Goal: Task Accomplishment & Management: Use online tool/utility

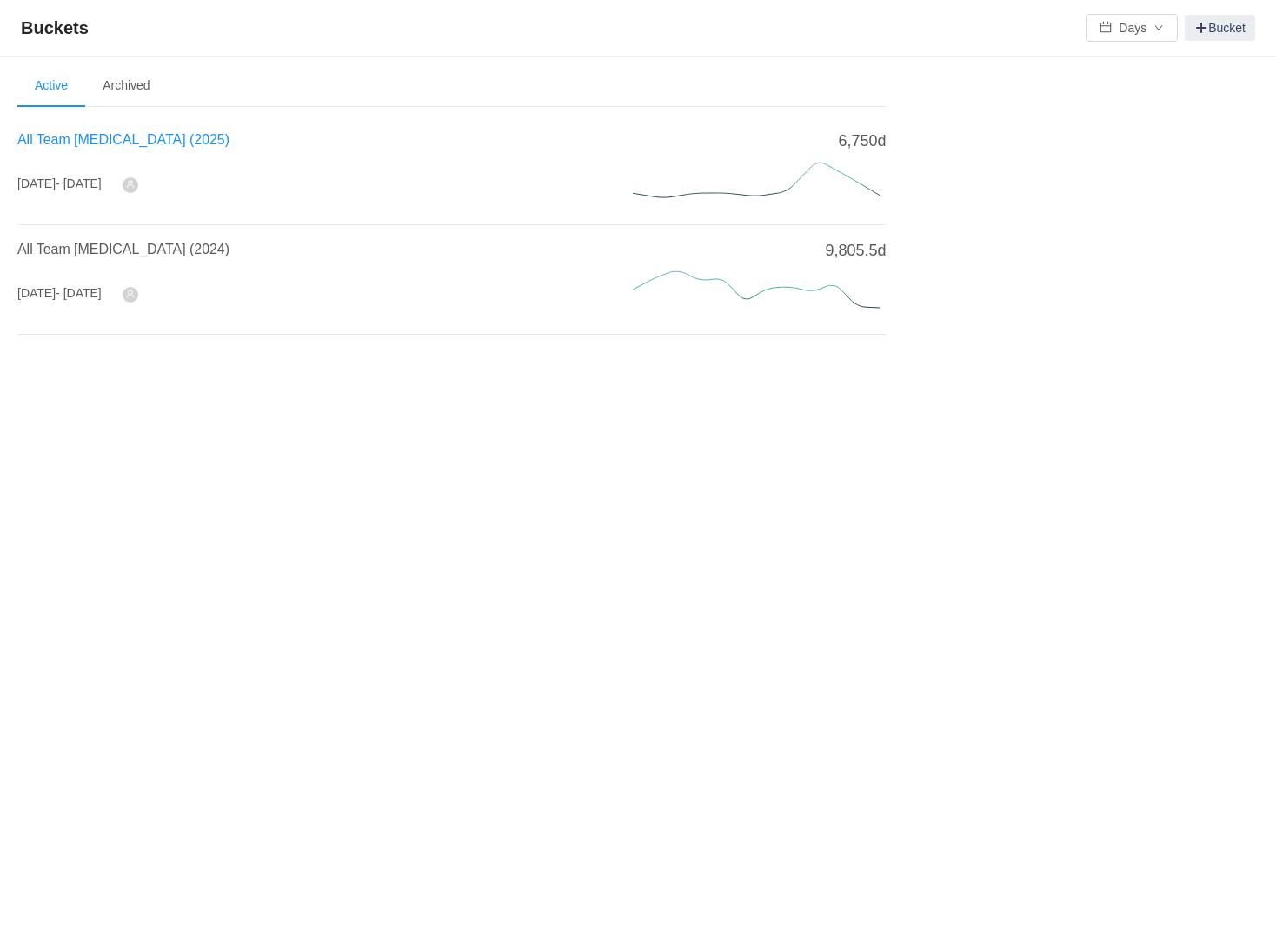
click at [81, 135] on span "All Team [MEDICAL_DATA] (2025)" at bounding box center [124, 139] width 212 height 15
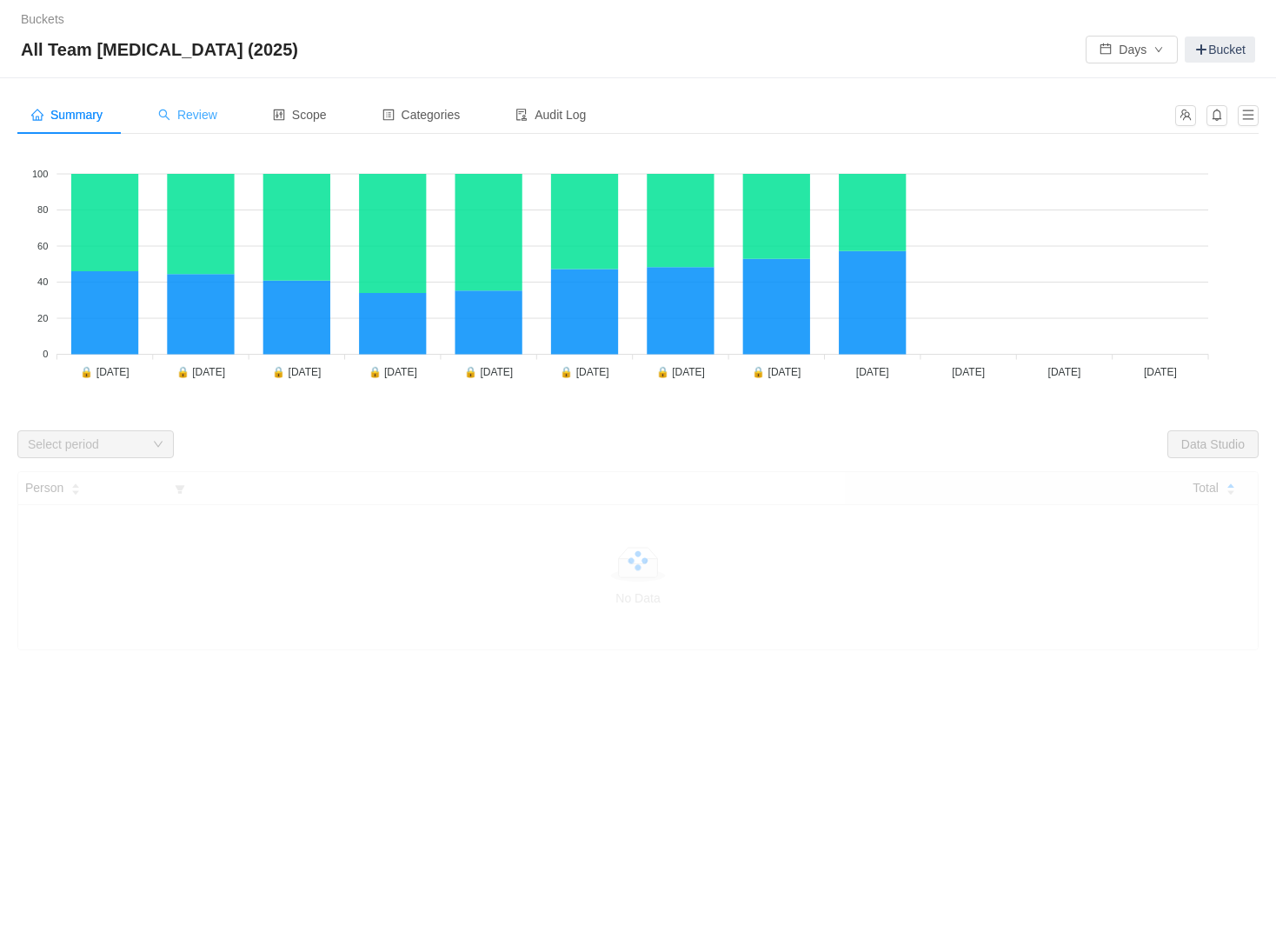
click at [214, 116] on span "Review" at bounding box center [188, 115] width 59 height 14
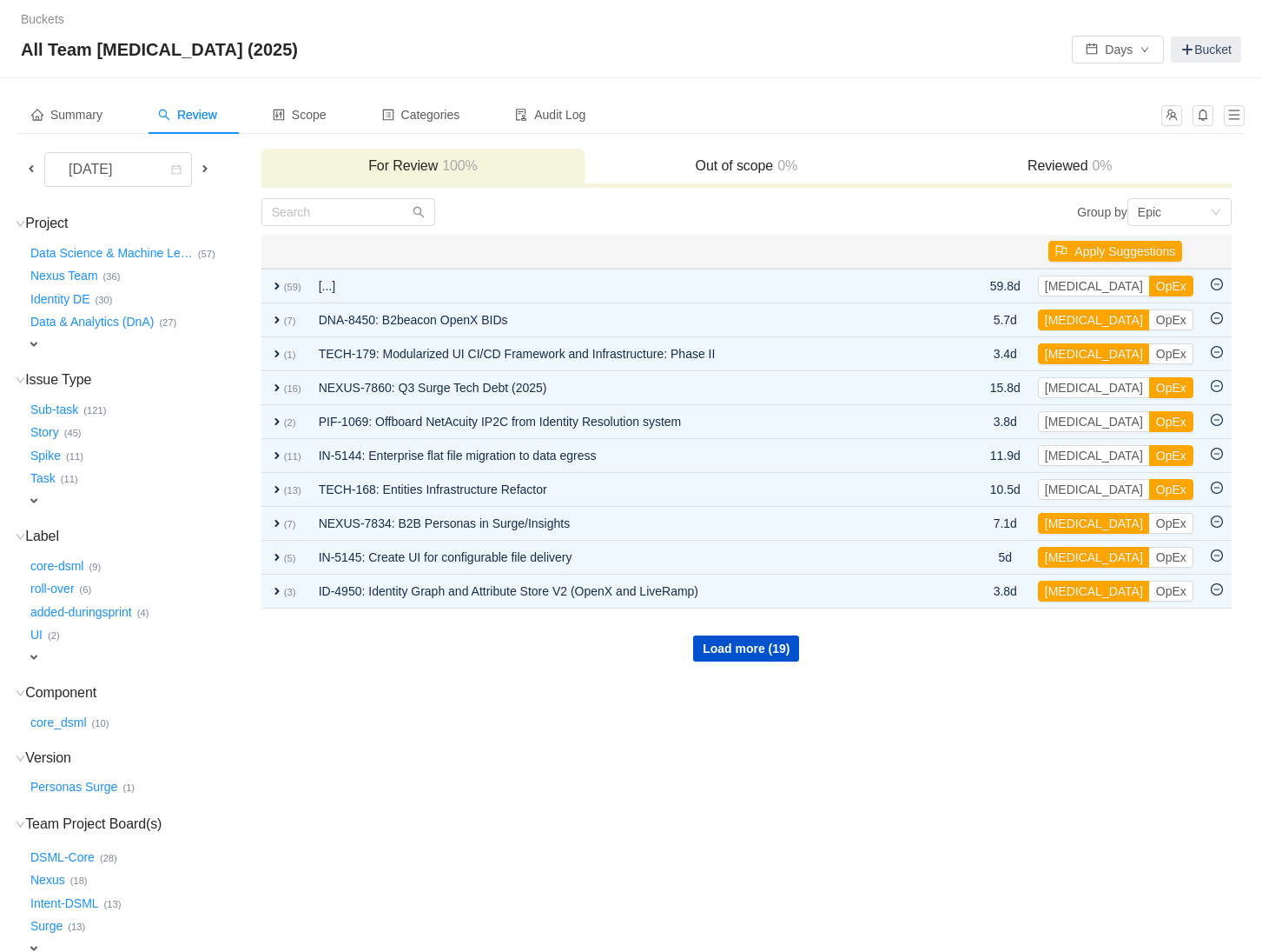
click at [36, 164] on span at bounding box center [31, 168] width 14 height 14
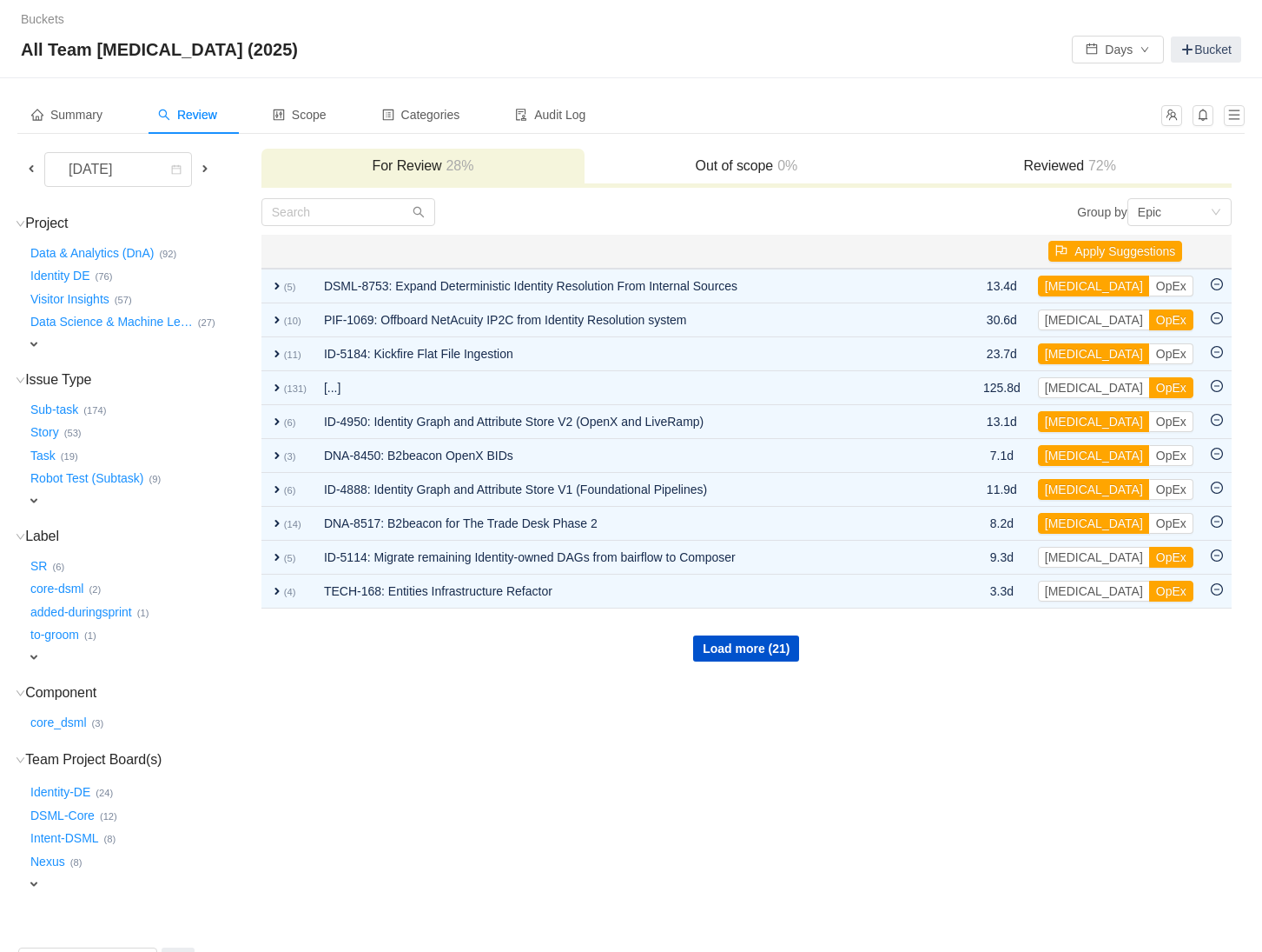
click at [31, 345] on span "expand" at bounding box center [34, 344] width 14 height 14
click at [91, 251] on button "Data & Analytics (DnA) …" at bounding box center [93, 253] width 132 height 28
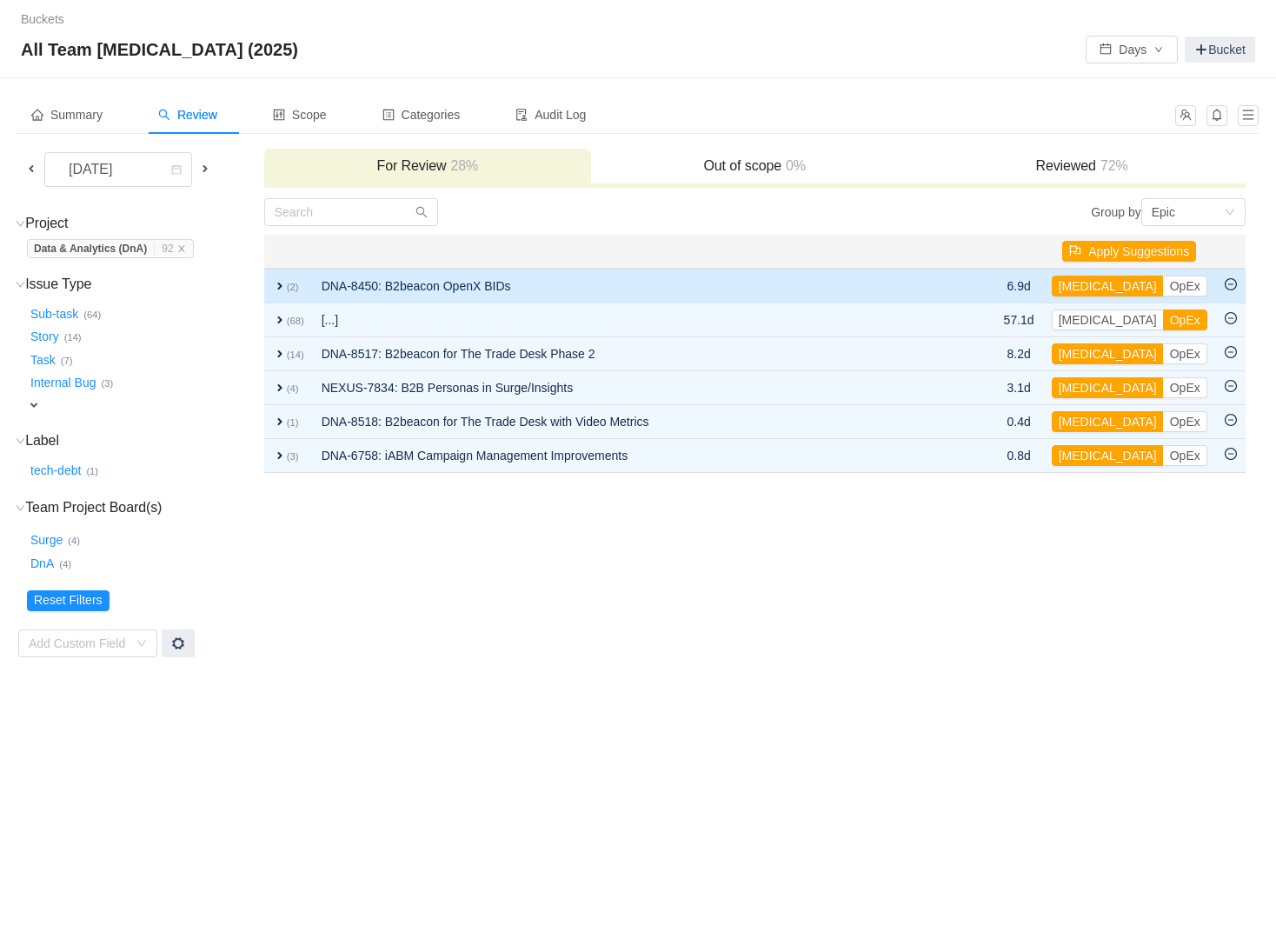
click at [279, 285] on span "expand" at bounding box center [280, 286] width 14 height 14
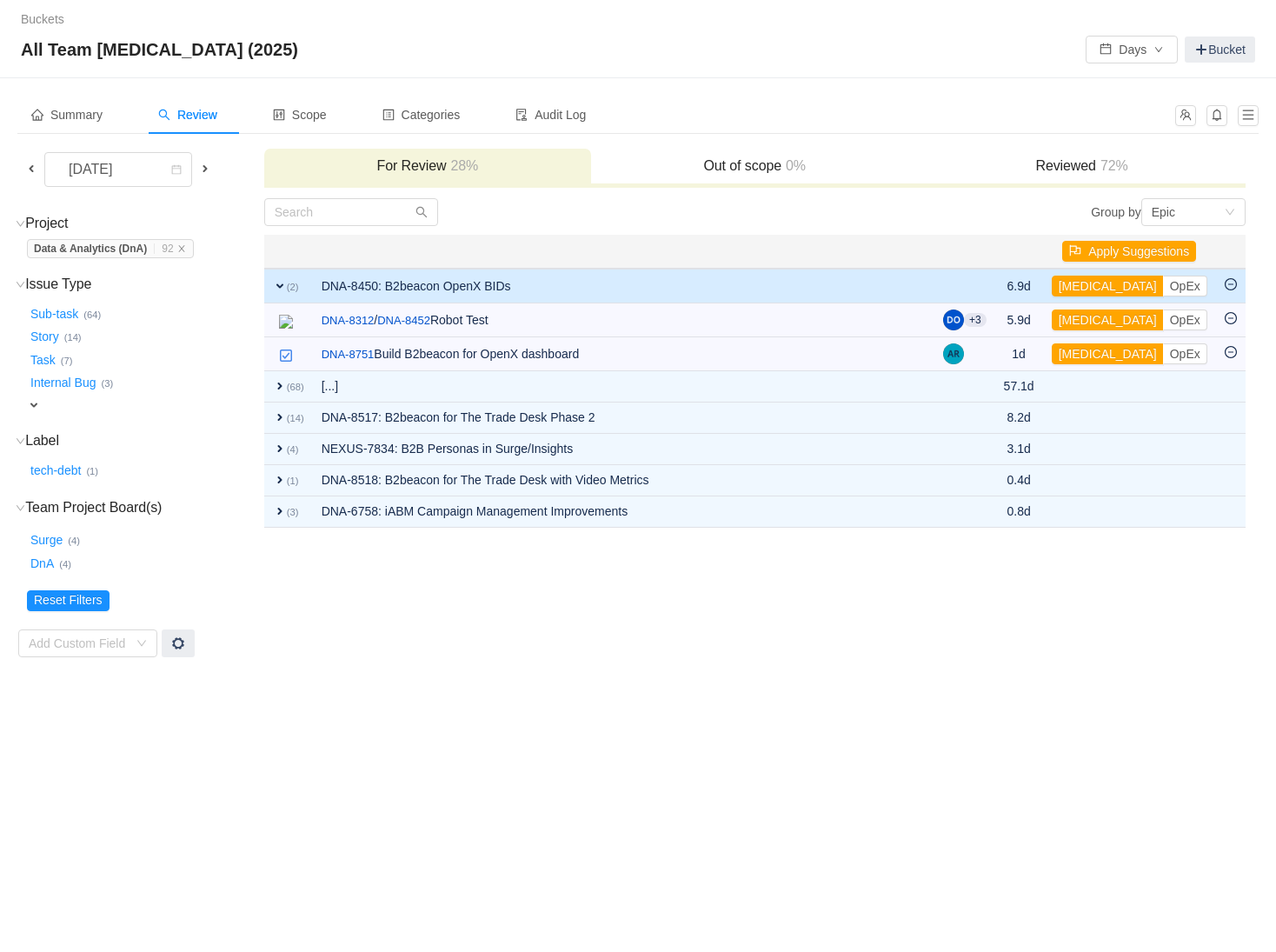
click at [279, 285] on span "expand" at bounding box center [280, 286] width 14 height 14
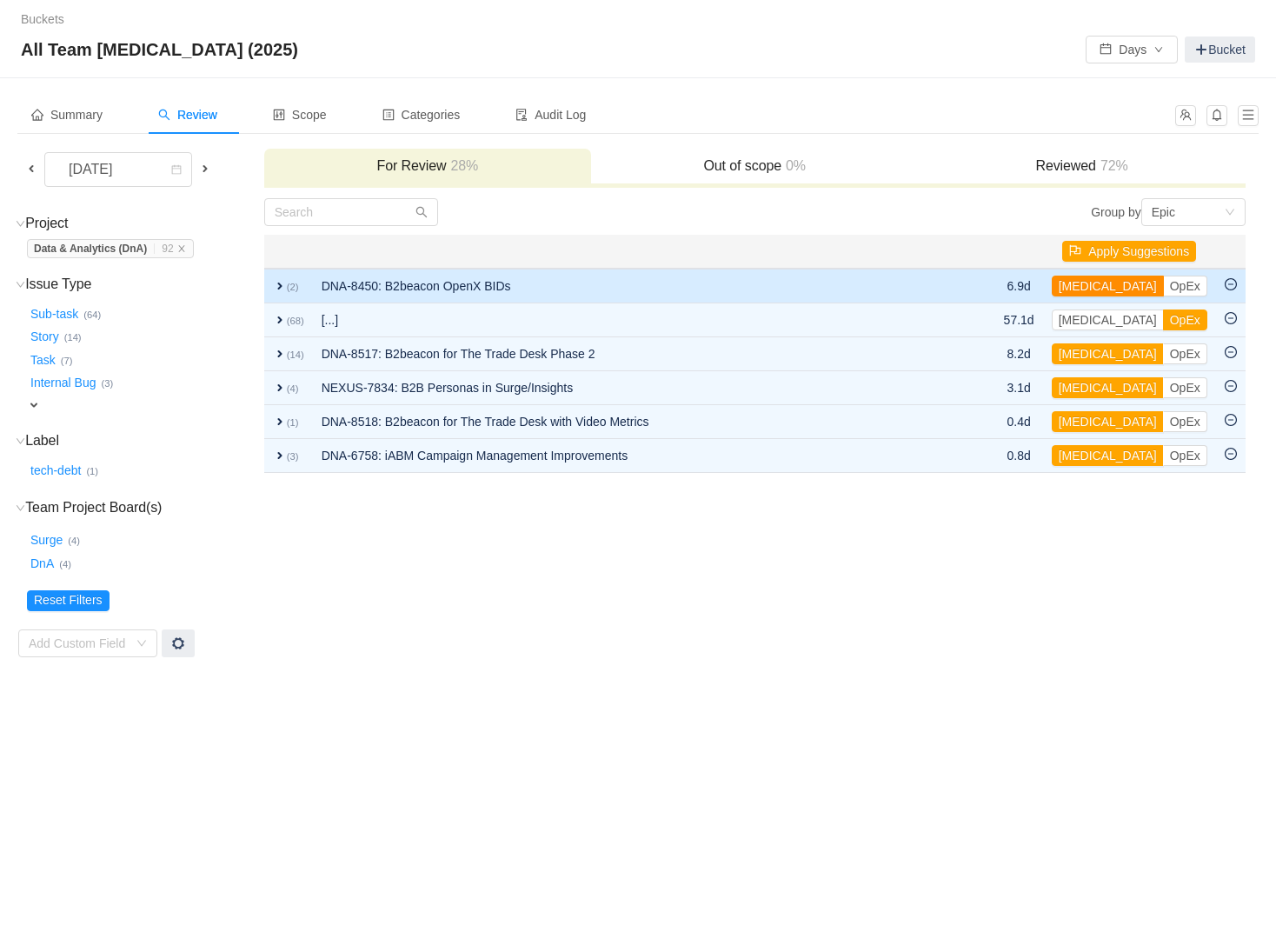
click at [1102, 277] on button "[MEDICAL_DATA]" at bounding box center [1107, 285] width 112 height 20
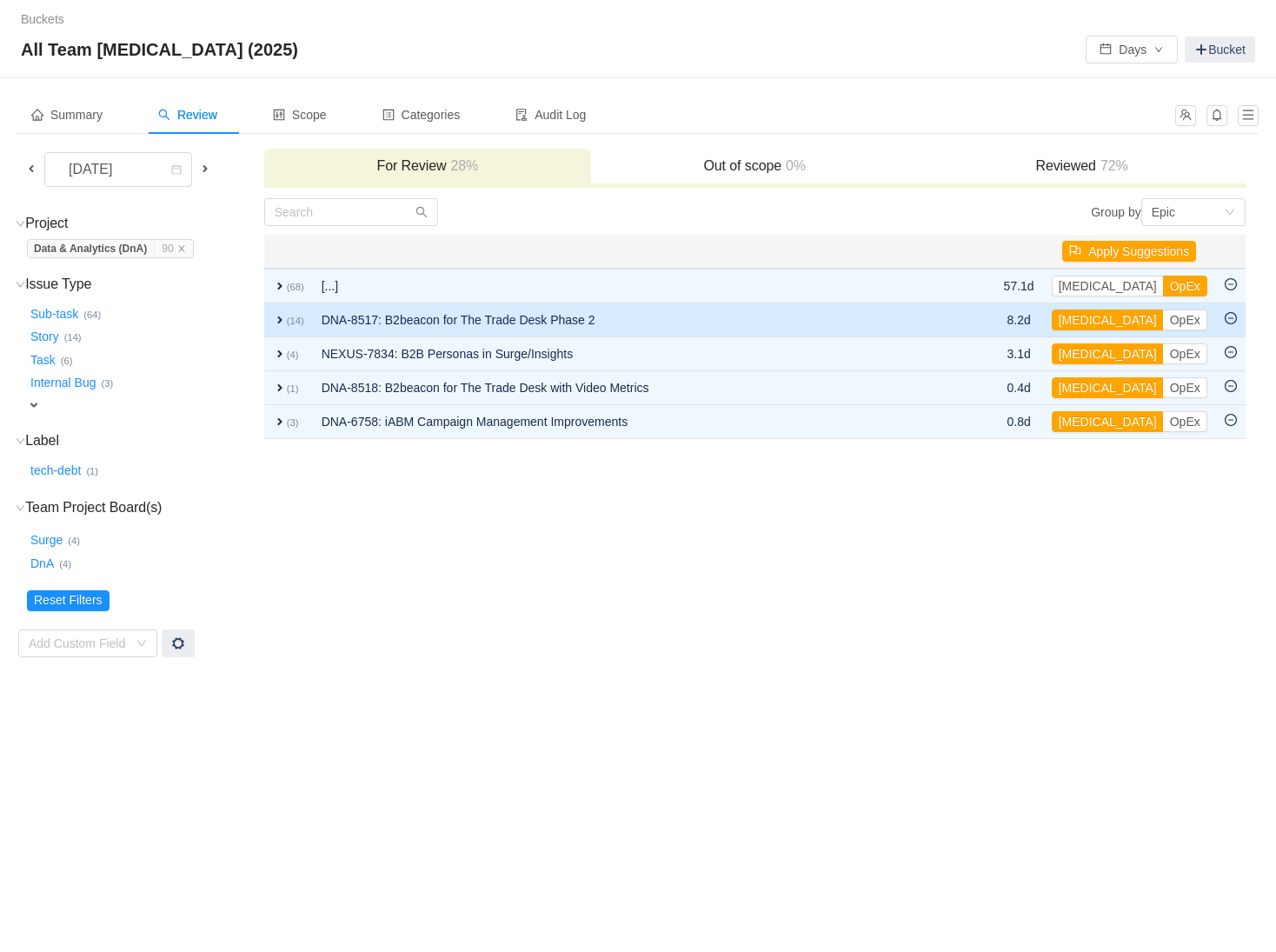
click at [274, 319] on span "expand" at bounding box center [280, 320] width 14 height 14
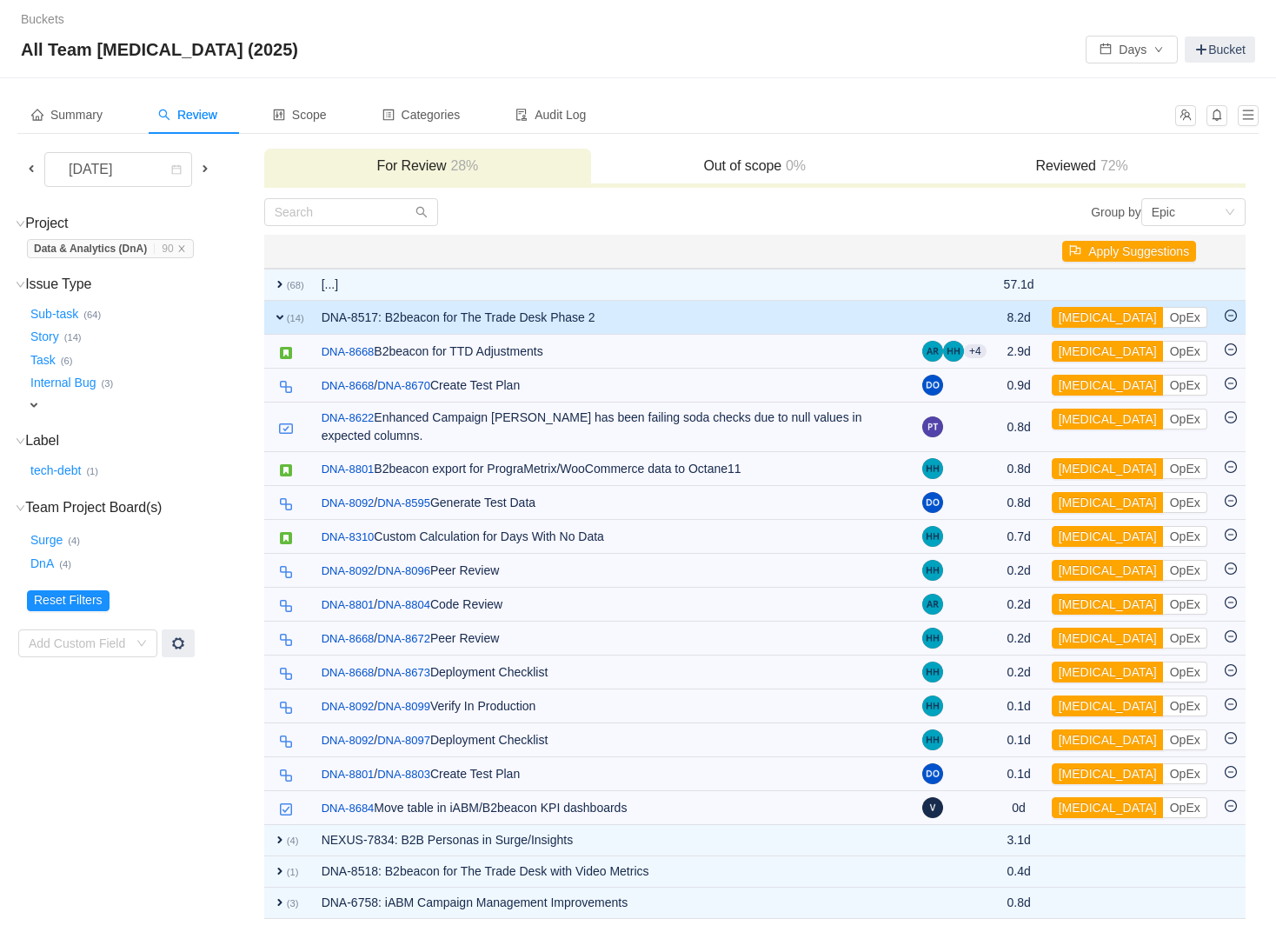
click at [283, 315] on span "expand" at bounding box center [280, 317] width 14 height 14
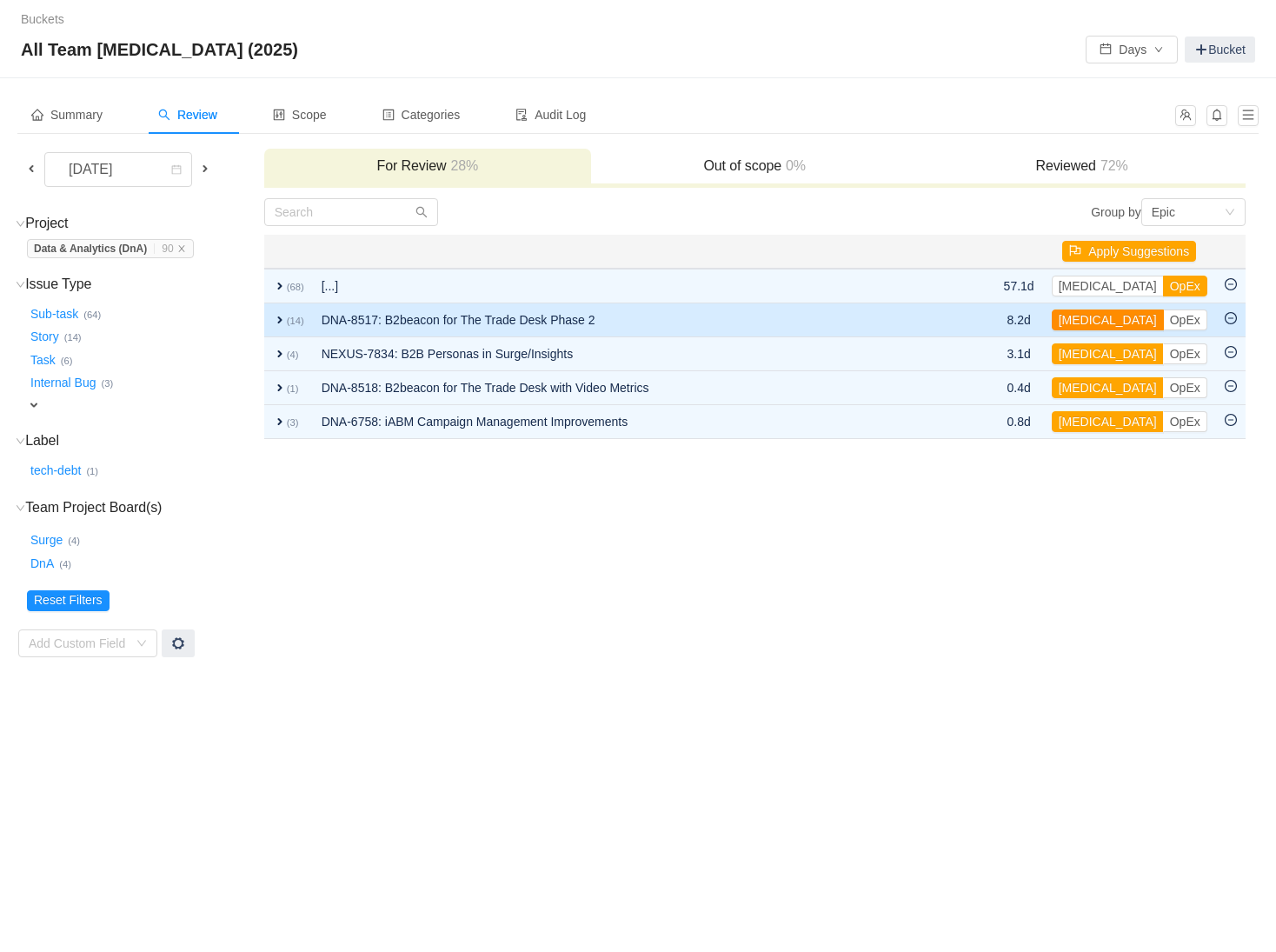
click at [1081, 315] on button "[MEDICAL_DATA]" at bounding box center [1107, 319] width 112 height 20
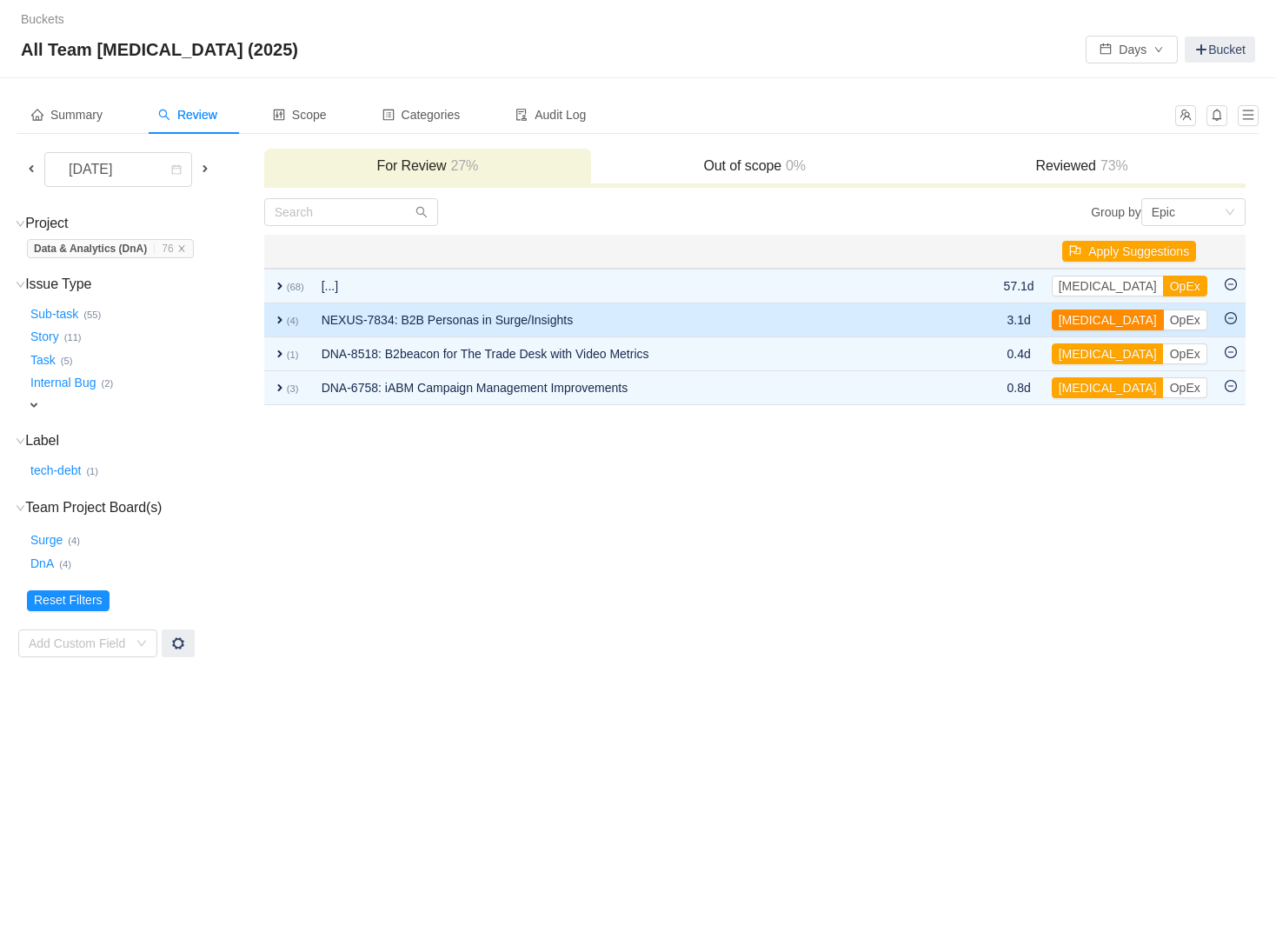
click at [1087, 319] on button "[MEDICAL_DATA]" at bounding box center [1107, 319] width 112 height 20
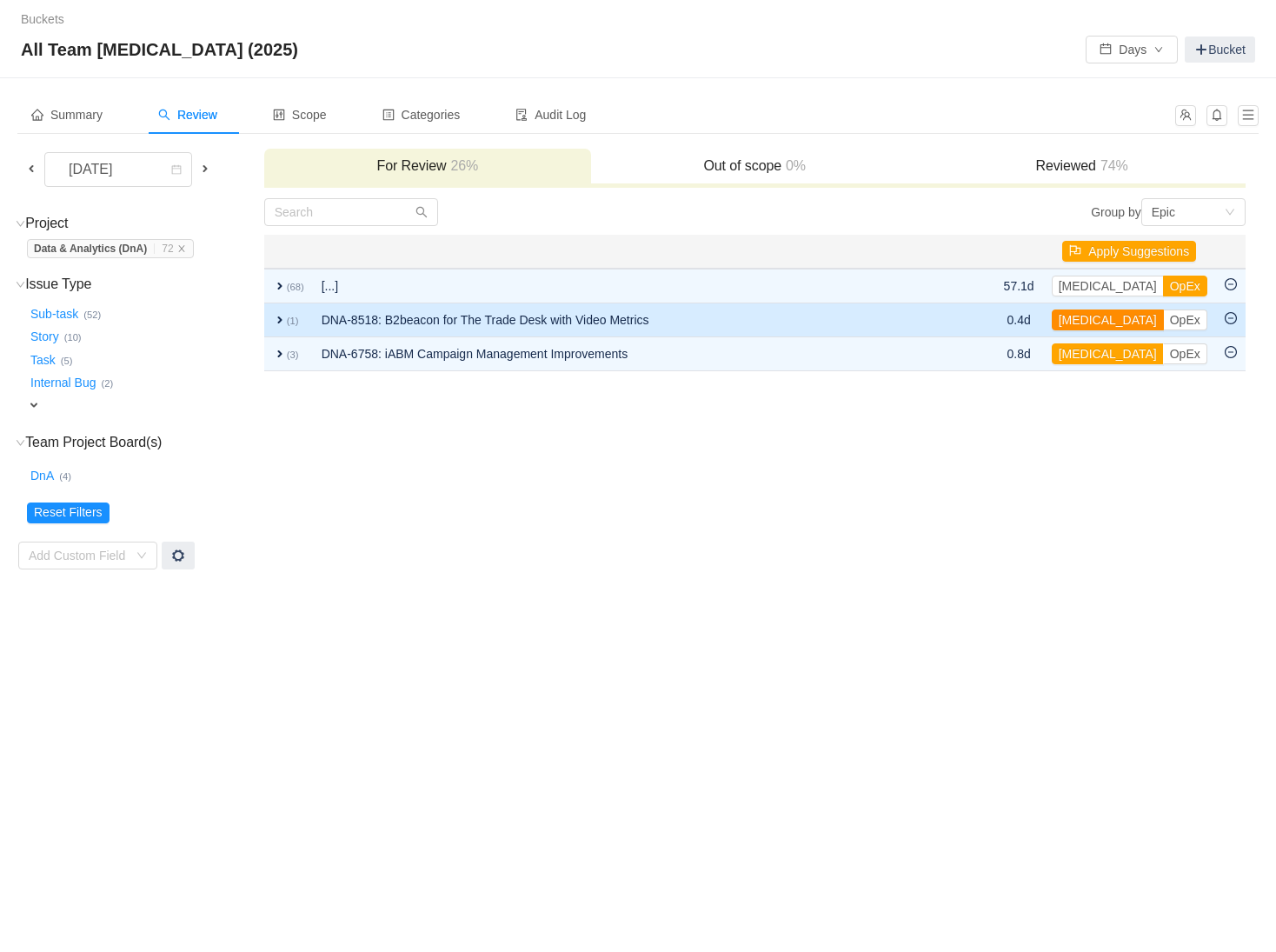
click at [1088, 321] on button "[MEDICAL_DATA]" at bounding box center [1107, 319] width 112 height 20
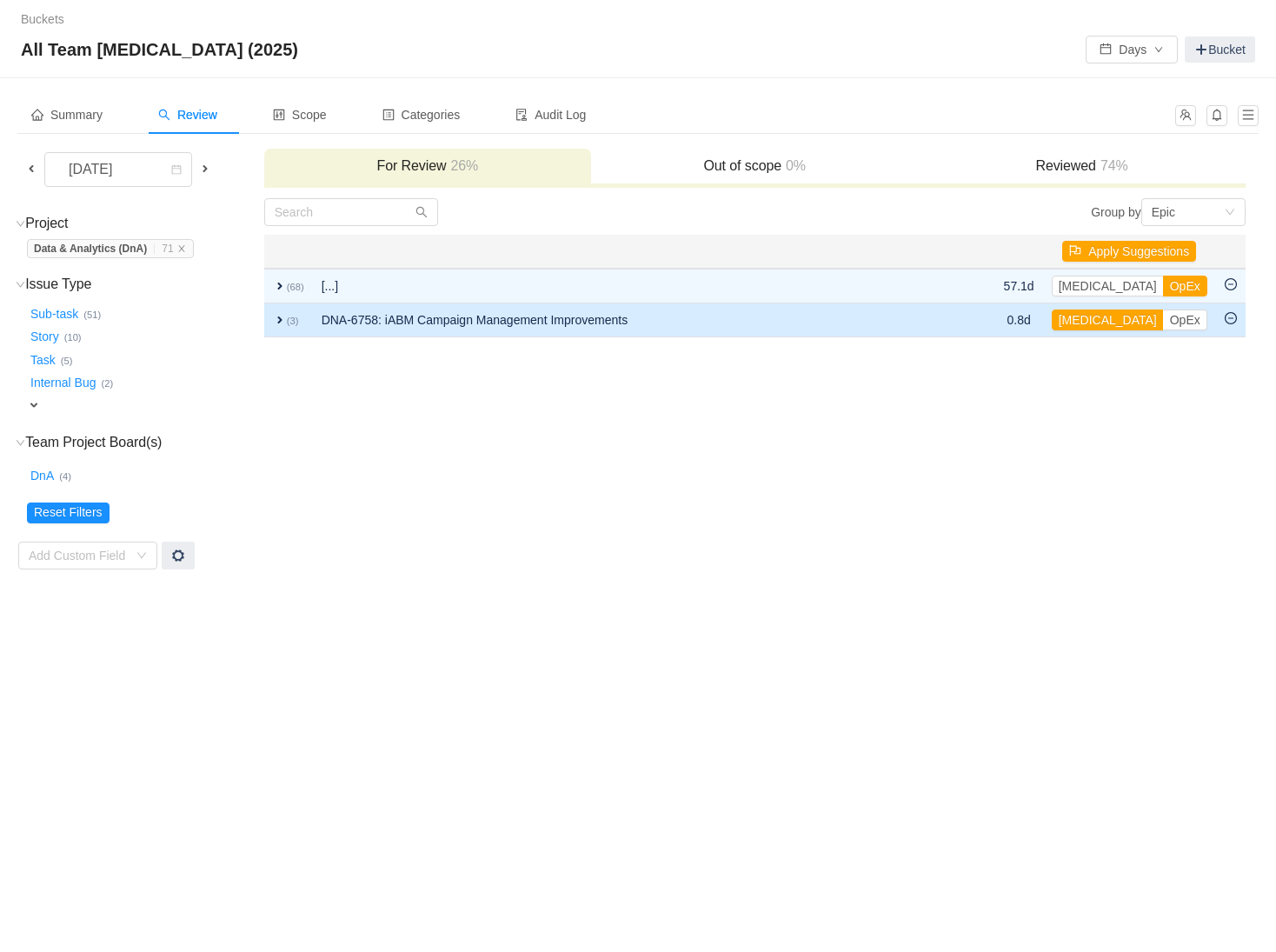
click at [274, 321] on span "expand" at bounding box center [280, 320] width 14 height 14
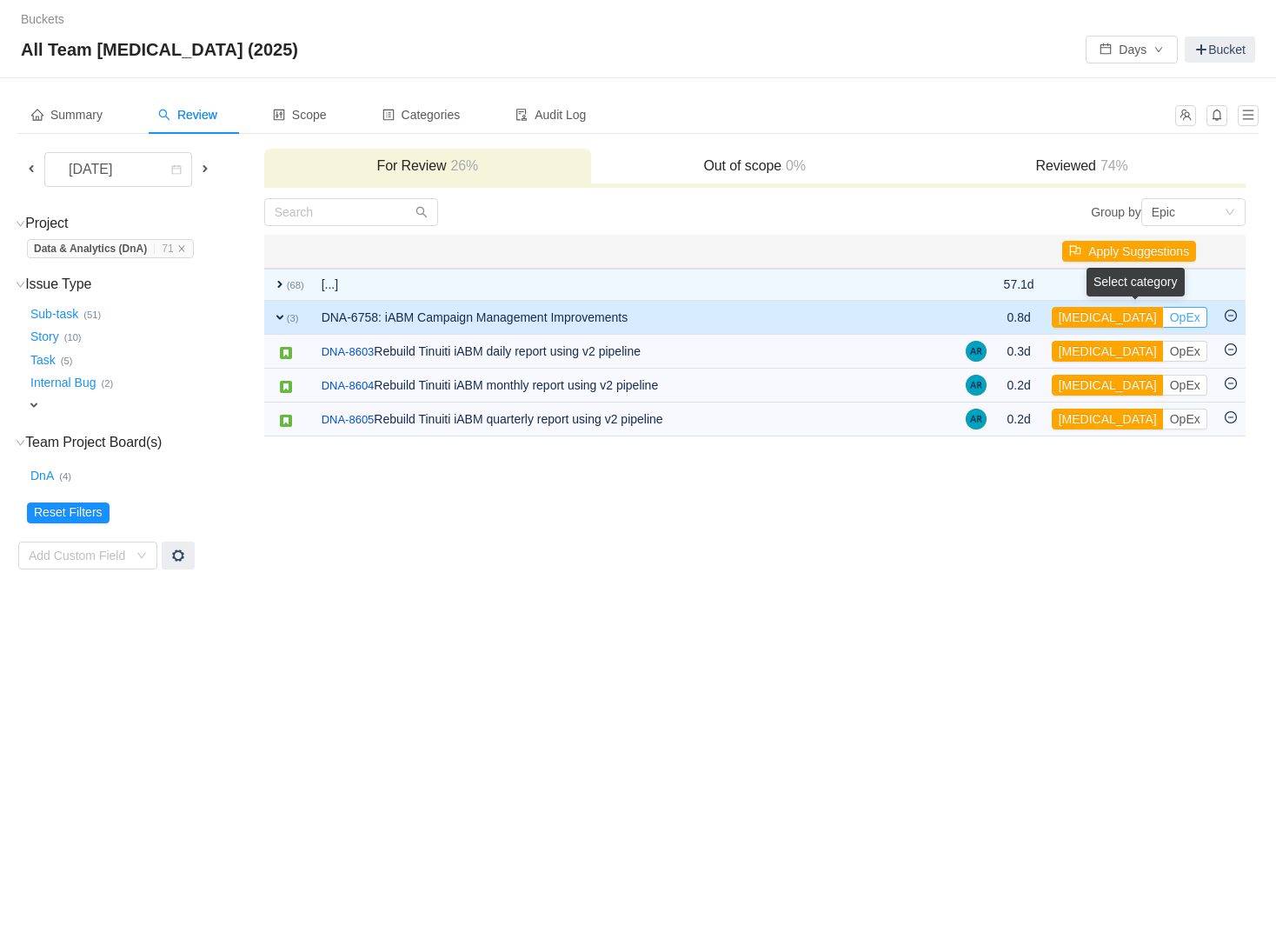
click at [1163, 323] on button "OpEx" at bounding box center [1186, 316] width 45 height 20
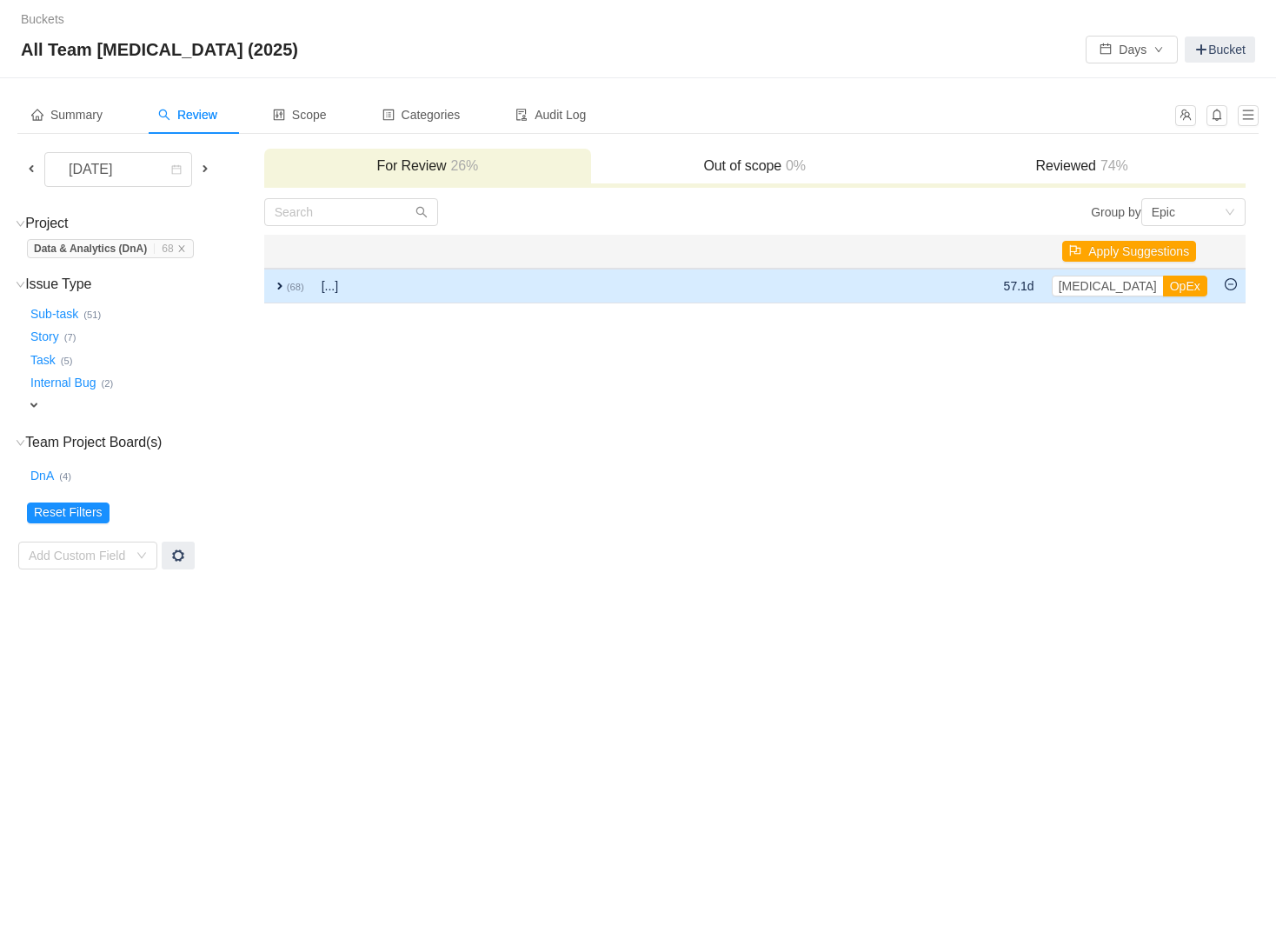
click at [279, 283] on span "expand" at bounding box center [280, 286] width 14 height 14
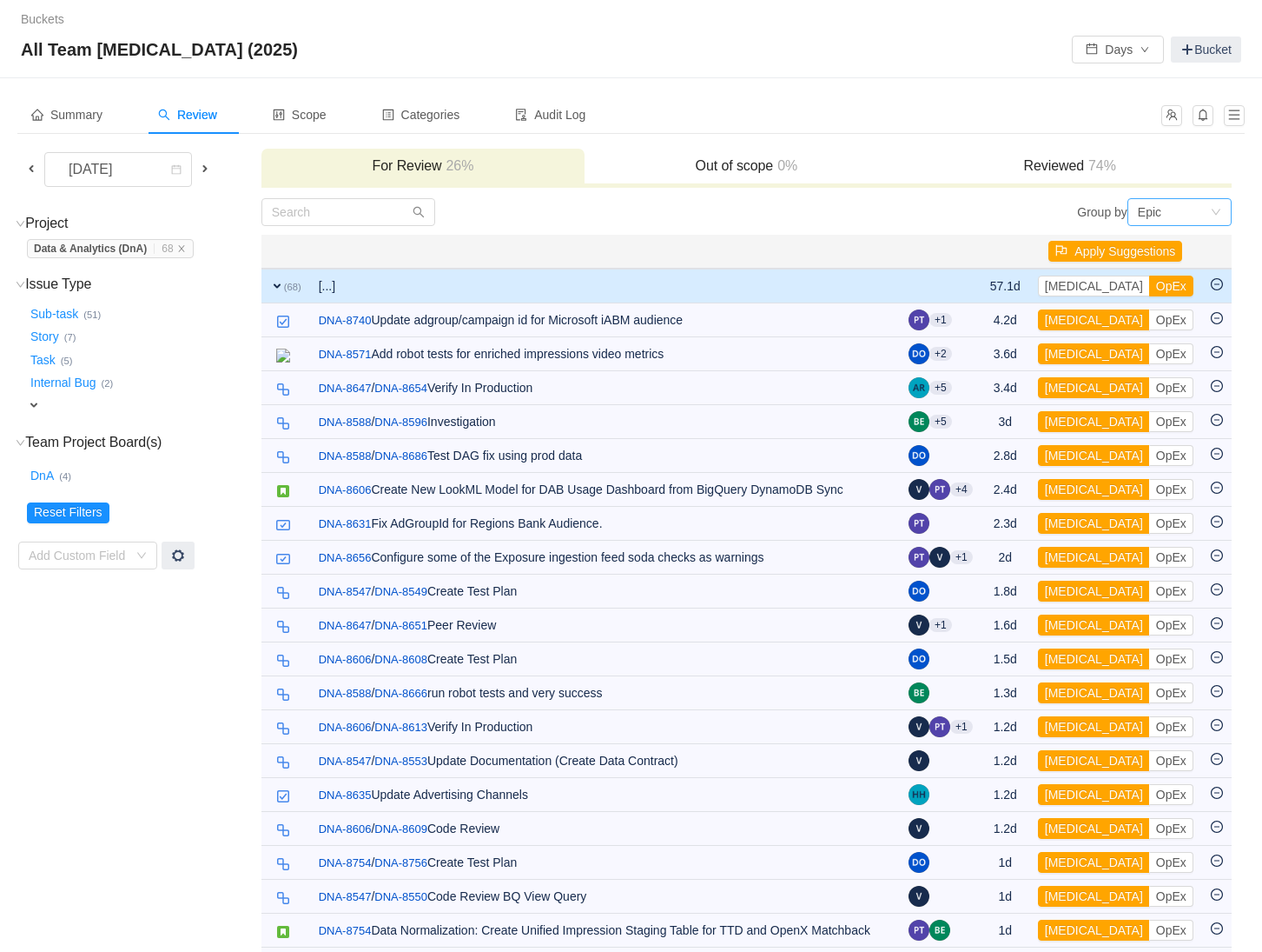
click at [1182, 208] on div "Epic" at bounding box center [1174, 212] width 72 height 26
click at [1172, 280] on li "Project" at bounding box center [1178, 274] width 104 height 28
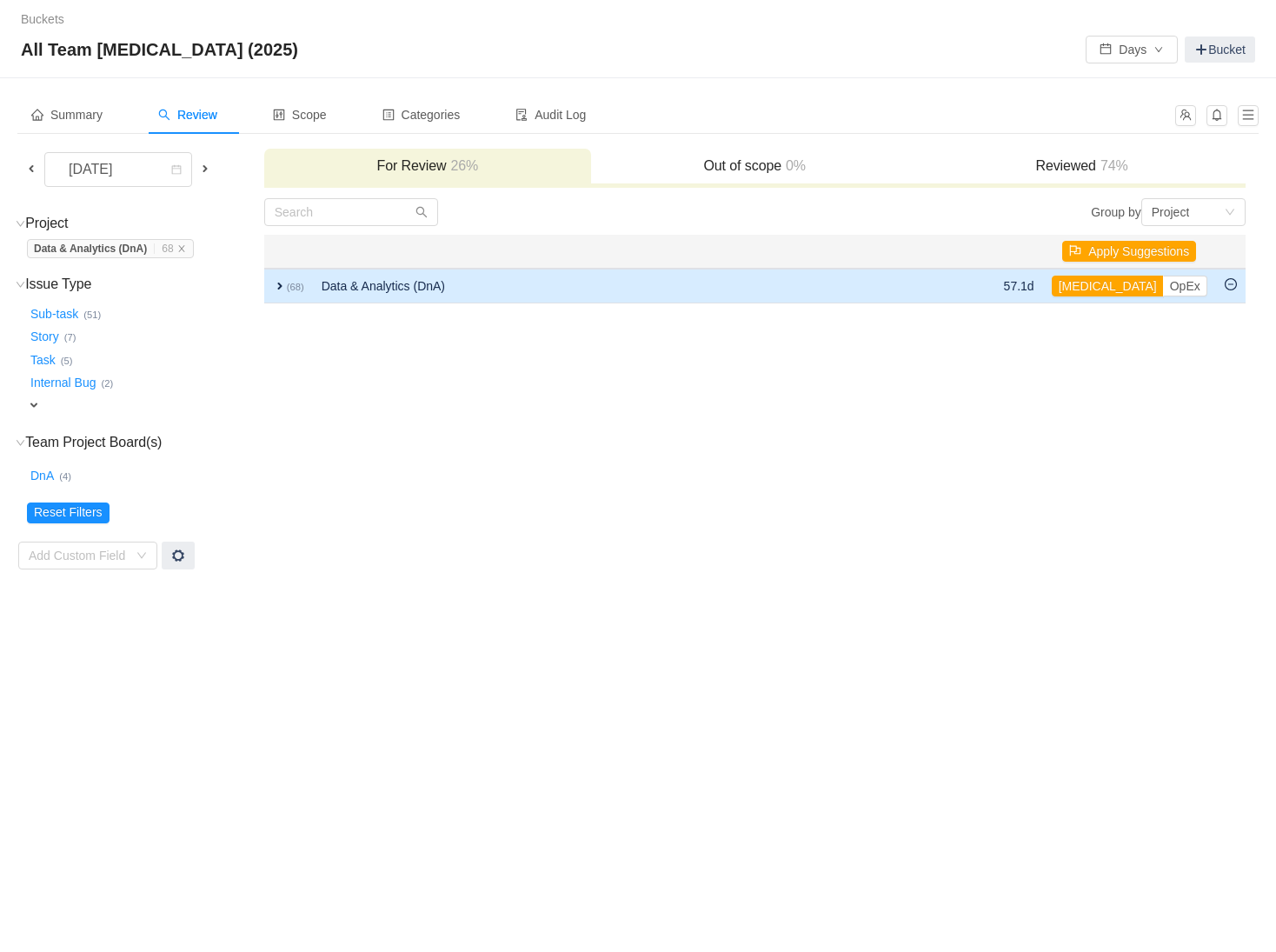
click at [280, 282] on span "expand" at bounding box center [280, 286] width 14 height 14
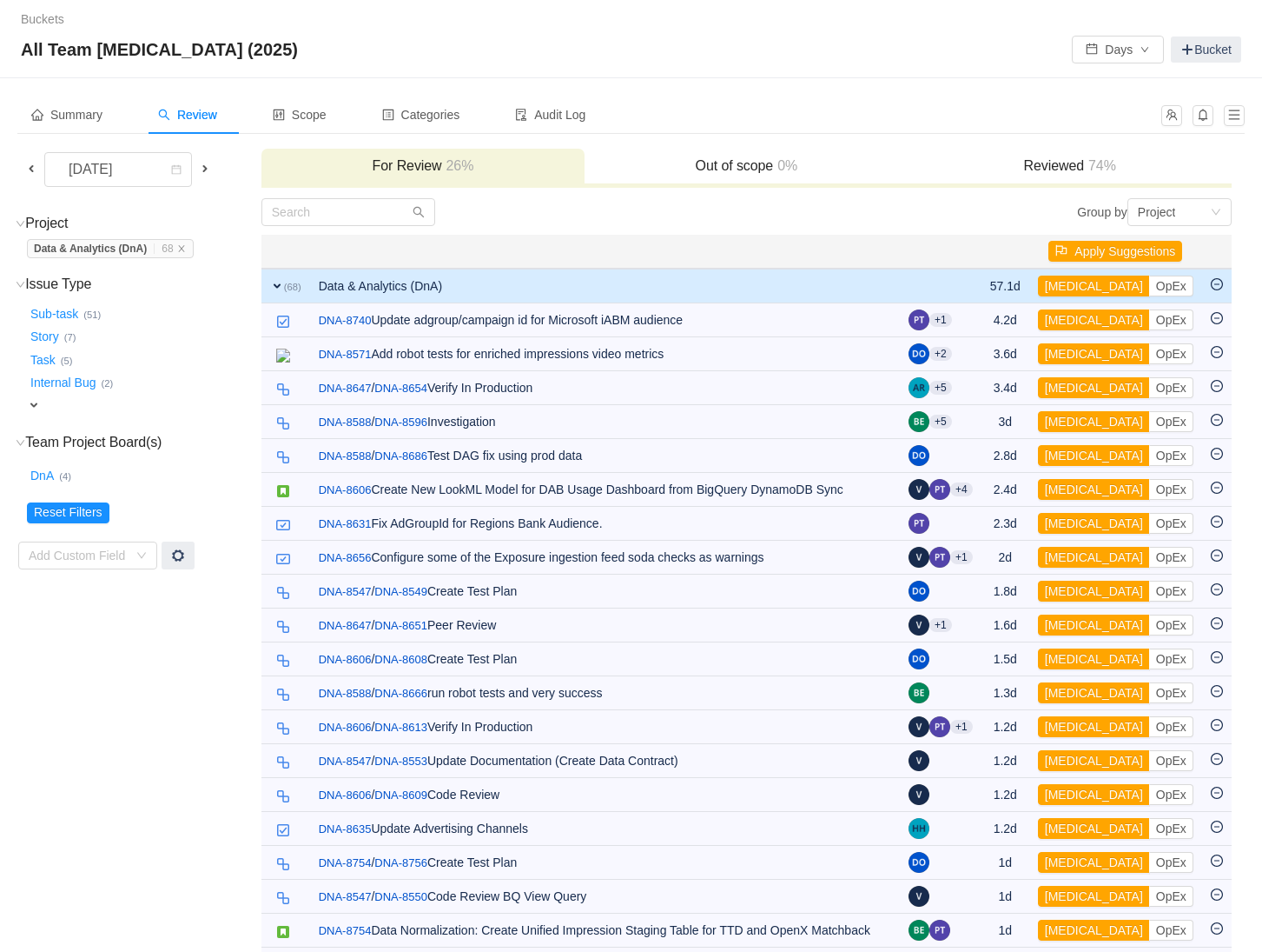
click at [282, 280] on span "expand" at bounding box center [277, 286] width 14 height 14
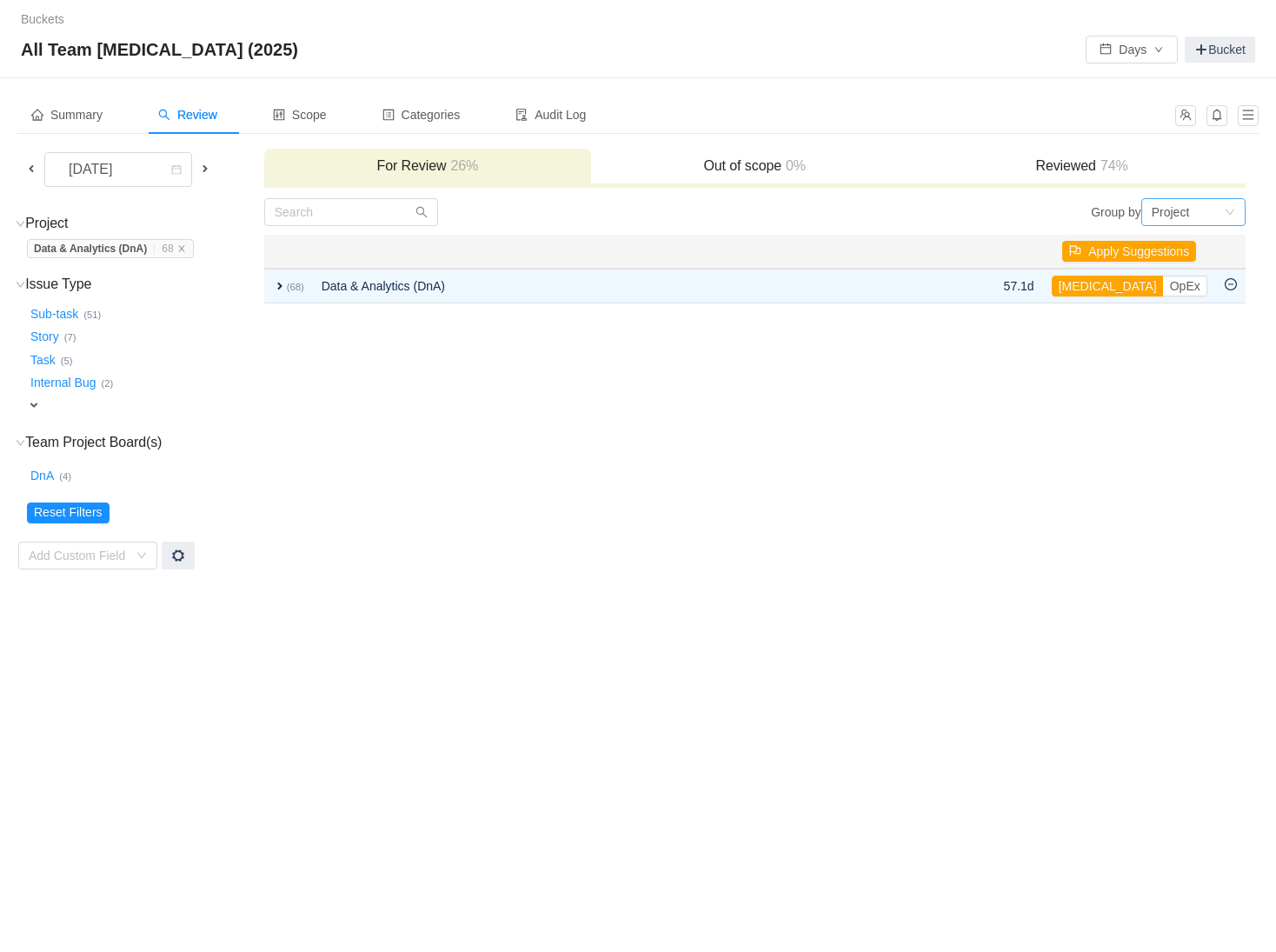
click at [1165, 199] on div "Project" at bounding box center [1170, 212] width 38 height 26
click at [1173, 302] on li "Epic" at bounding box center [1191, 302] width 104 height 28
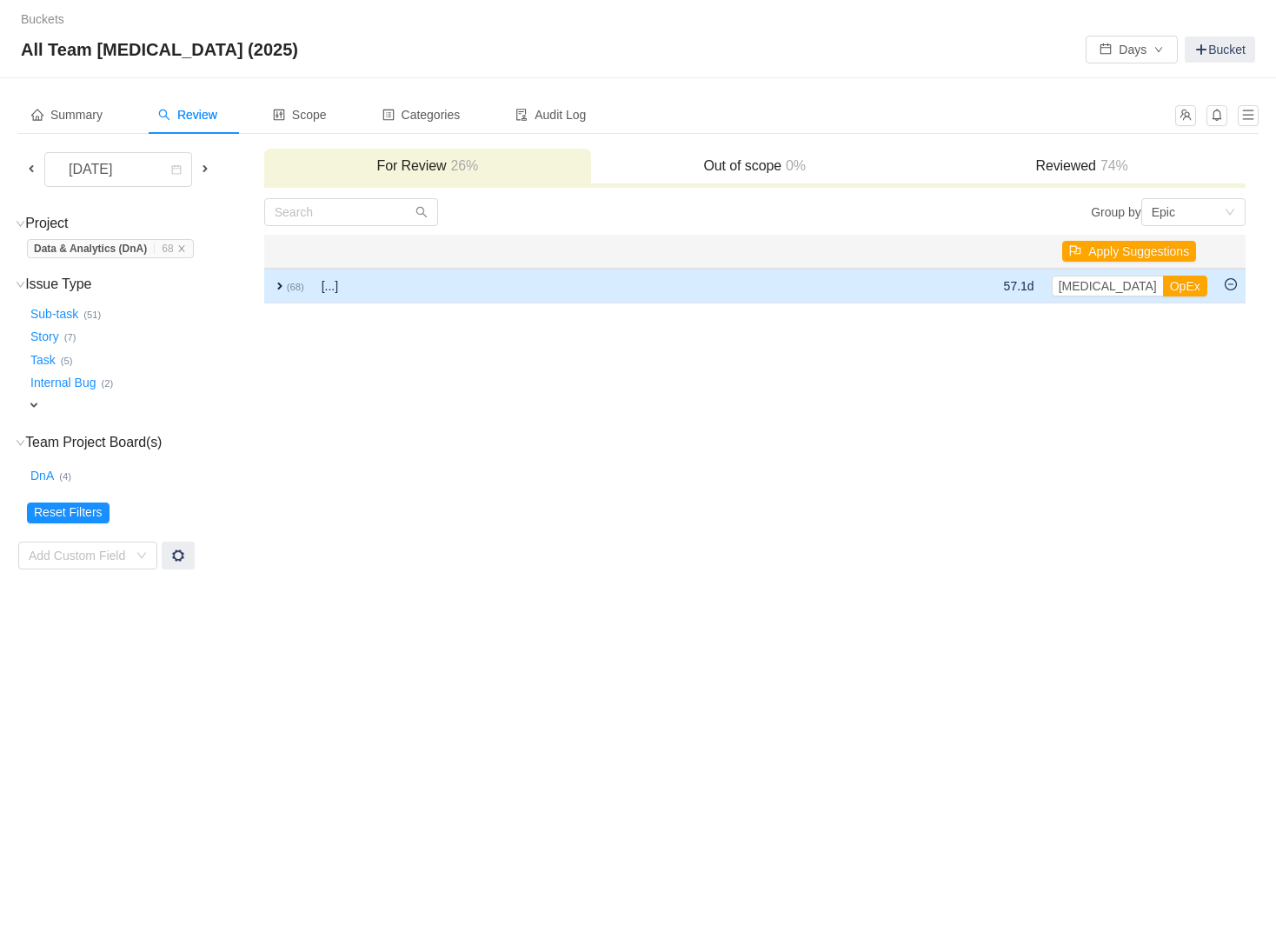
click at [280, 290] on span "expand" at bounding box center [280, 286] width 14 height 14
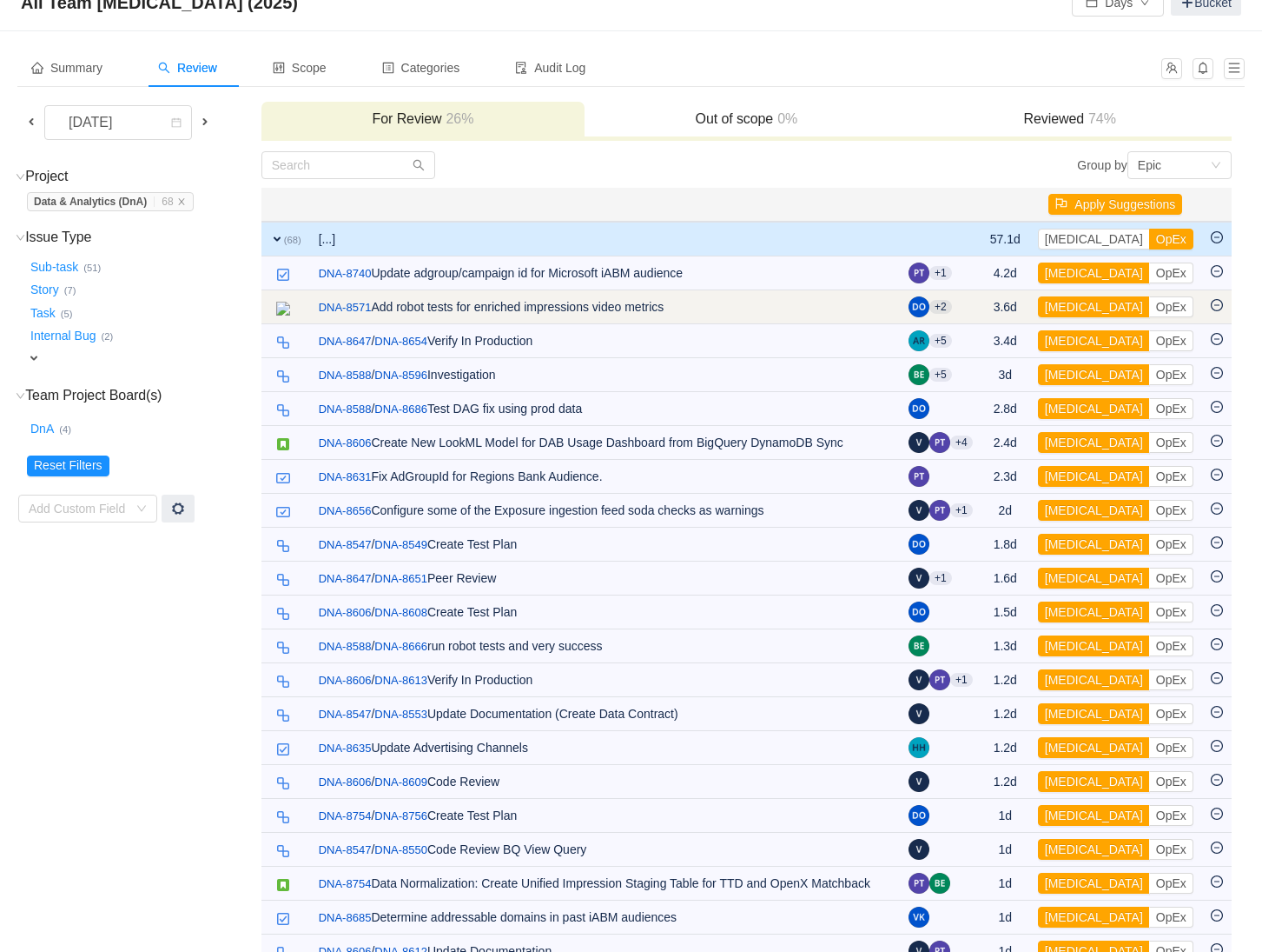
scroll to position [139, 0]
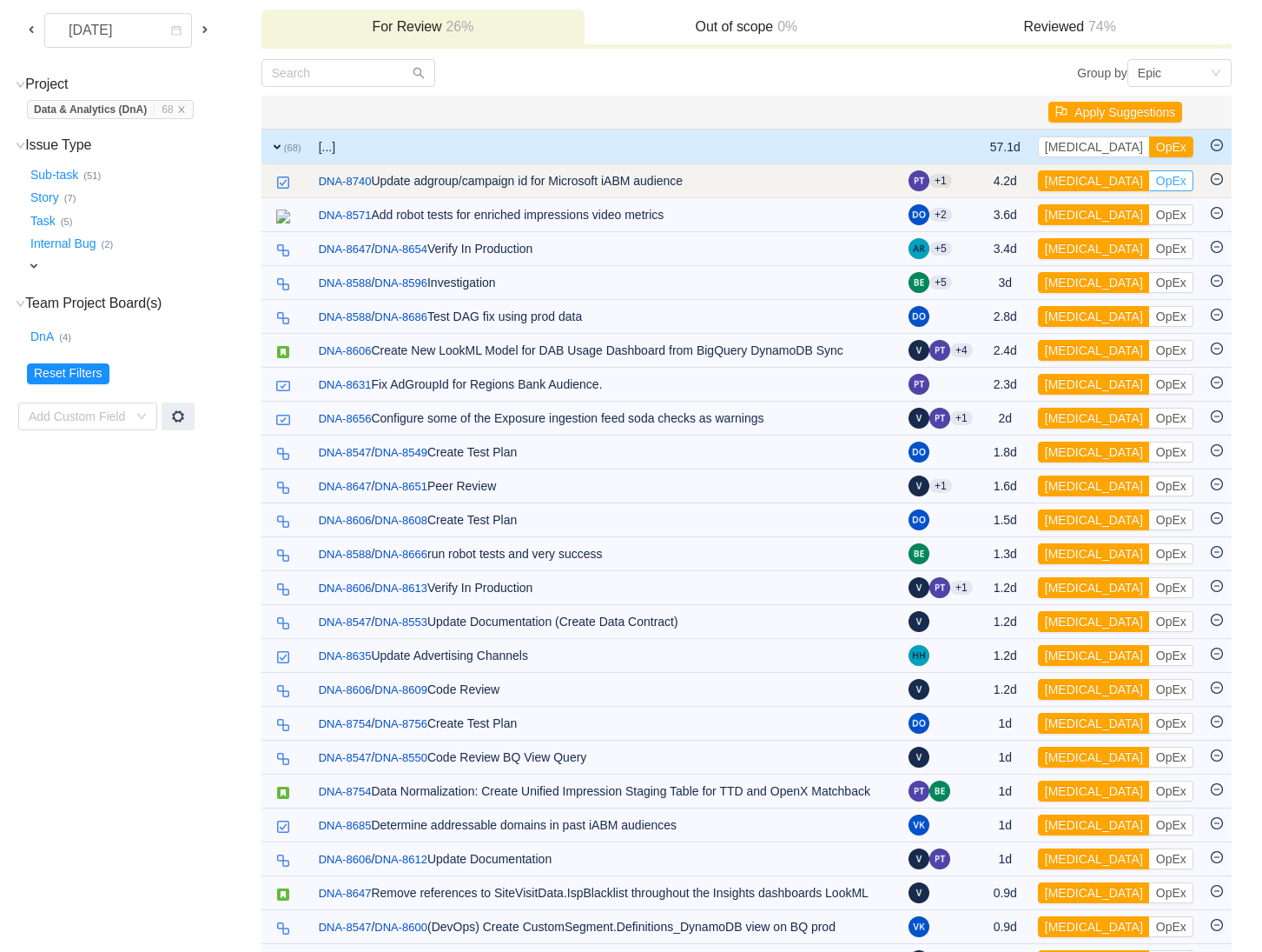
click at [1149, 187] on button "OpEx" at bounding box center [1172, 180] width 45 height 20
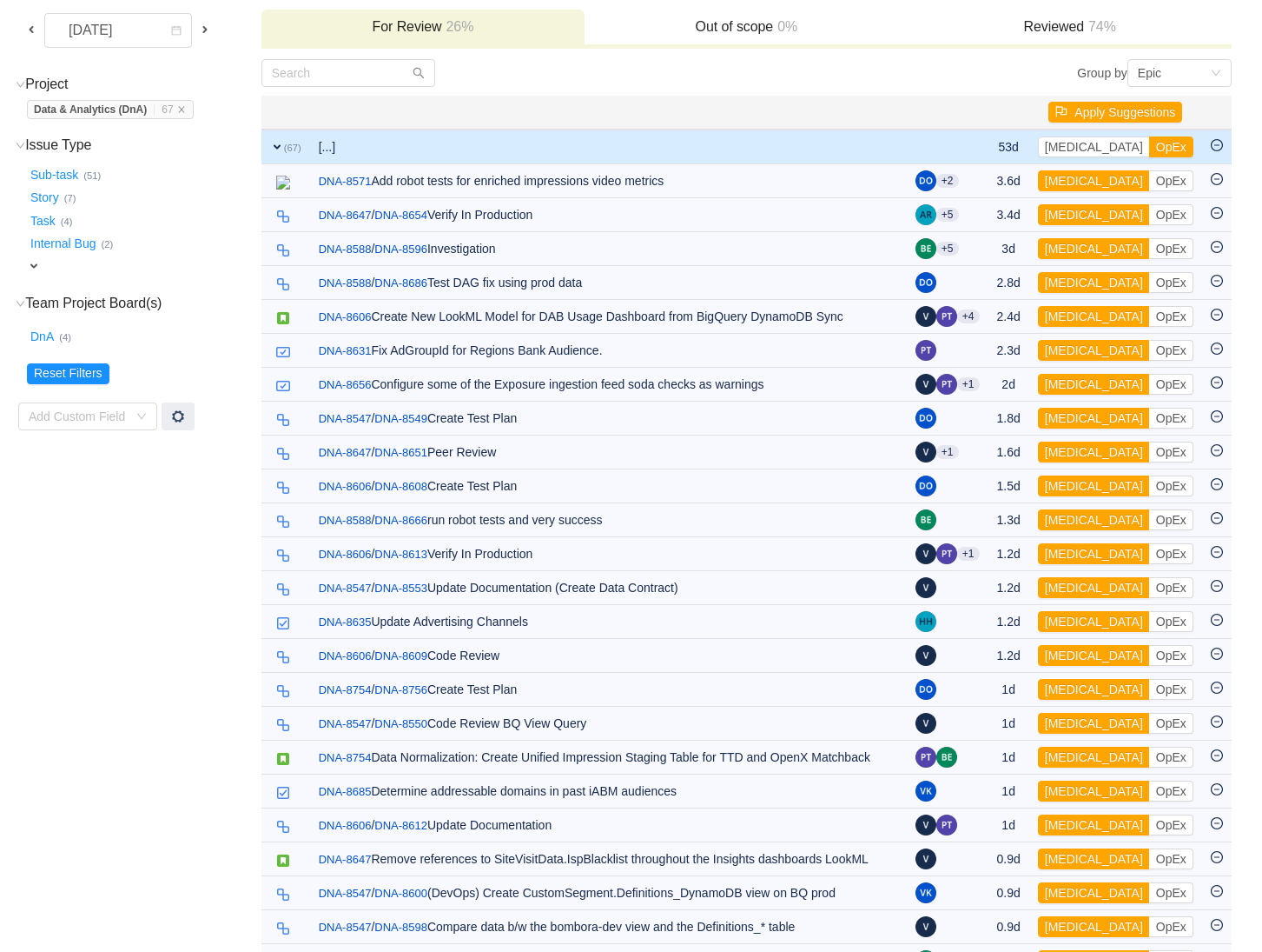
click at [274, 145] on span "expand" at bounding box center [277, 147] width 14 height 14
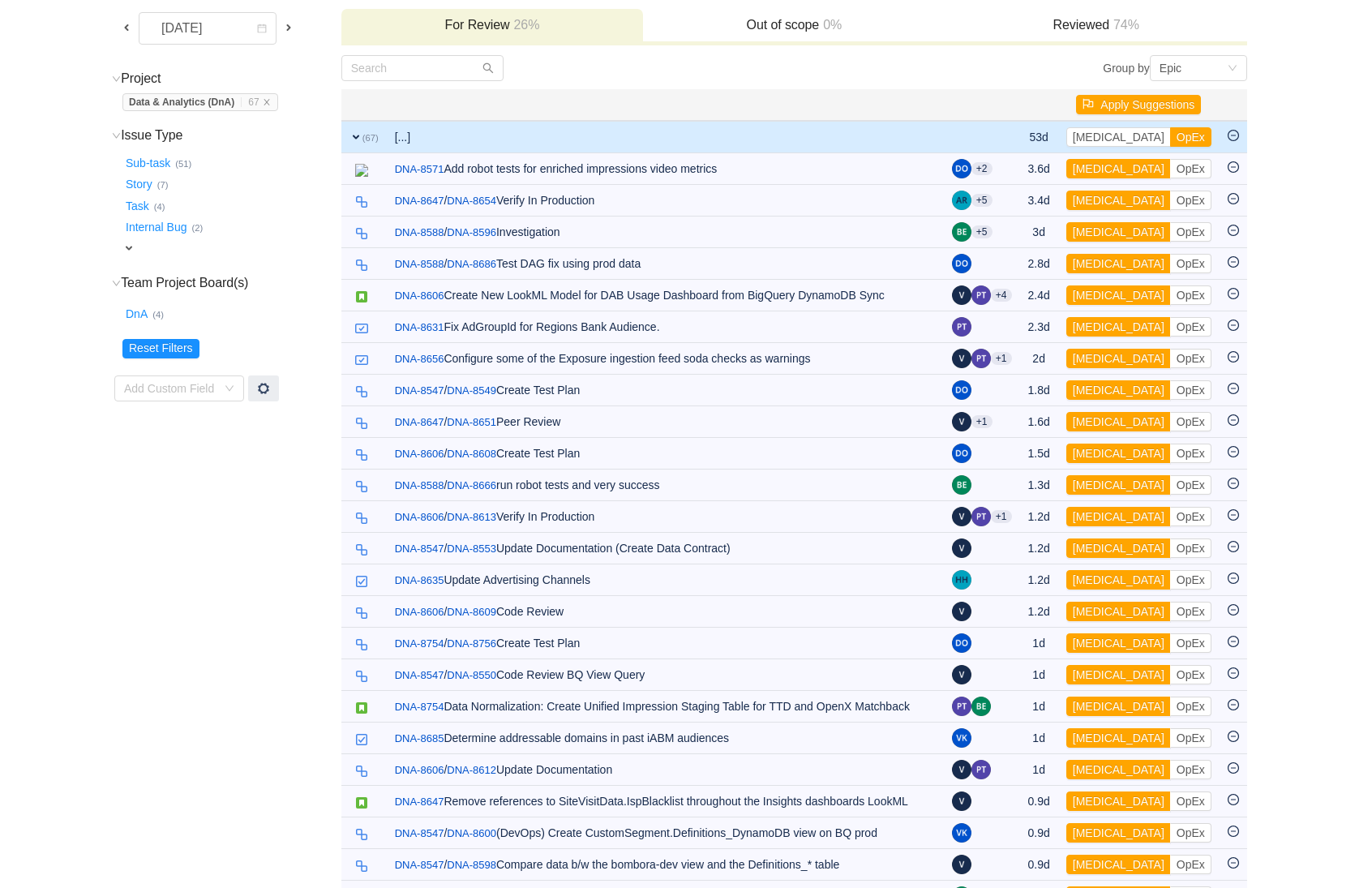
scroll to position [0, 0]
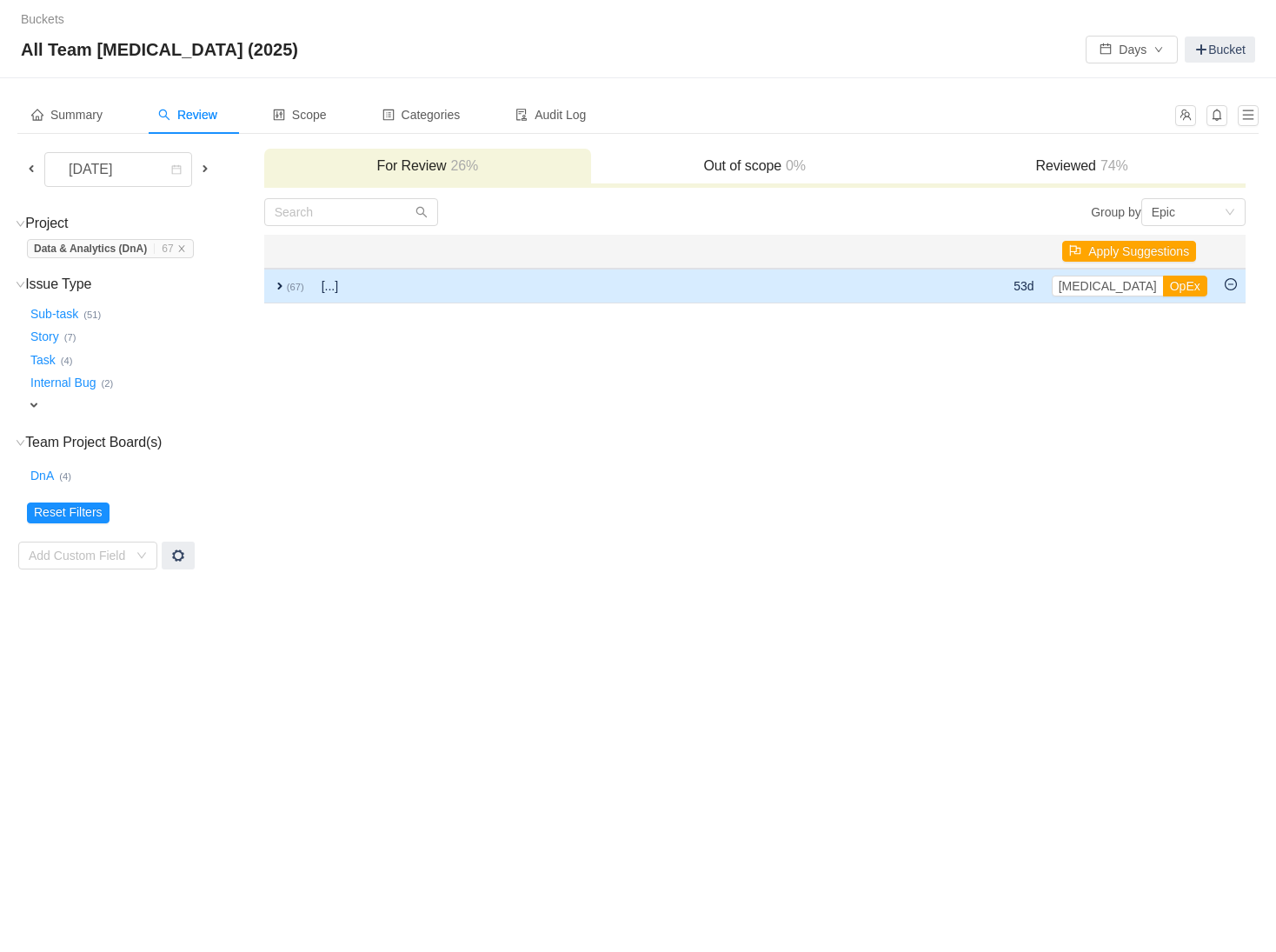
click at [276, 288] on span "expand" at bounding box center [280, 286] width 14 height 14
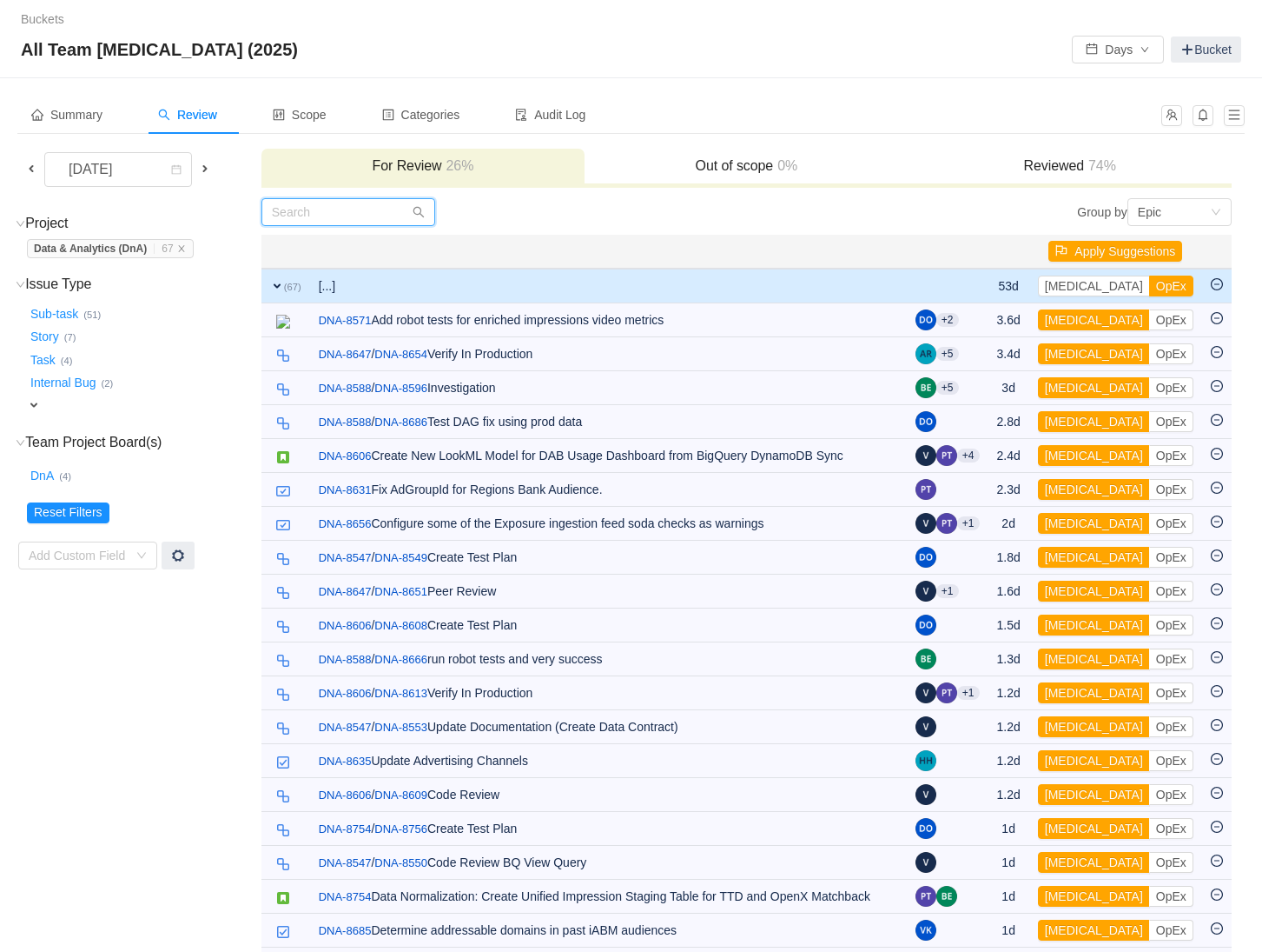
click at [328, 204] on input "text" at bounding box center [348, 212] width 174 height 28
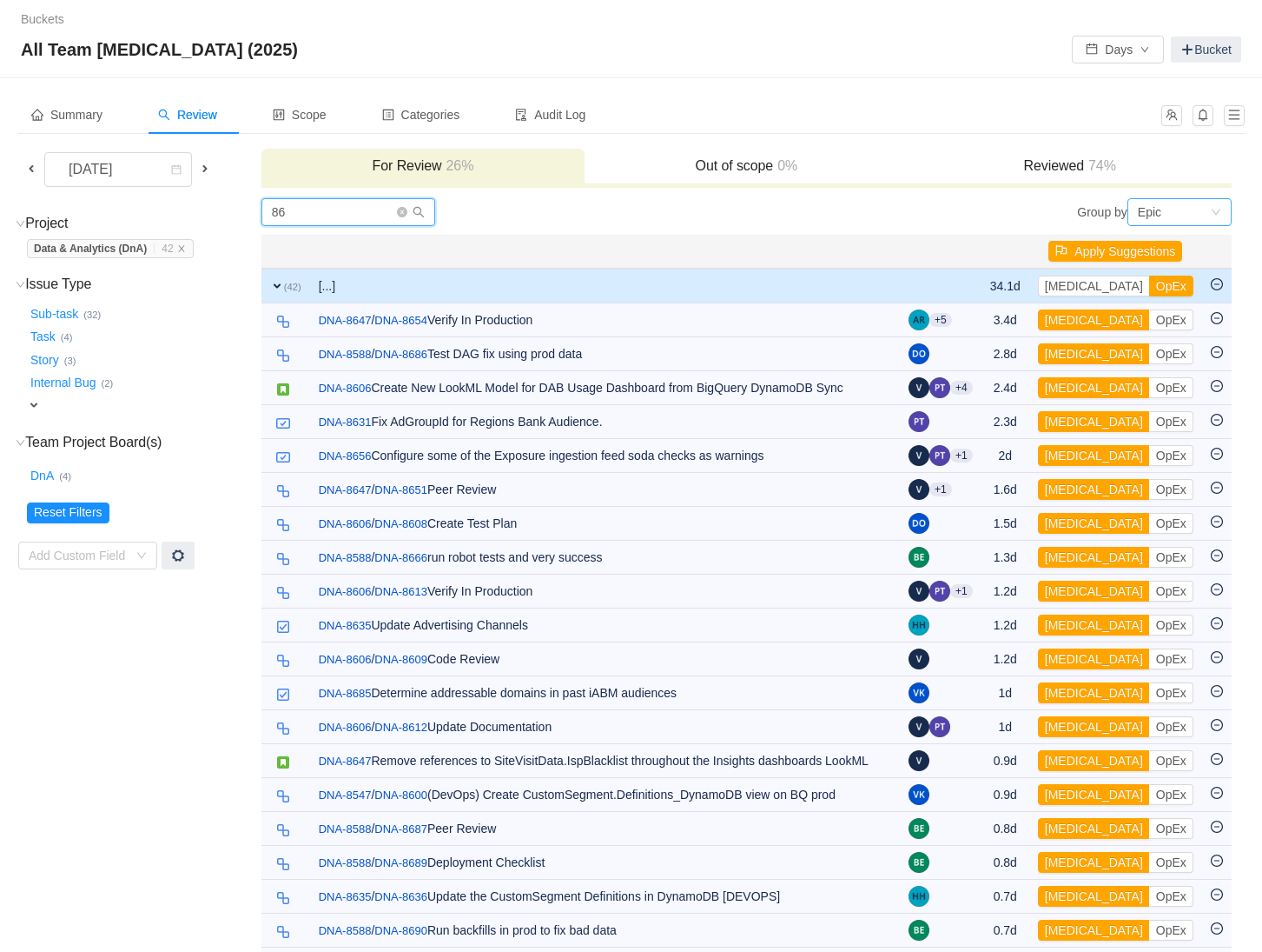
type input "86"
click at [1178, 205] on div "Epic" at bounding box center [1174, 212] width 72 height 26
click at [1167, 338] on li "Issue Type" at bounding box center [1178, 330] width 104 height 28
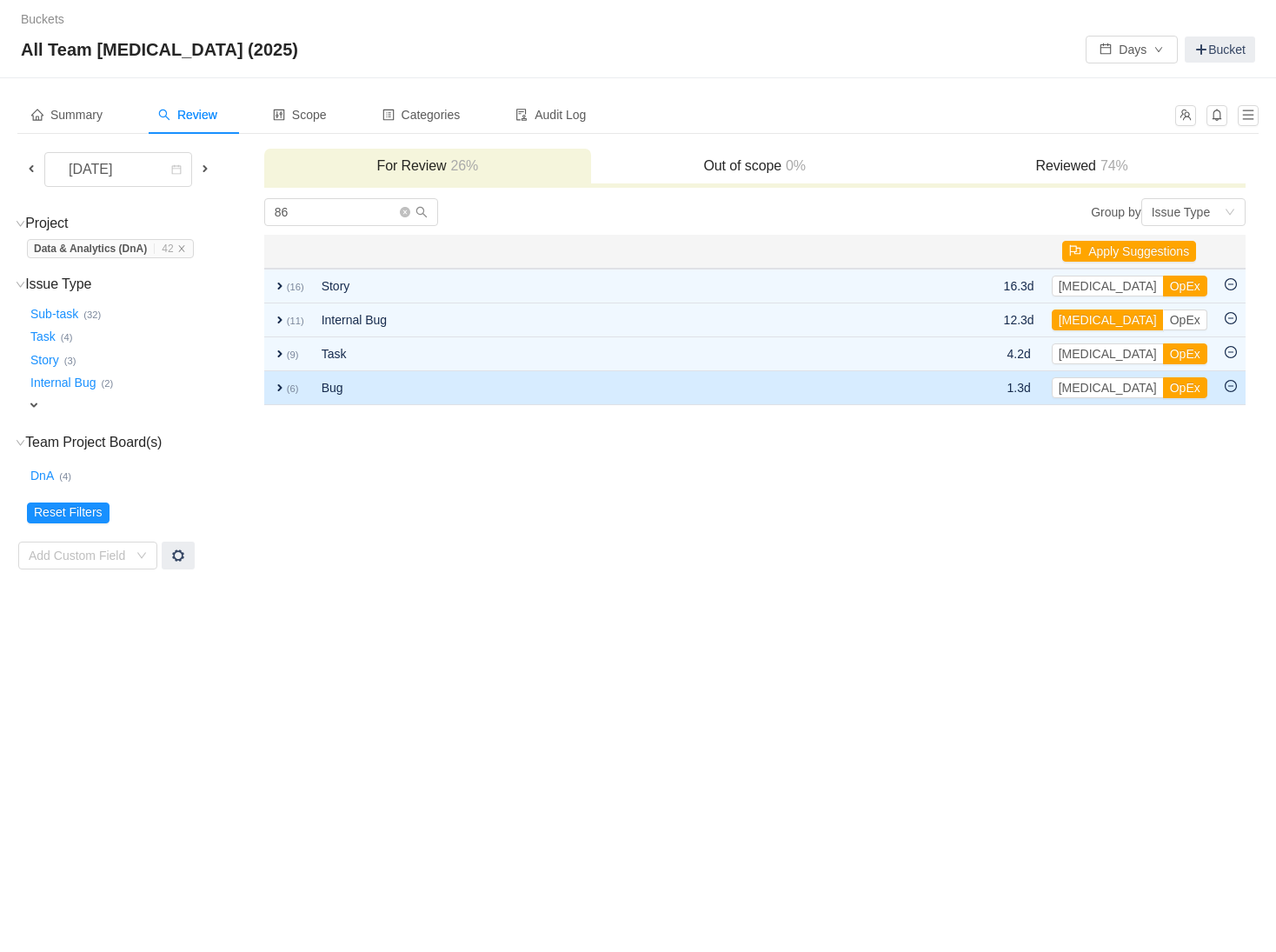
click at [275, 392] on span "expand" at bounding box center [280, 387] width 14 height 14
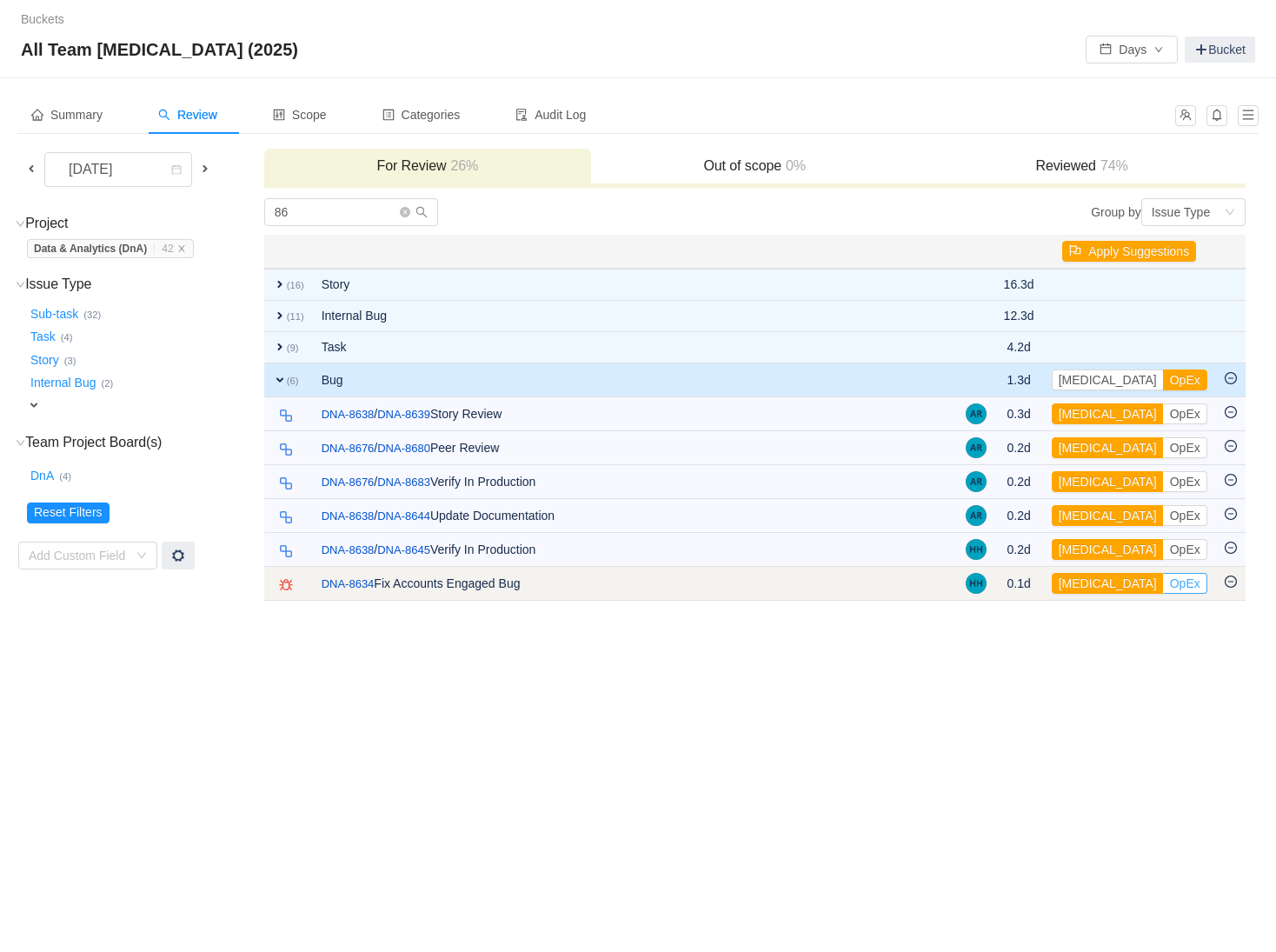
click at [1163, 583] on button "OpEx" at bounding box center [1186, 582] width 45 height 20
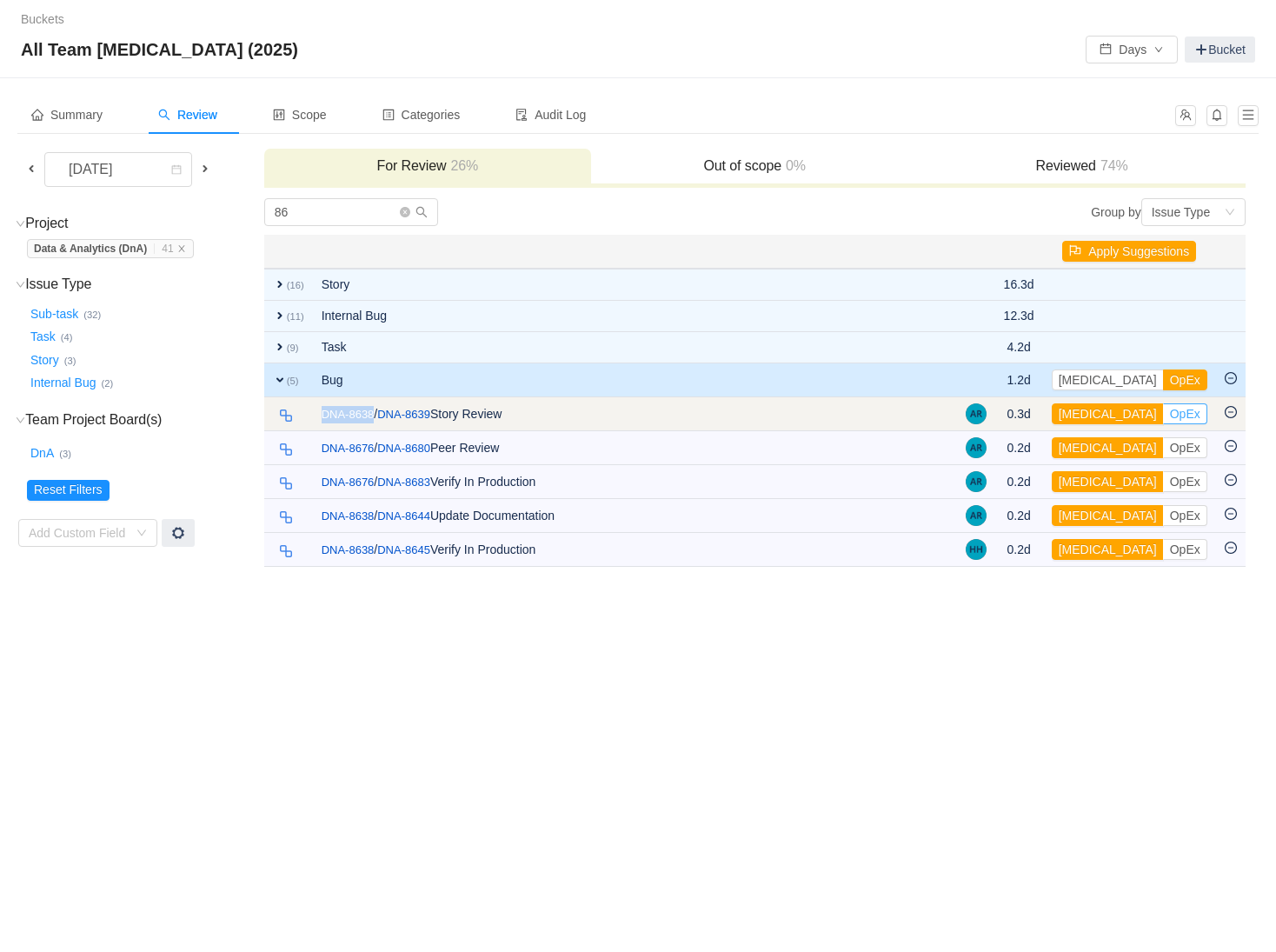
click at [1163, 420] on button "OpEx" at bounding box center [1186, 413] width 45 height 20
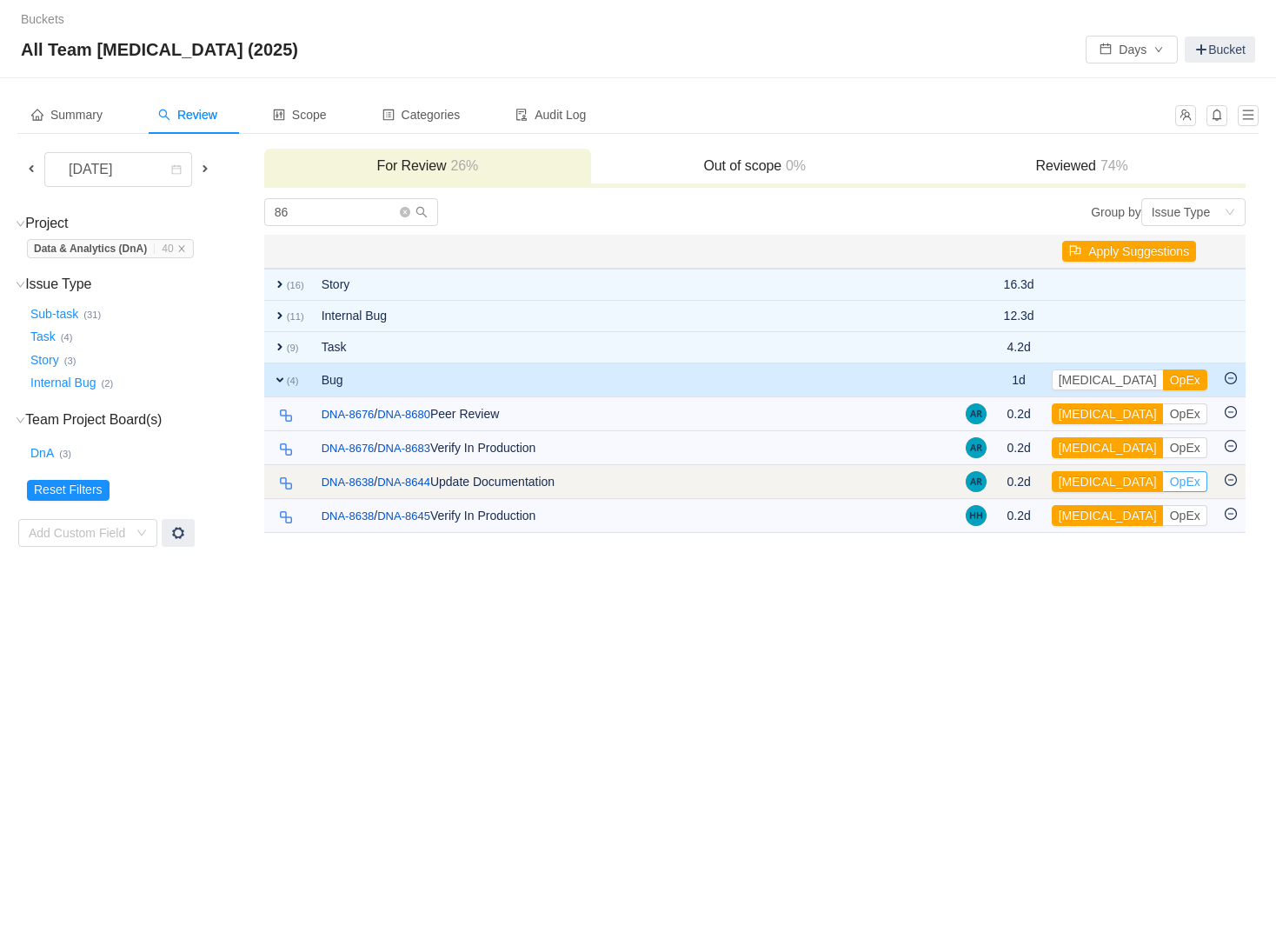
click at [1163, 481] on button "OpEx" at bounding box center [1186, 480] width 45 height 20
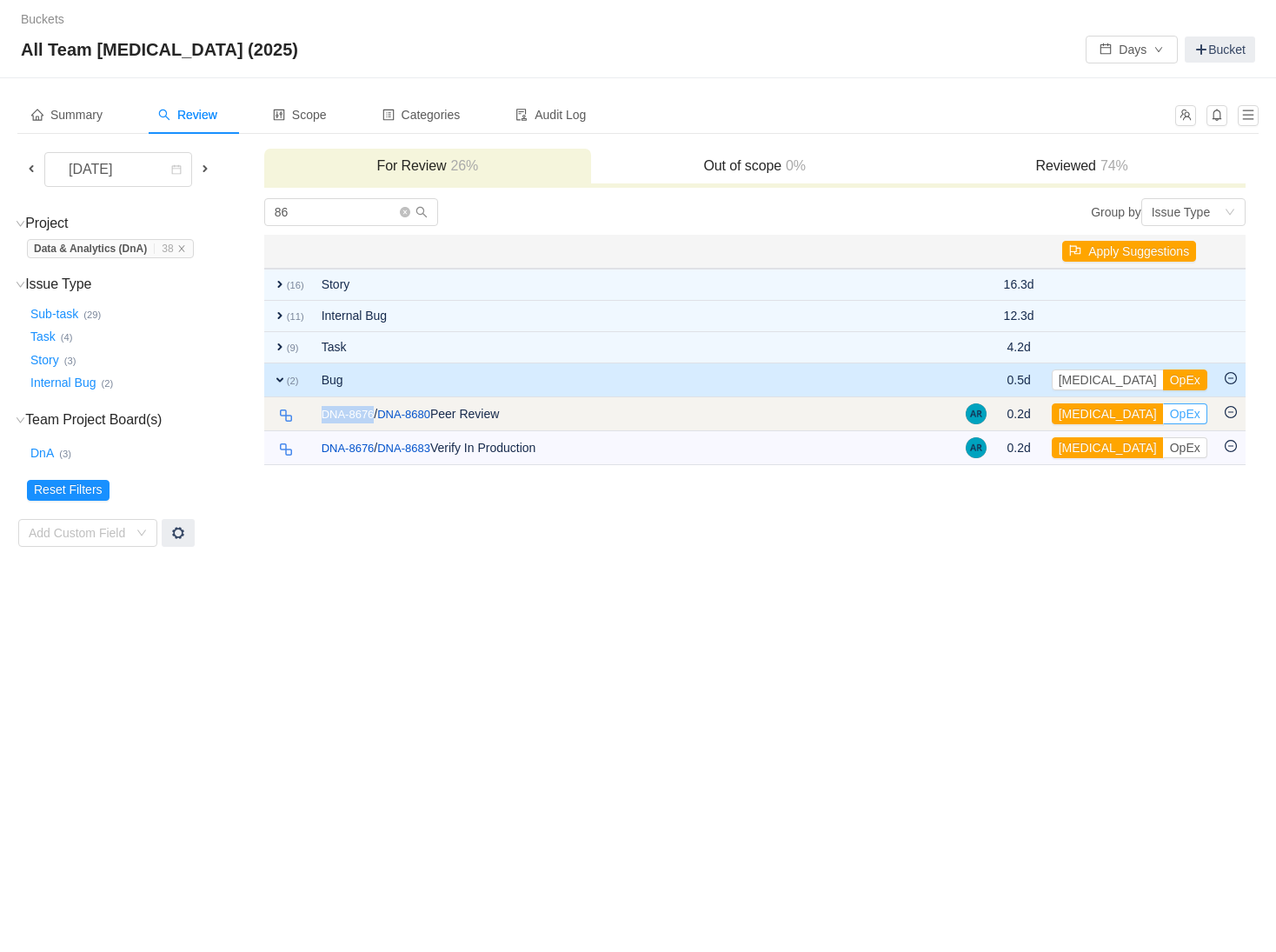
click at [1163, 416] on button "OpEx" at bounding box center [1186, 413] width 45 height 20
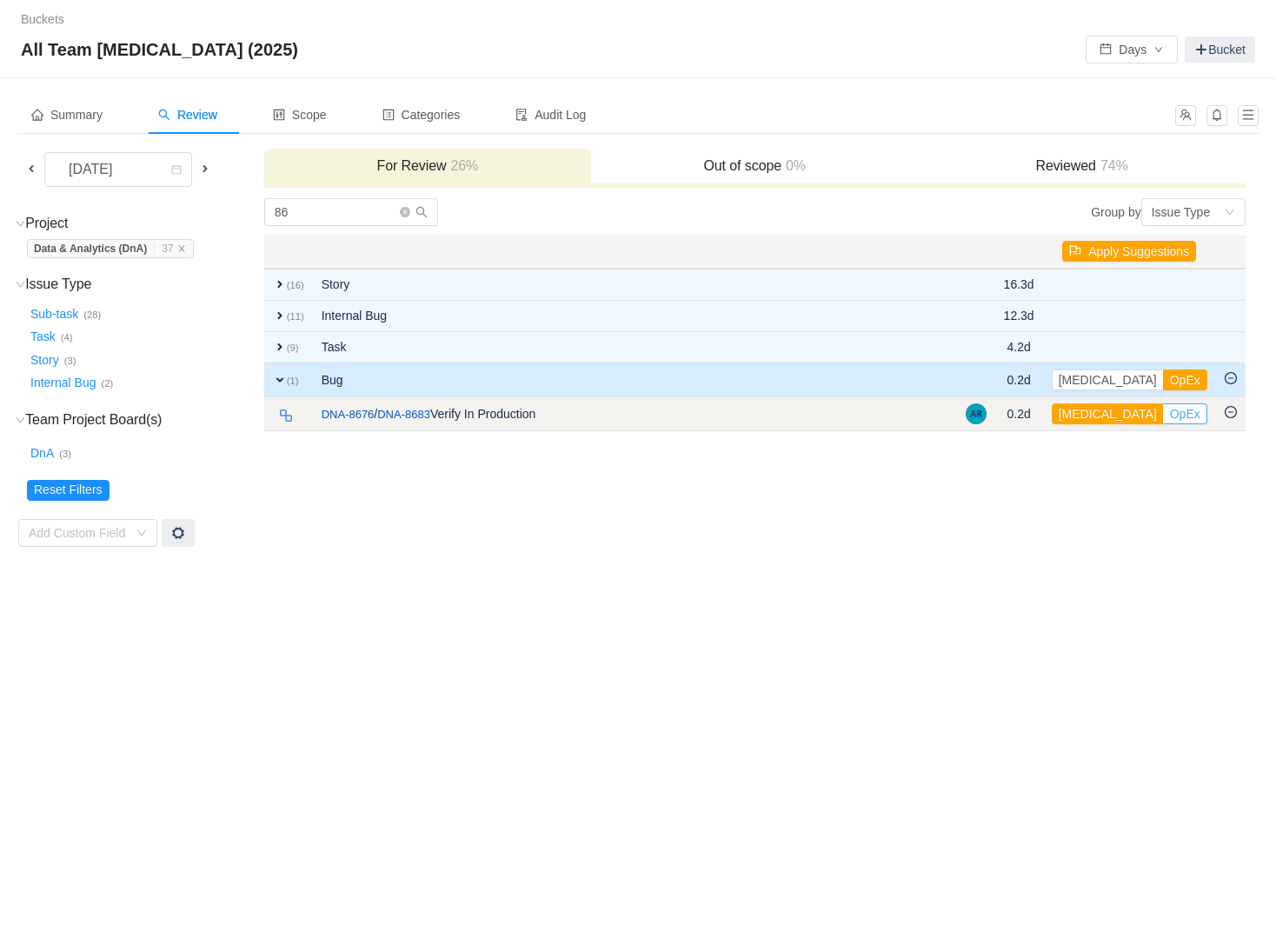
click at [1163, 415] on button "OpEx" at bounding box center [1186, 413] width 45 height 20
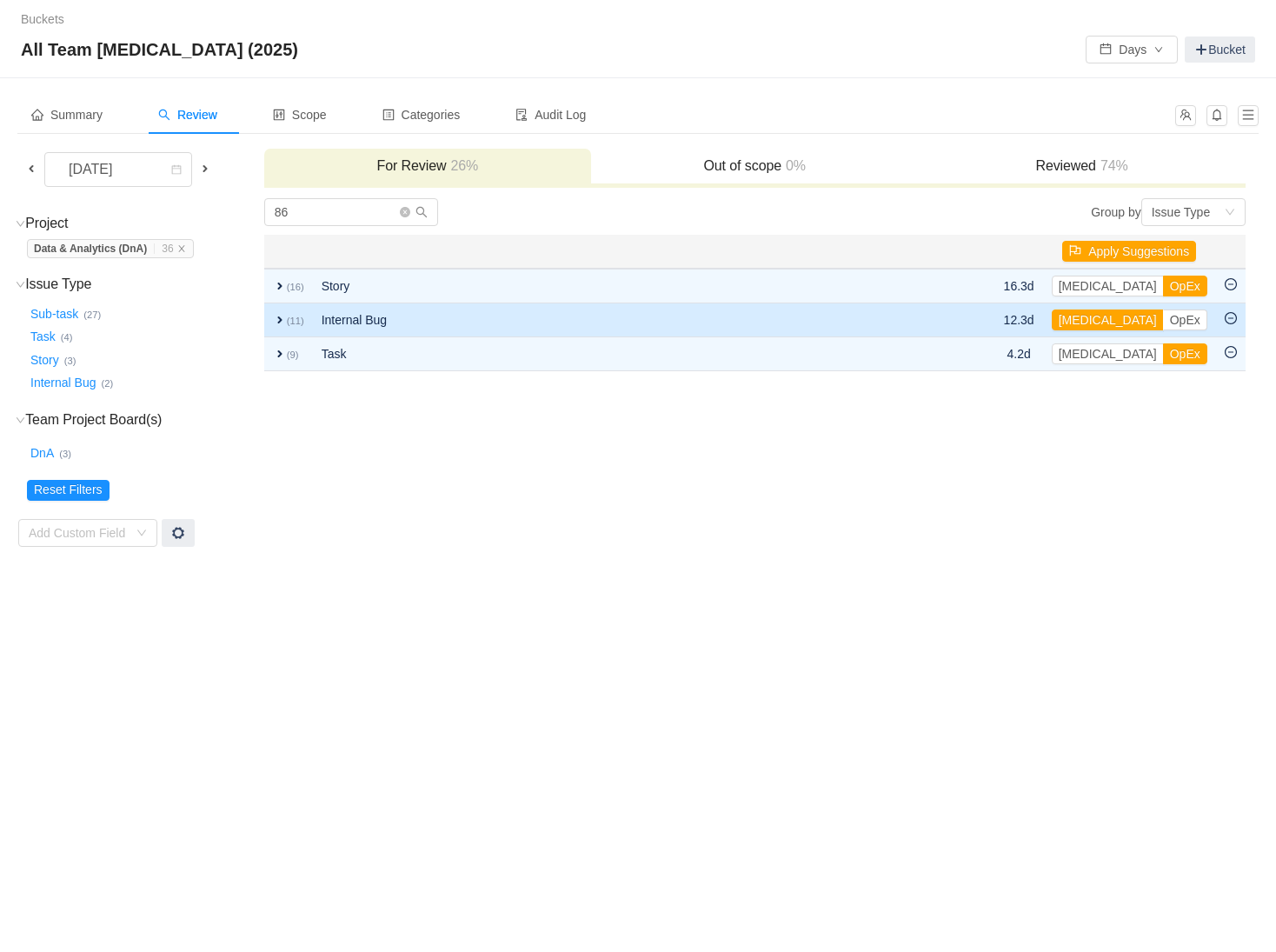
click at [273, 322] on span "expand" at bounding box center [280, 320] width 14 height 14
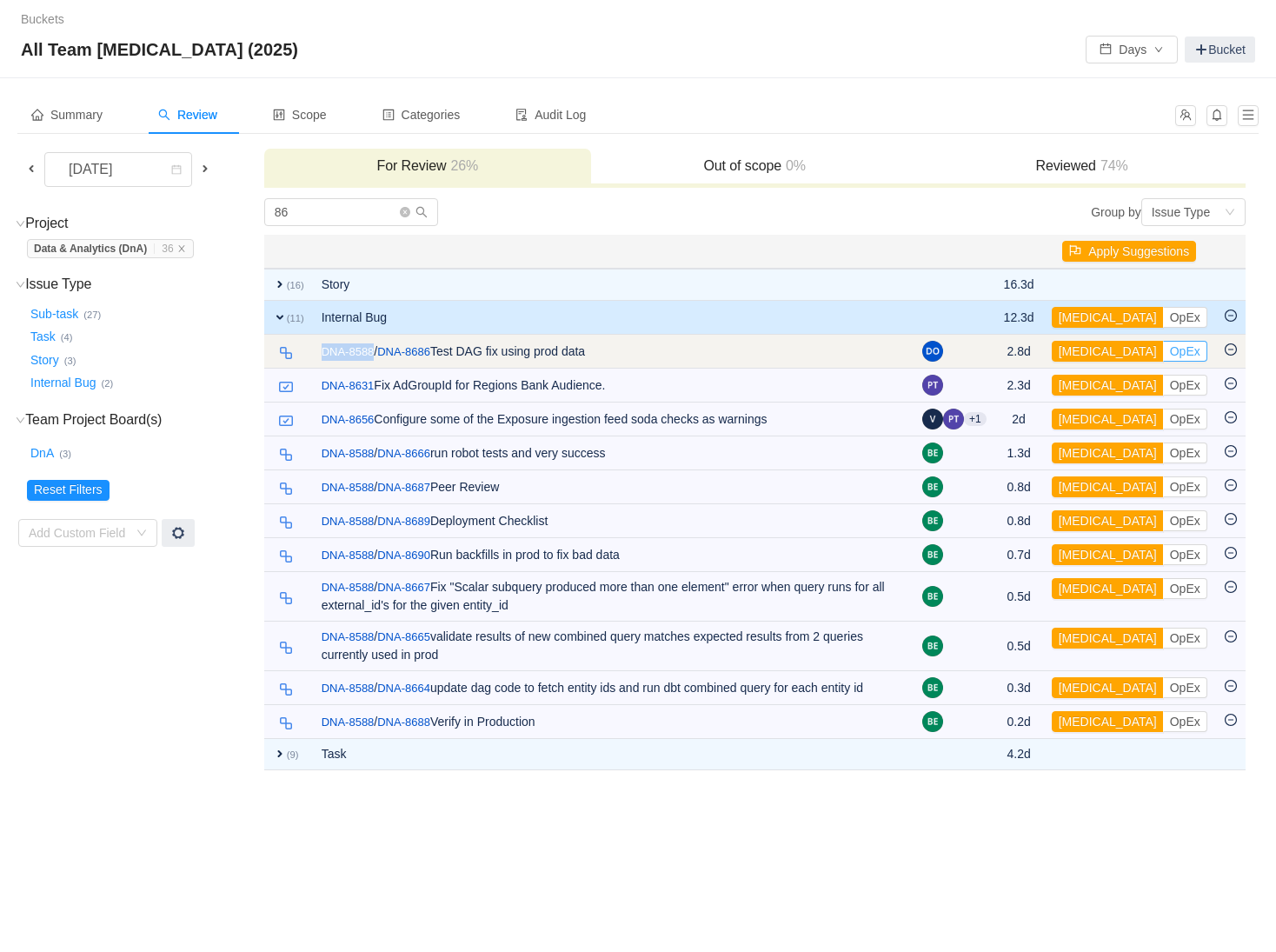
click at [1163, 345] on button "OpEx" at bounding box center [1186, 350] width 45 height 20
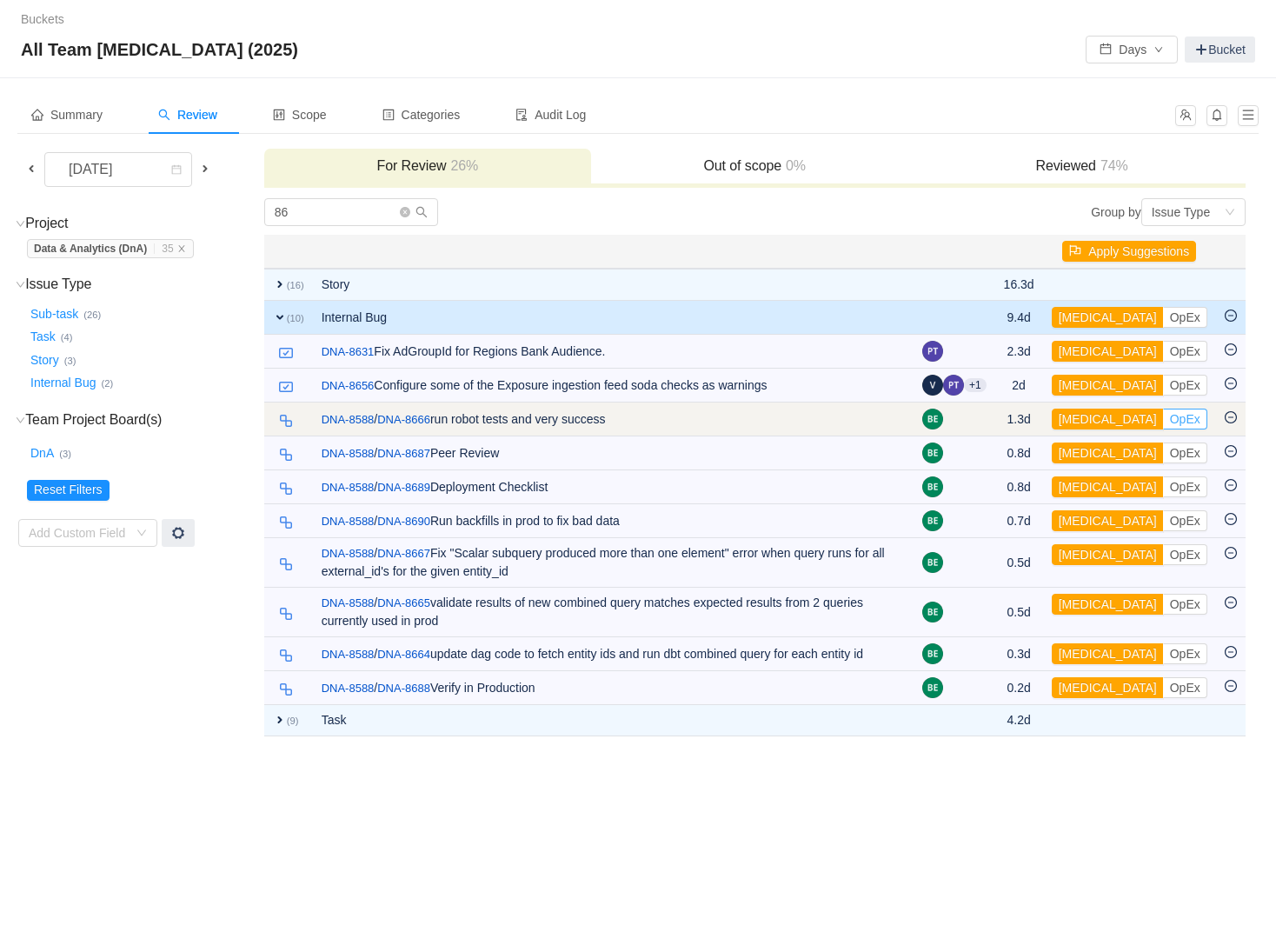
click at [1163, 421] on button "OpEx" at bounding box center [1186, 418] width 45 height 20
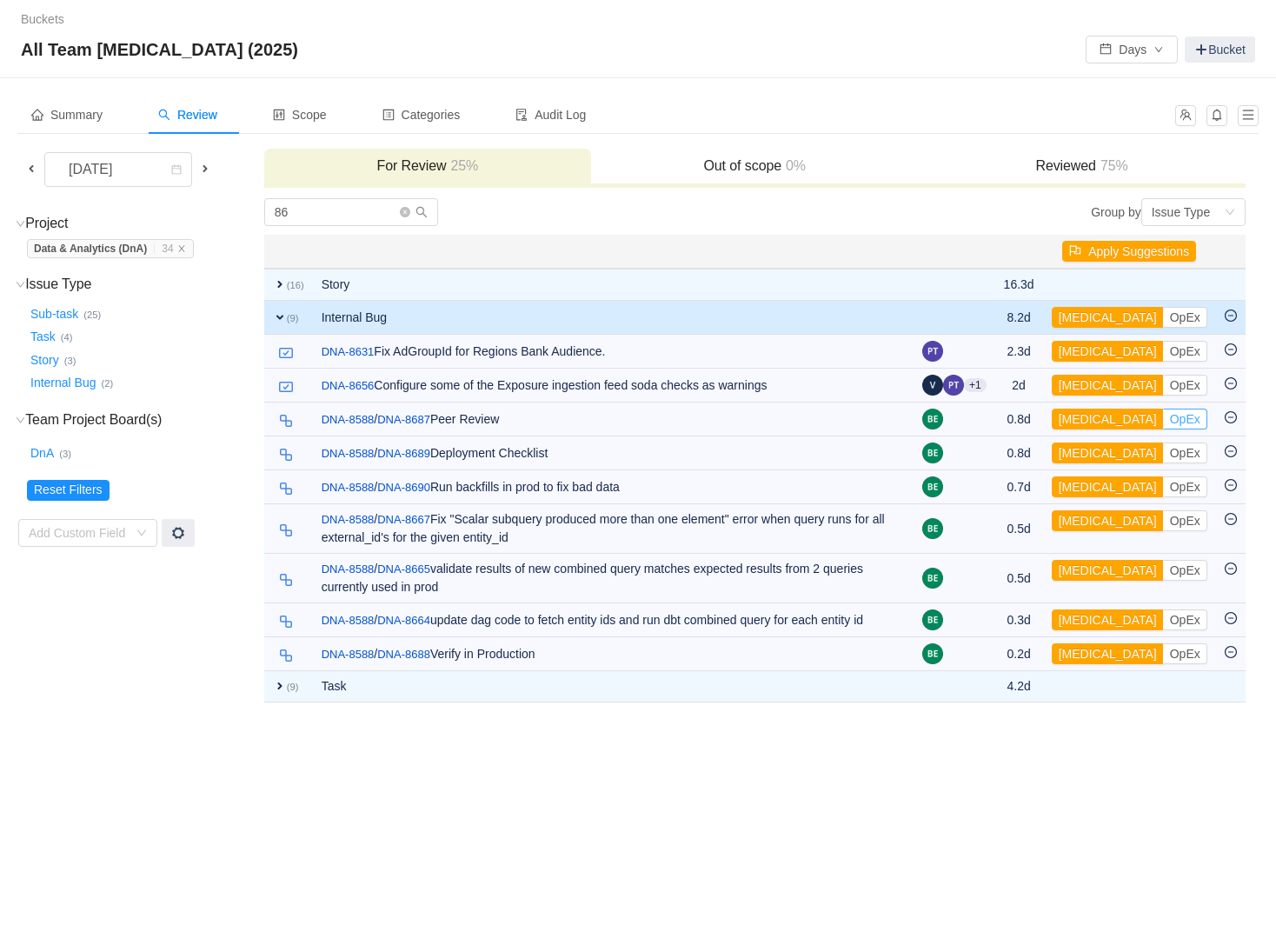
click at [1163, 421] on button "OpEx" at bounding box center [1186, 418] width 45 height 20
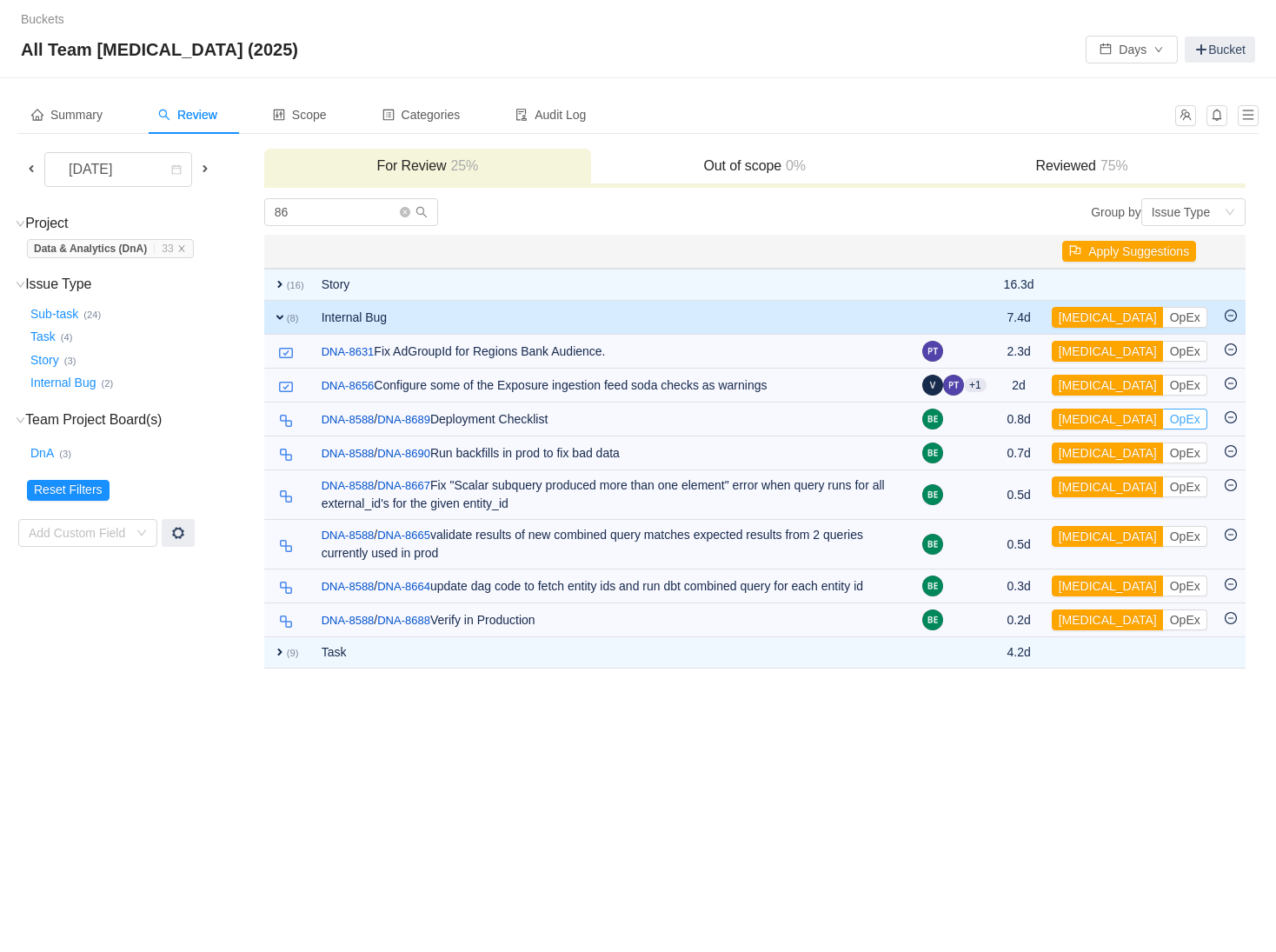
click at [1163, 421] on button "OpEx" at bounding box center [1186, 418] width 45 height 20
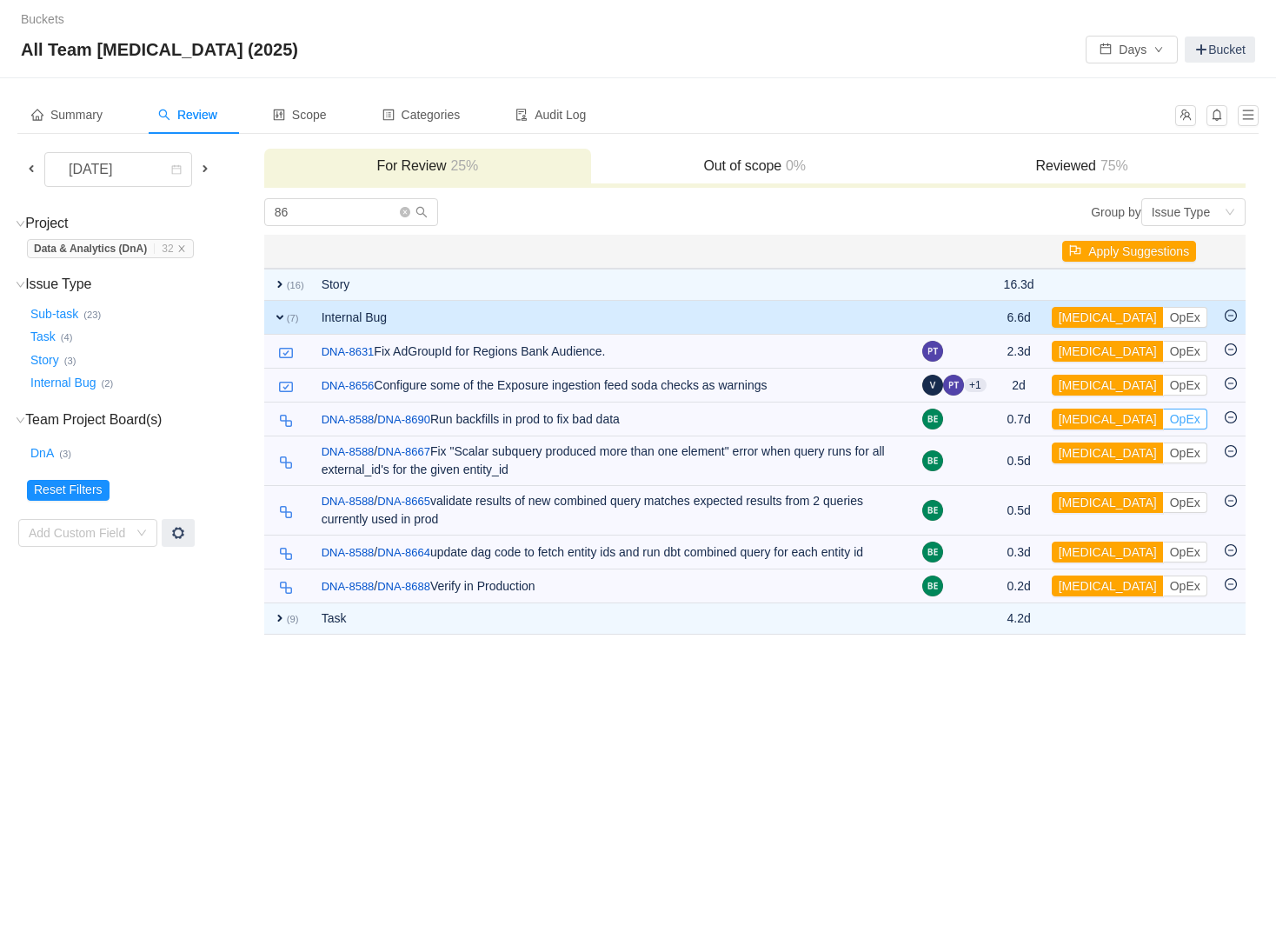
click at [1163, 421] on button "OpEx" at bounding box center [1186, 418] width 45 height 20
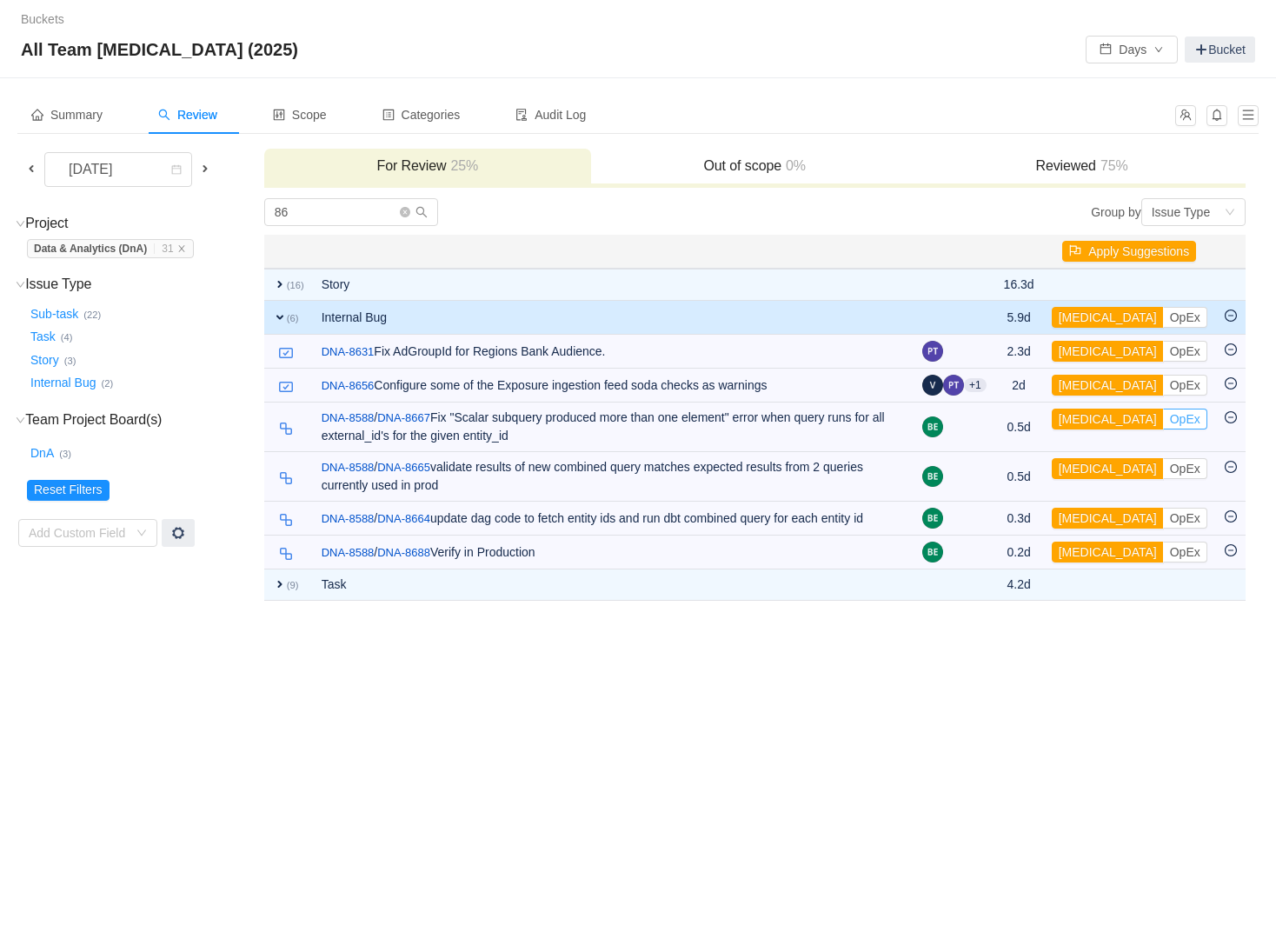
click at [1163, 421] on button "OpEx" at bounding box center [1186, 418] width 45 height 20
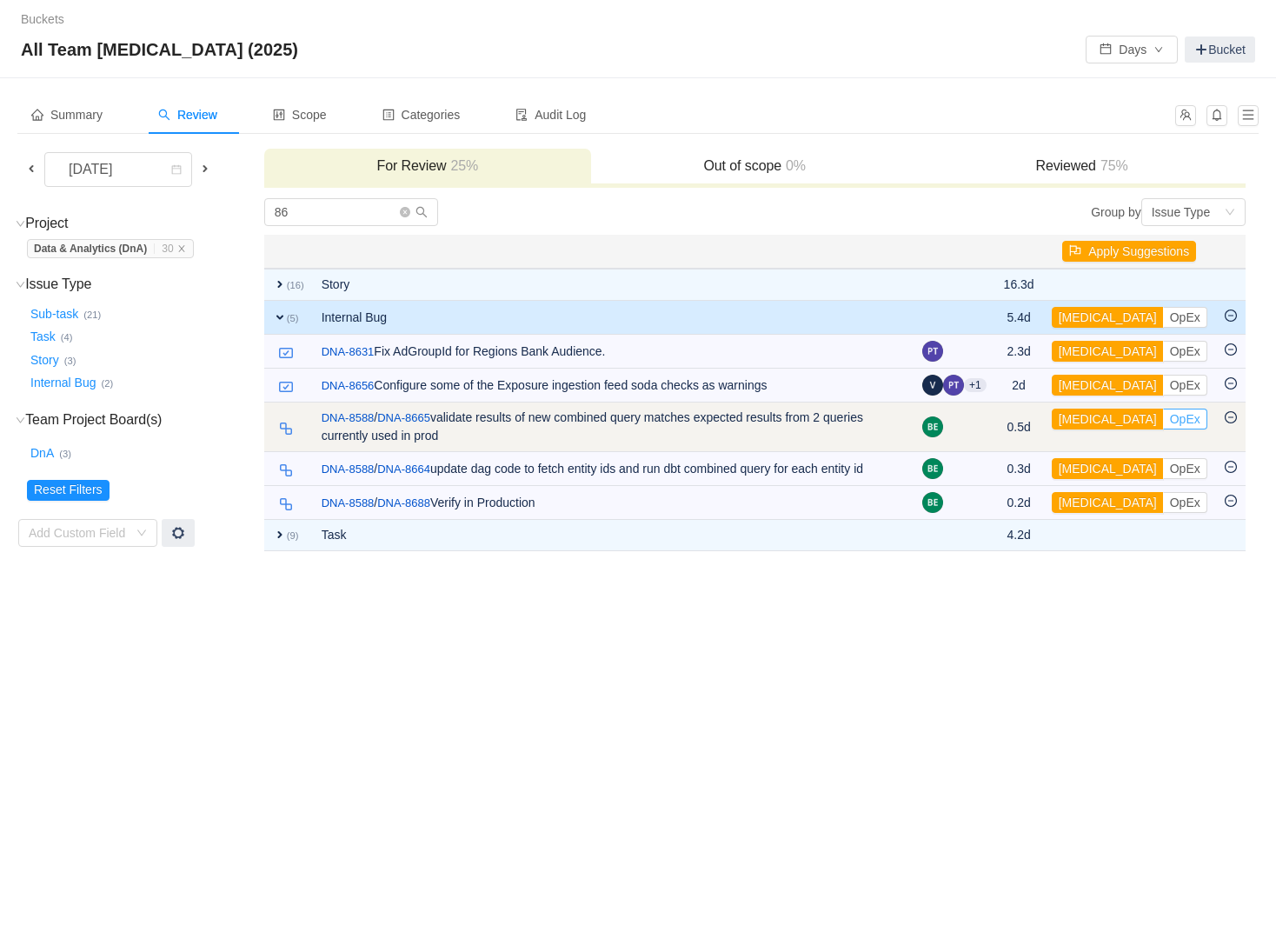
click at [1163, 426] on button "OpEx" at bounding box center [1186, 418] width 45 height 20
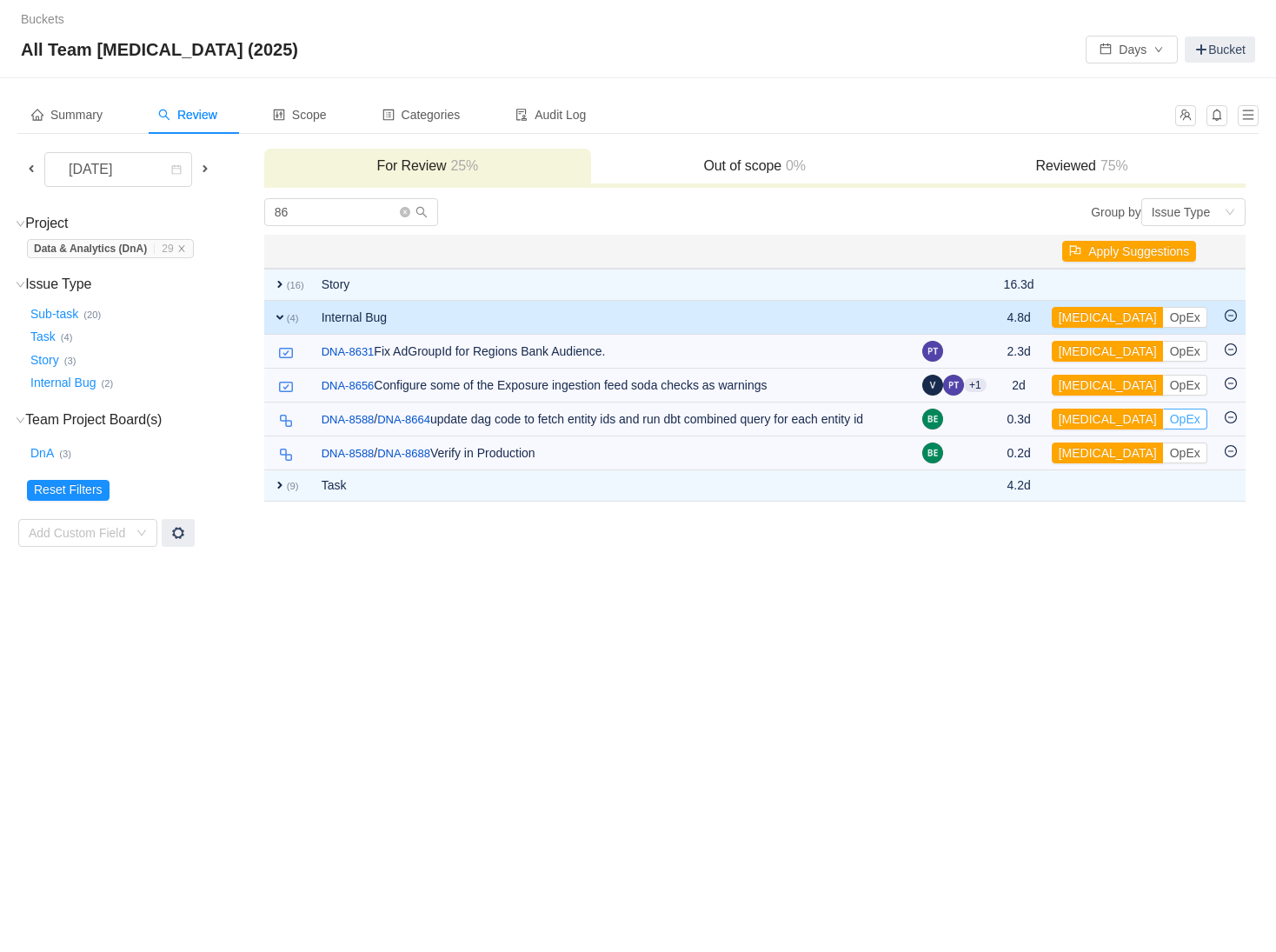
click at [1163, 426] on button "OpEx" at bounding box center [1186, 418] width 45 height 20
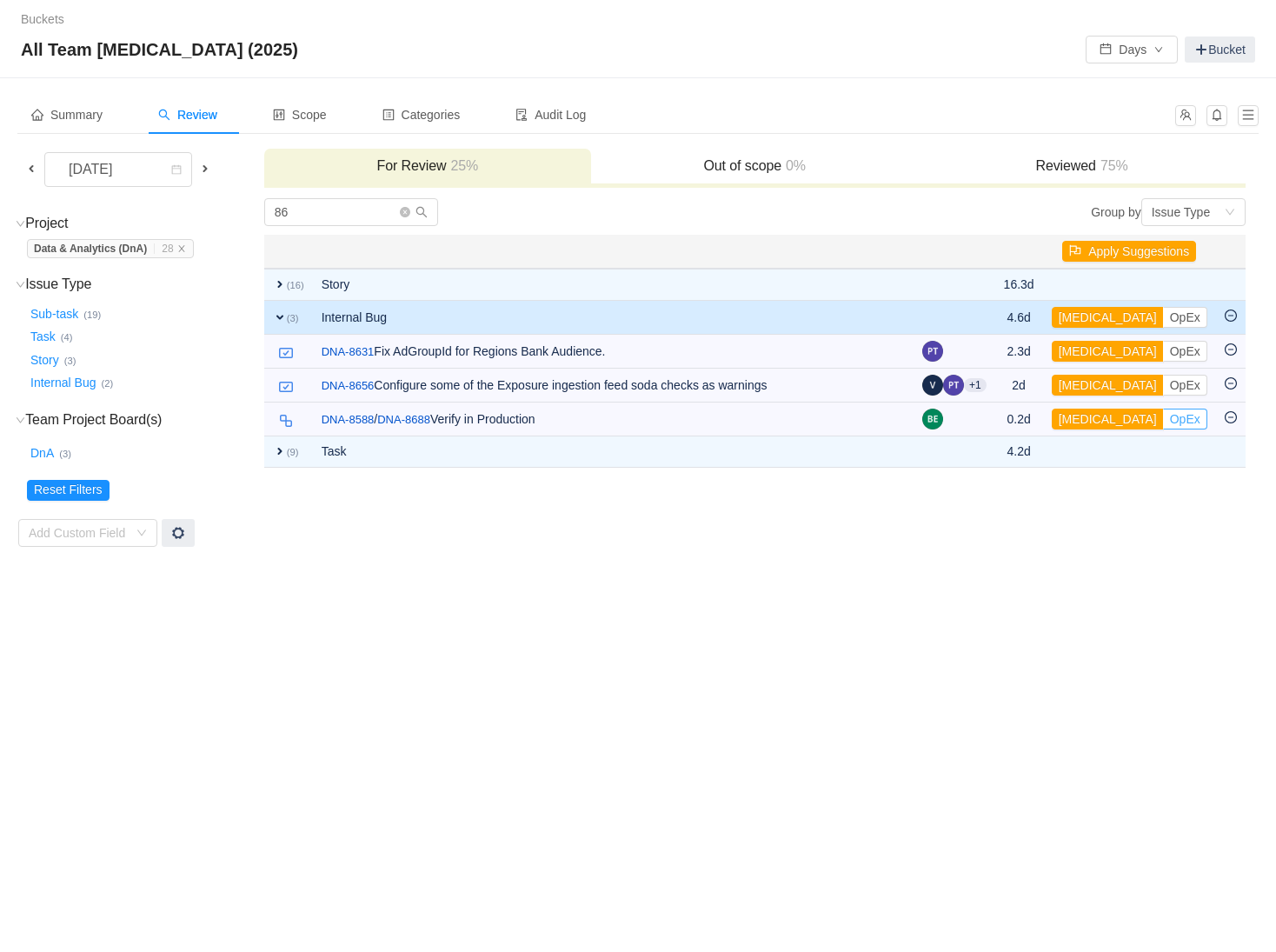
click at [1163, 426] on button "OpEx" at bounding box center [1186, 418] width 45 height 20
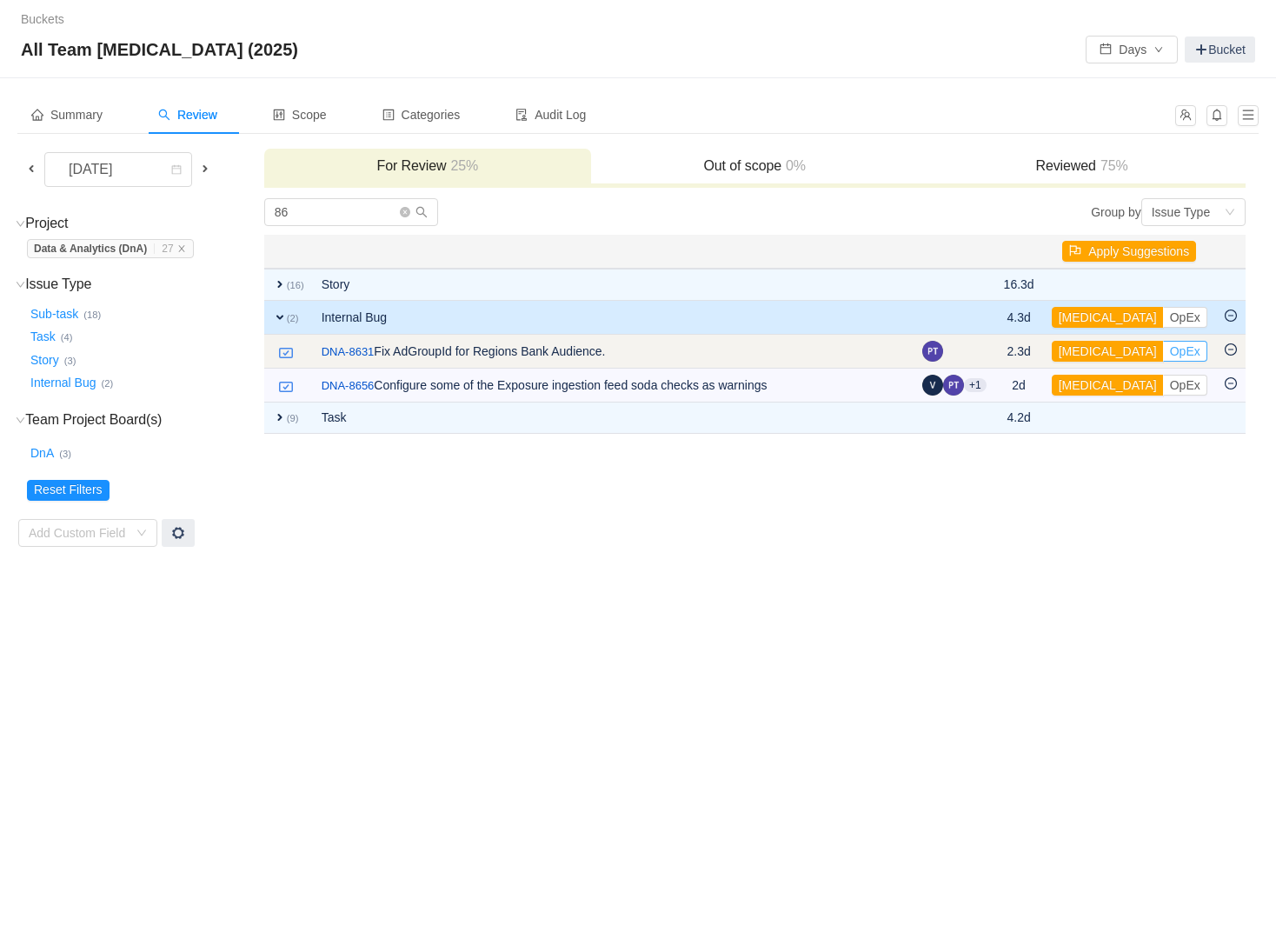
click at [1163, 349] on button "OpEx" at bounding box center [1186, 350] width 45 height 20
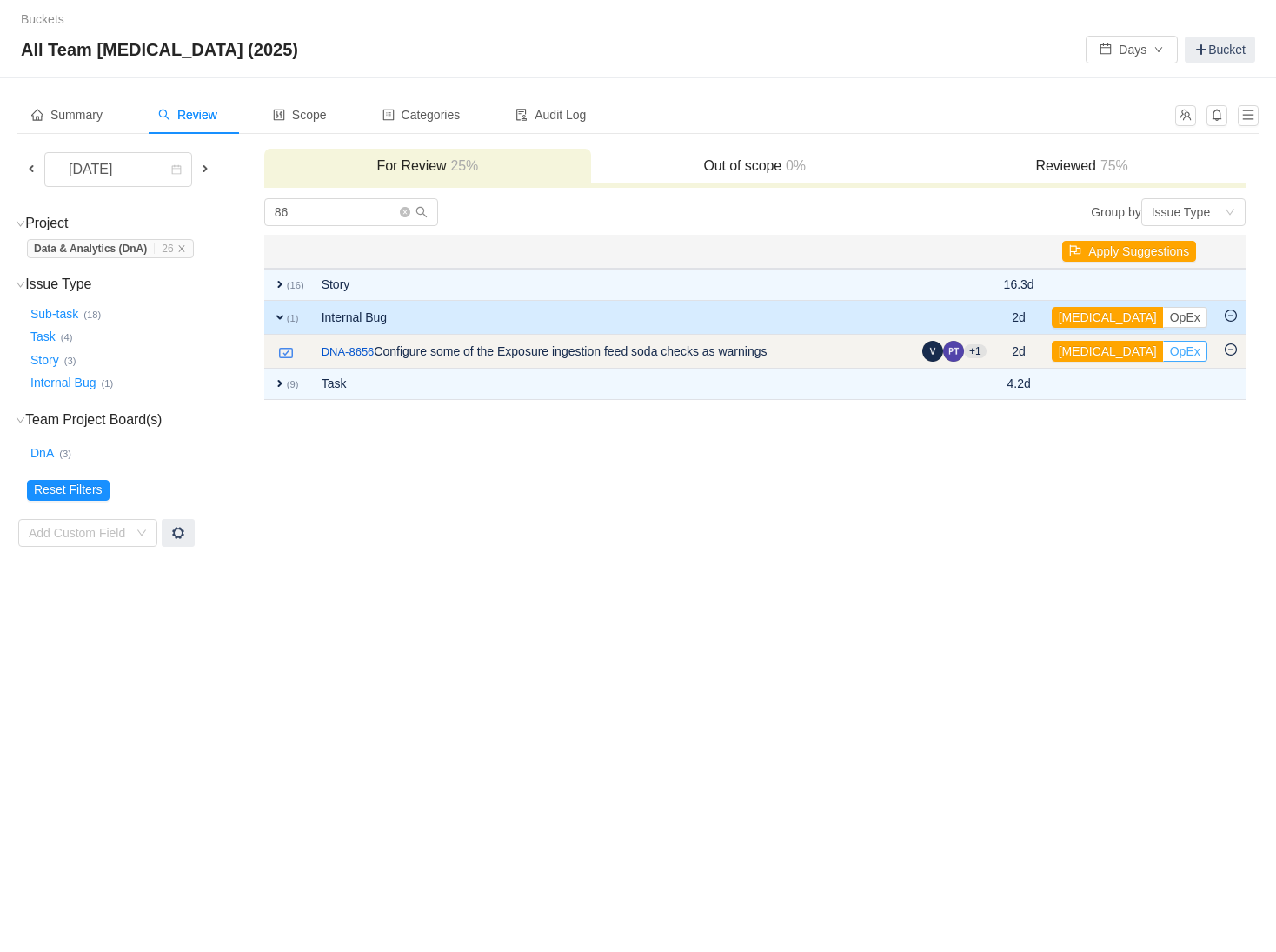
click at [1163, 351] on button "OpEx" at bounding box center [1186, 350] width 45 height 20
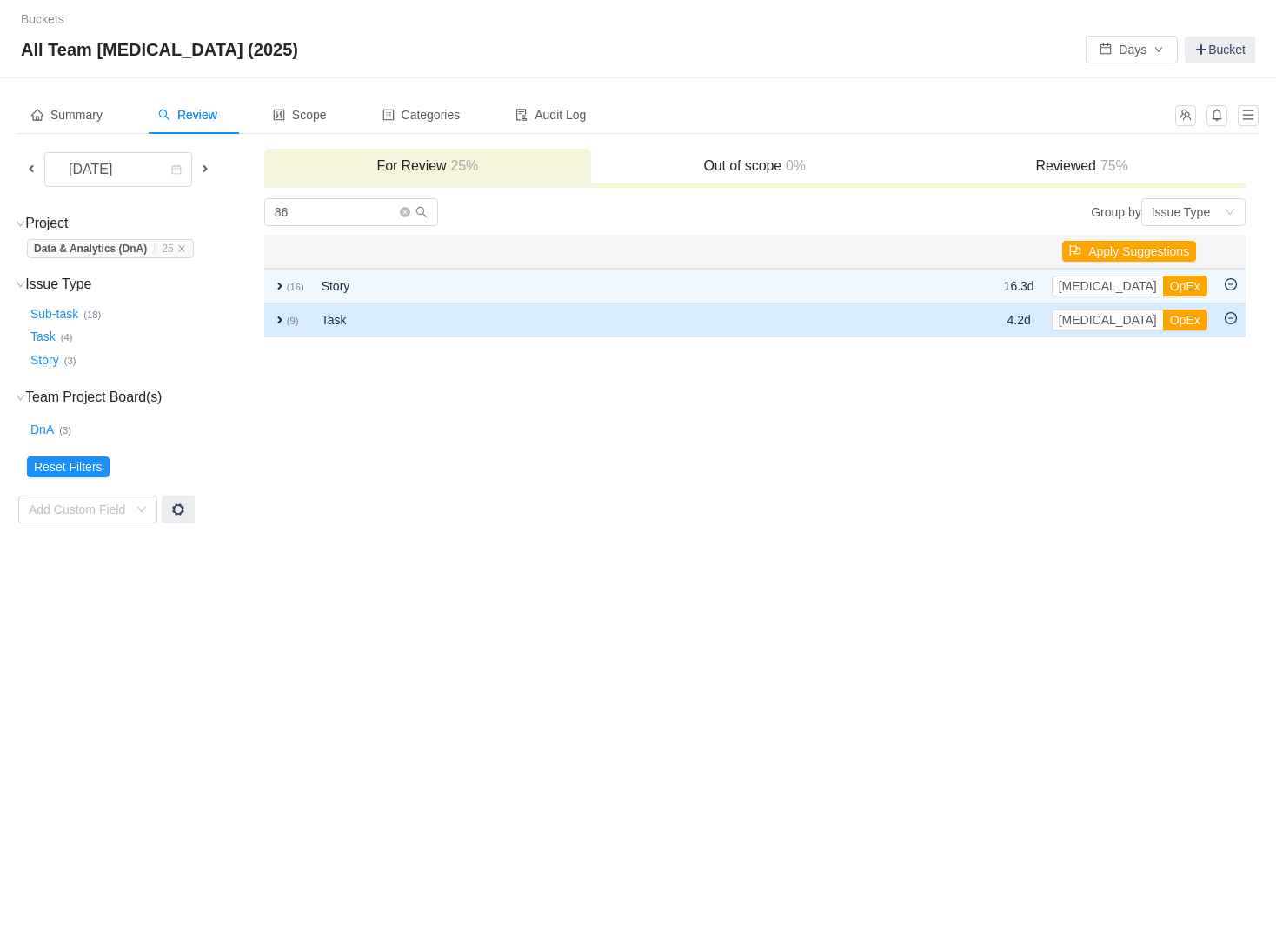
click at [280, 316] on span "expand" at bounding box center [280, 320] width 14 height 14
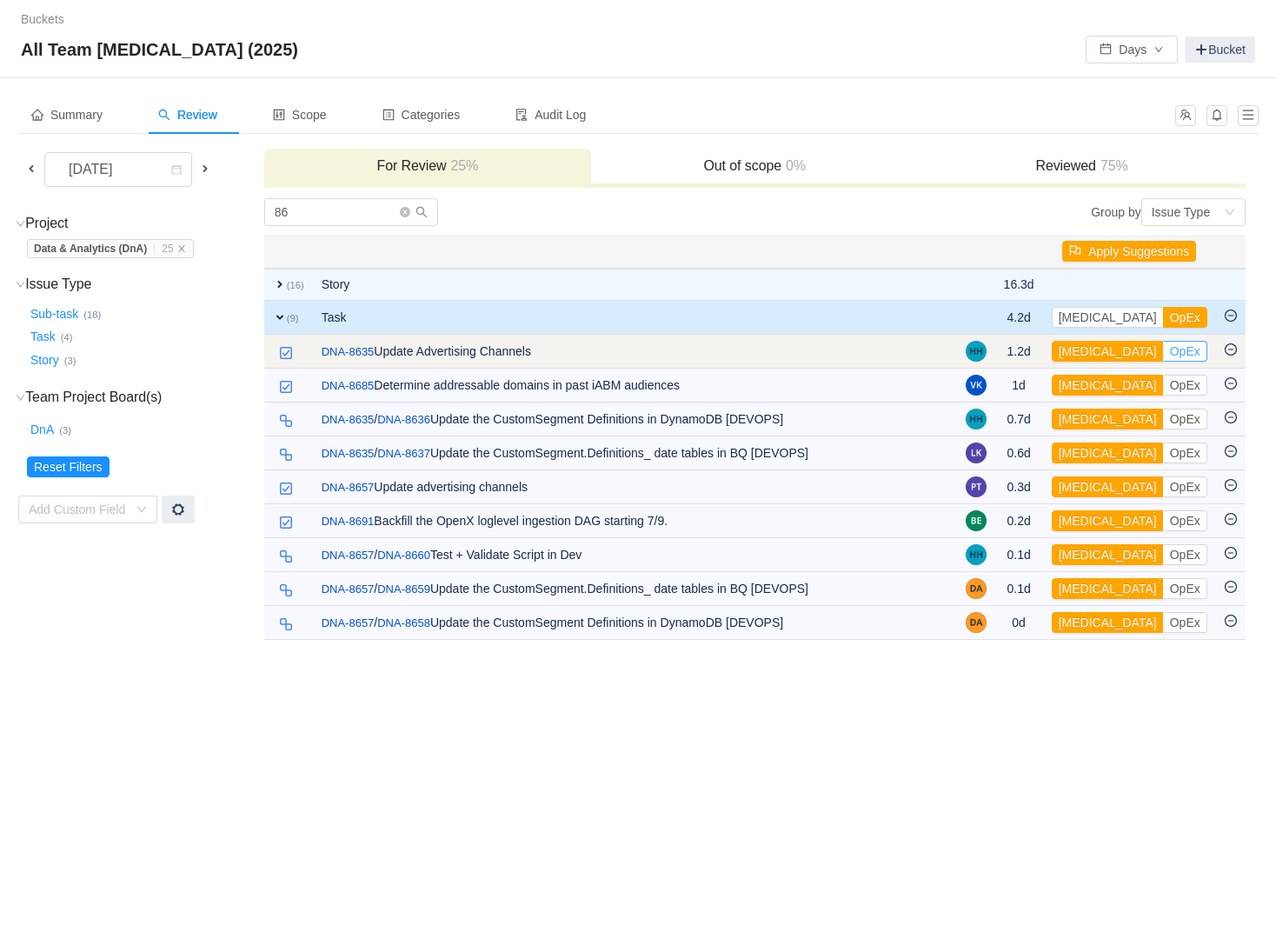
click at [1163, 348] on button "OpEx" at bounding box center [1186, 350] width 45 height 20
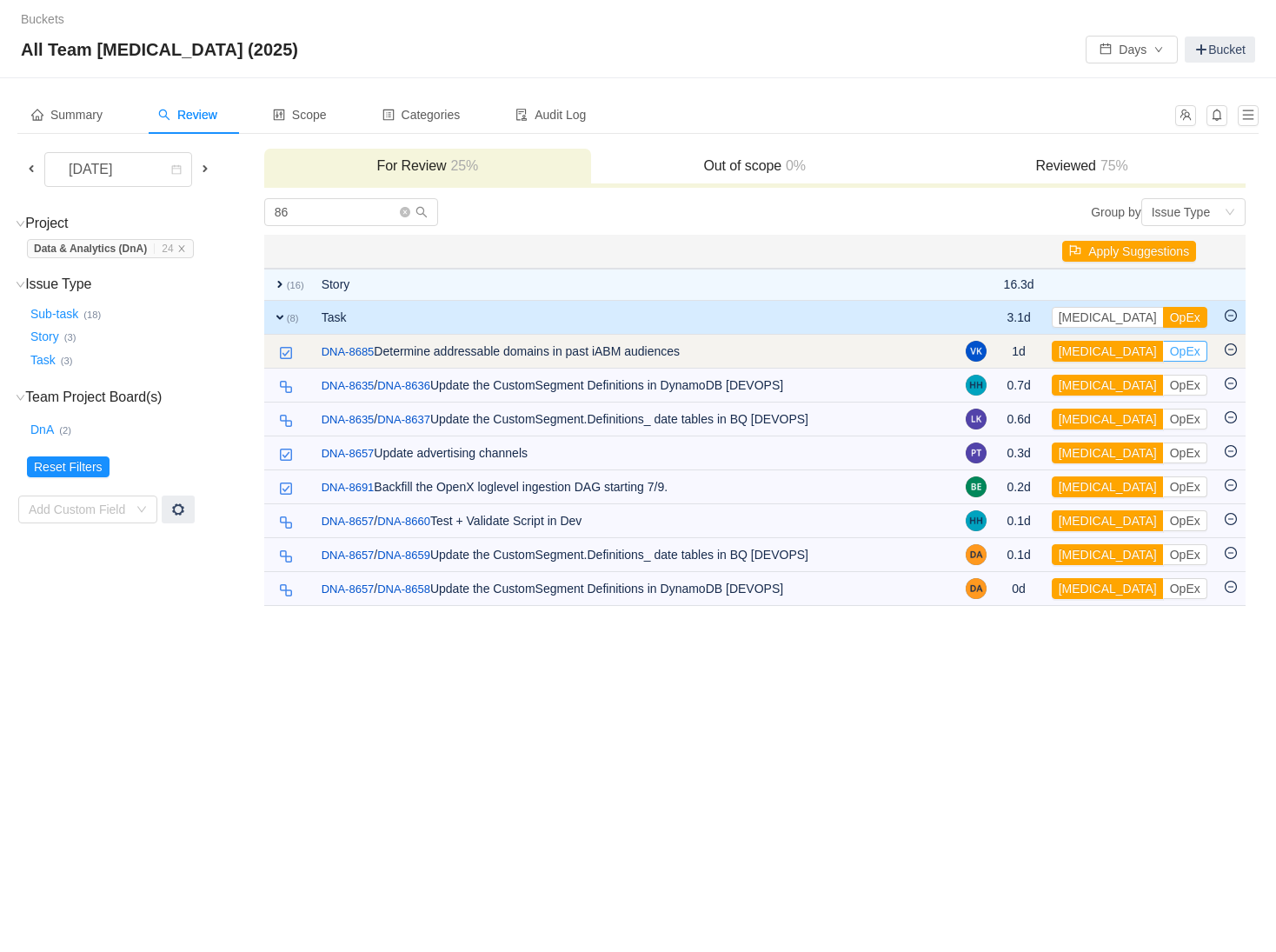
click at [1163, 349] on button "OpEx" at bounding box center [1186, 350] width 45 height 20
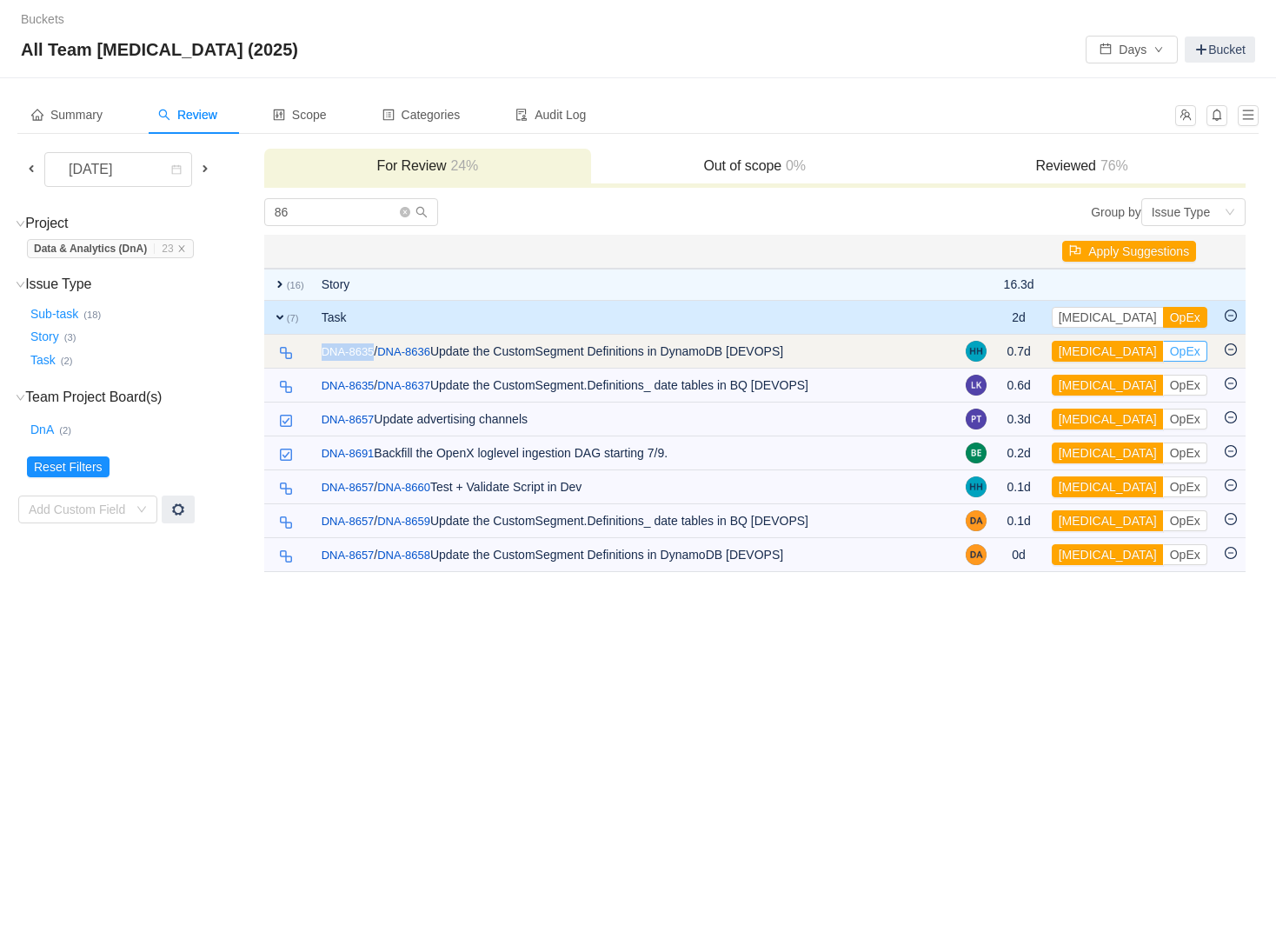
click at [1163, 352] on button "OpEx" at bounding box center [1186, 350] width 45 height 20
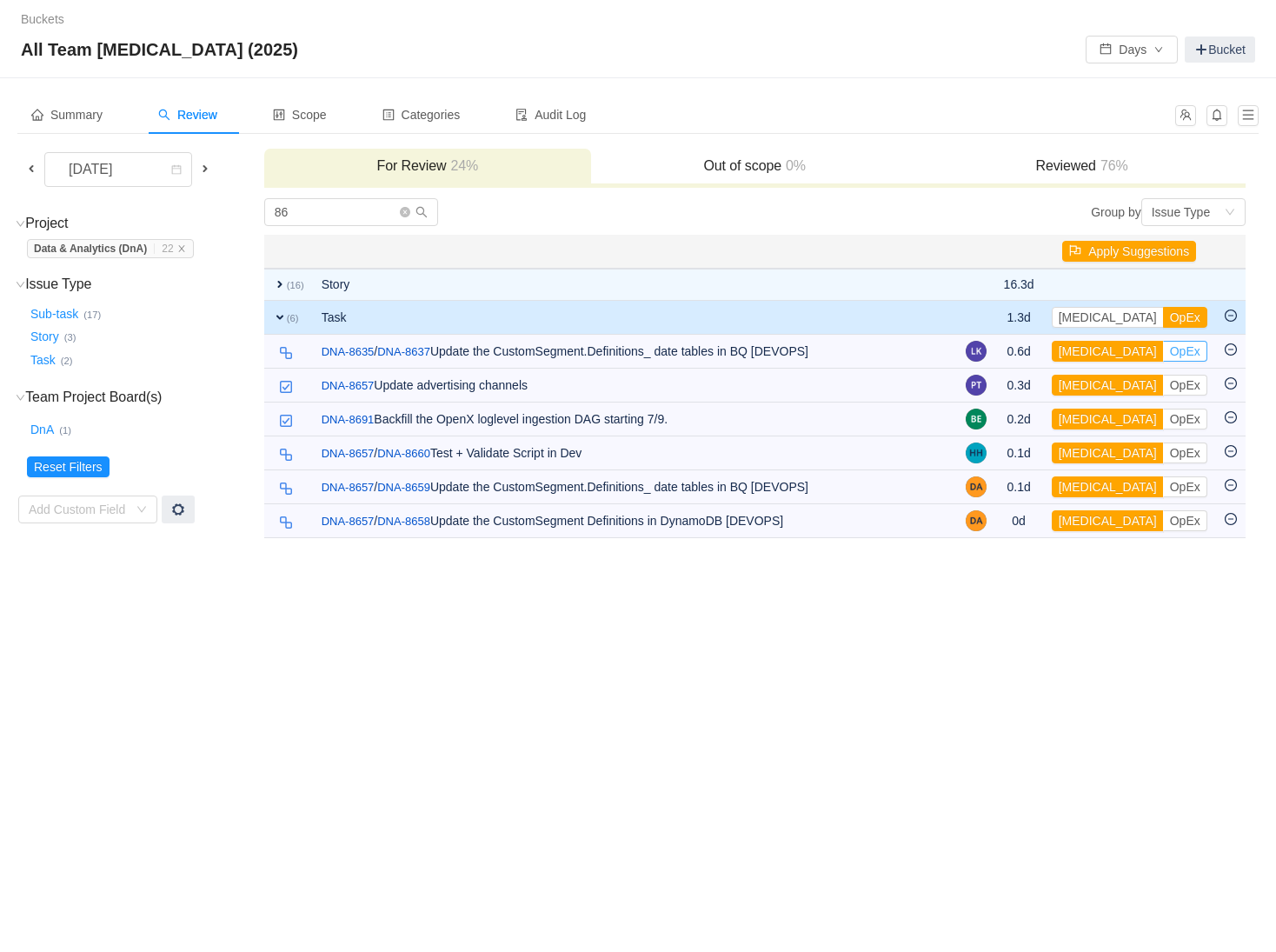
click at [1163, 352] on button "OpEx" at bounding box center [1186, 350] width 45 height 20
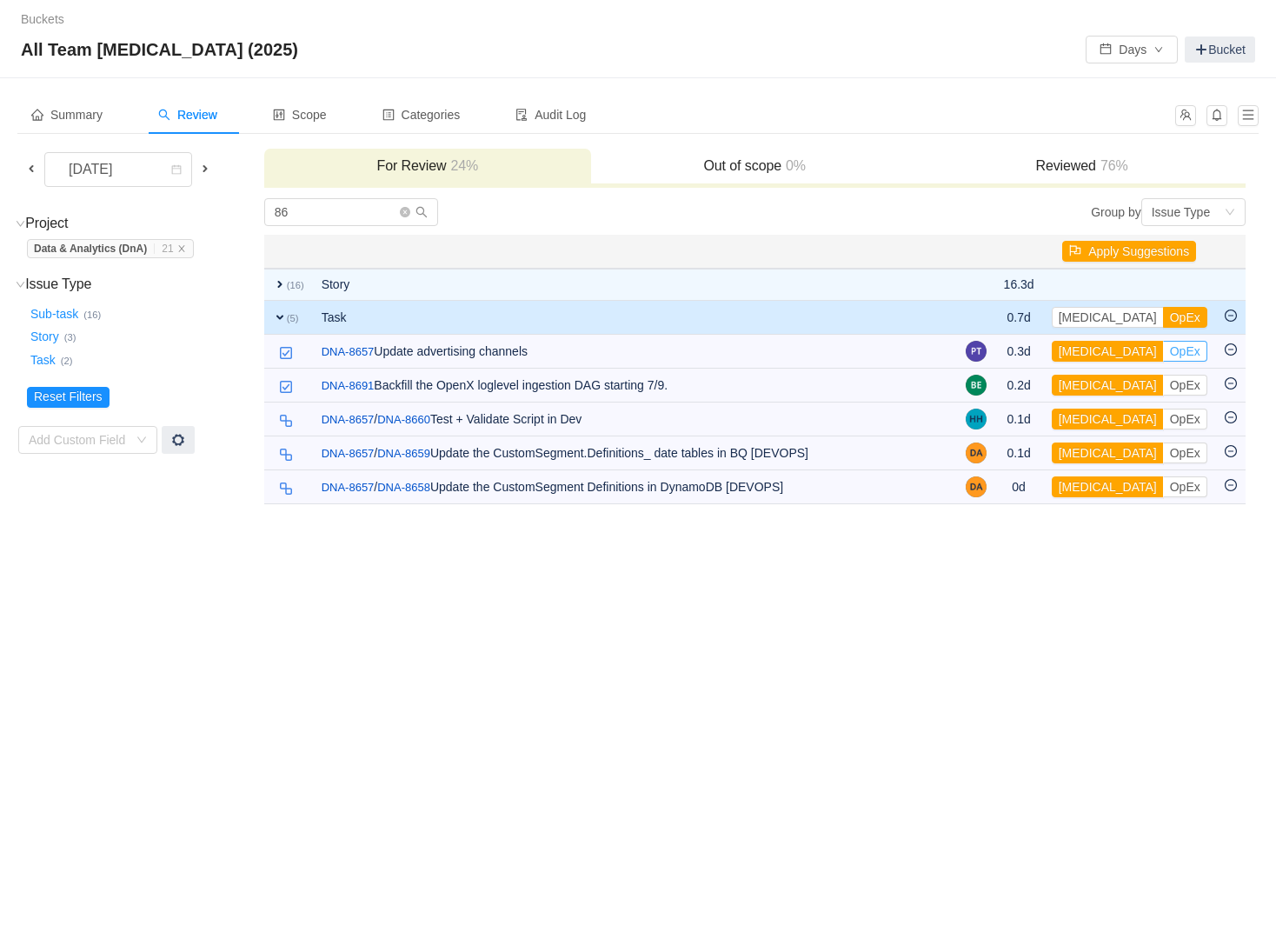
click at [1163, 352] on button "OpEx" at bounding box center [1186, 350] width 45 height 20
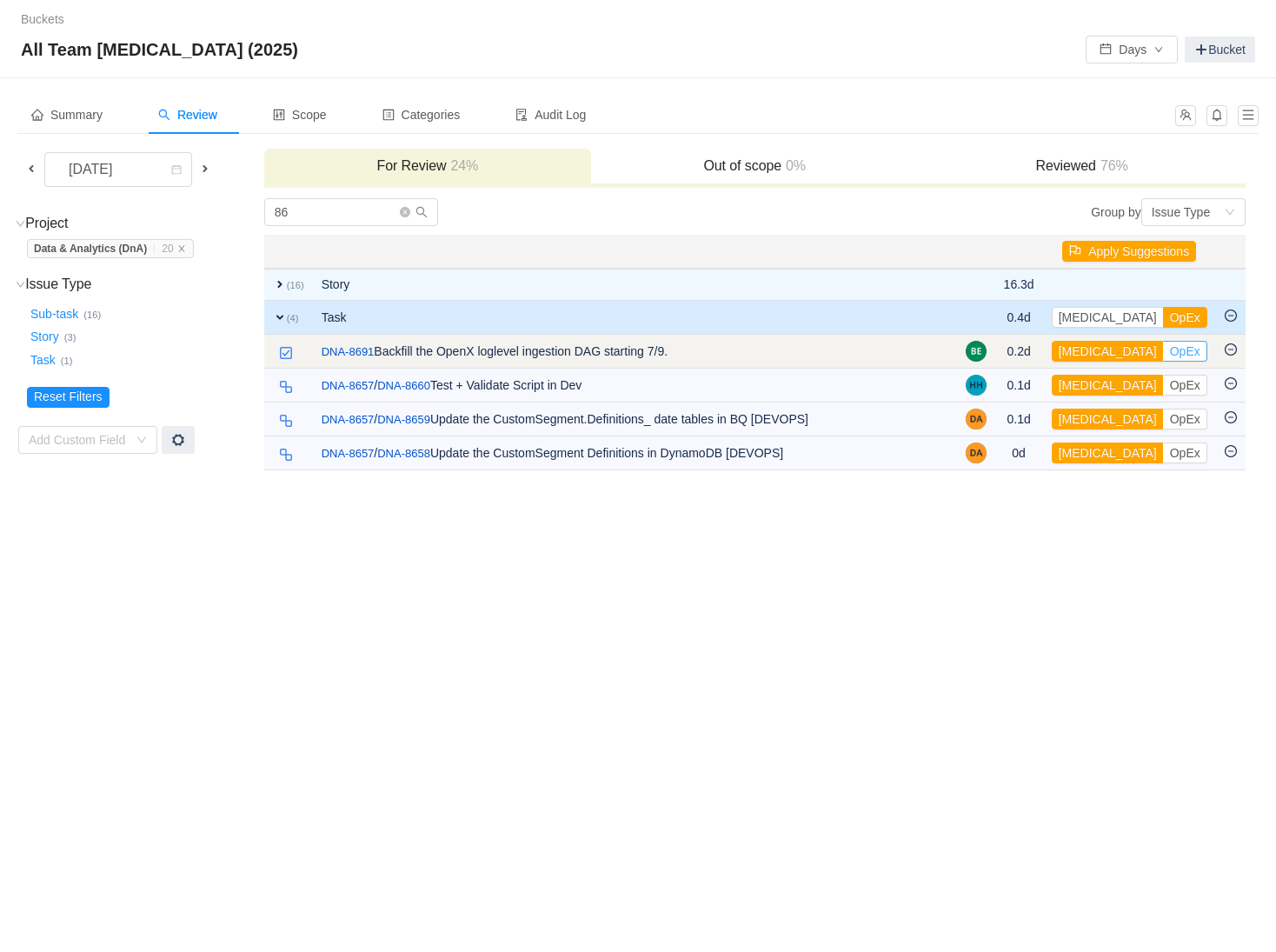
click at [1163, 353] on button "OpEx" at bounding box center [1186, 350] width 45 height 20
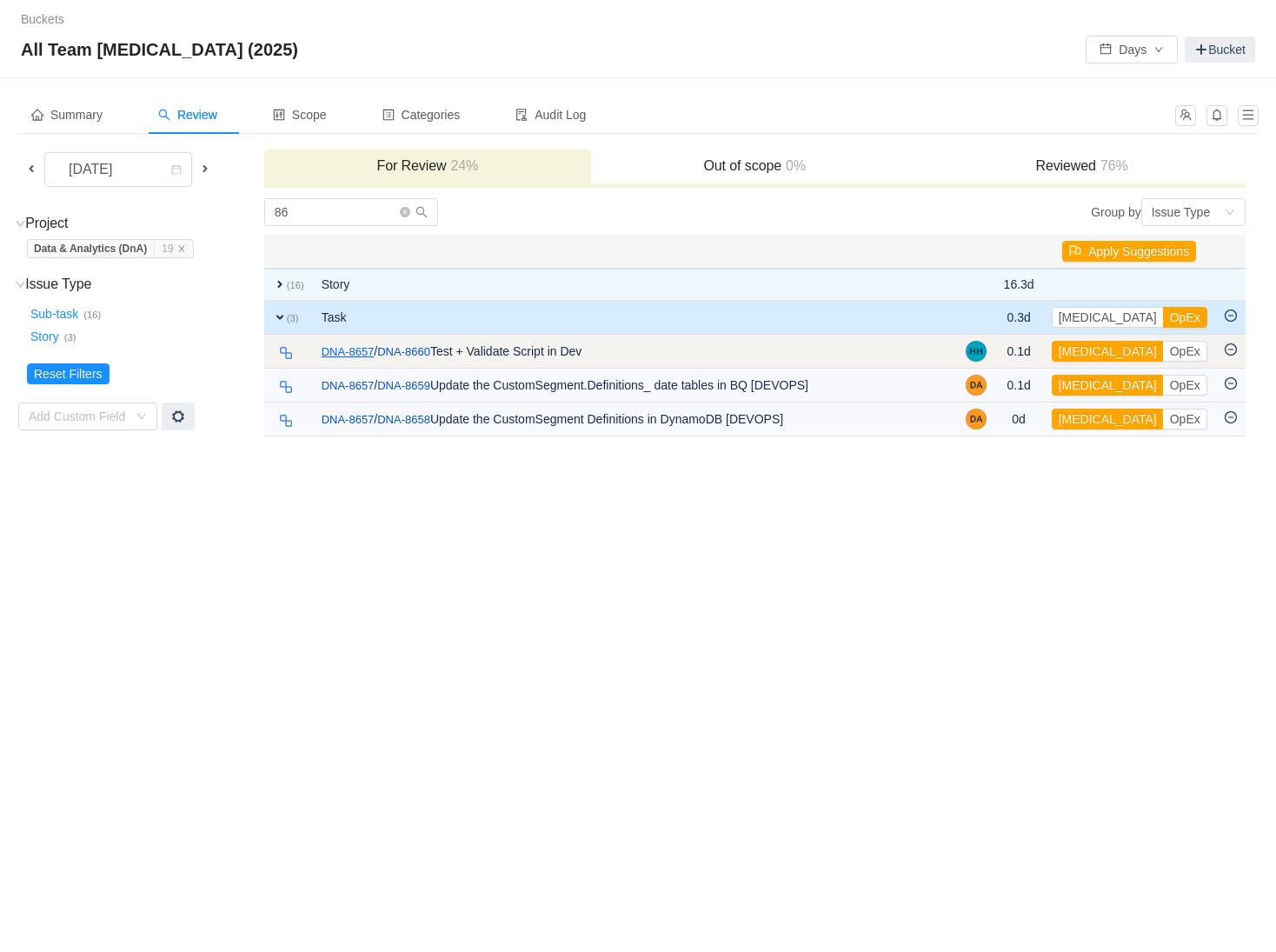
click at [372, 348] on link "DNA-8657" at bounding box center [348, 352] width 53 height 18
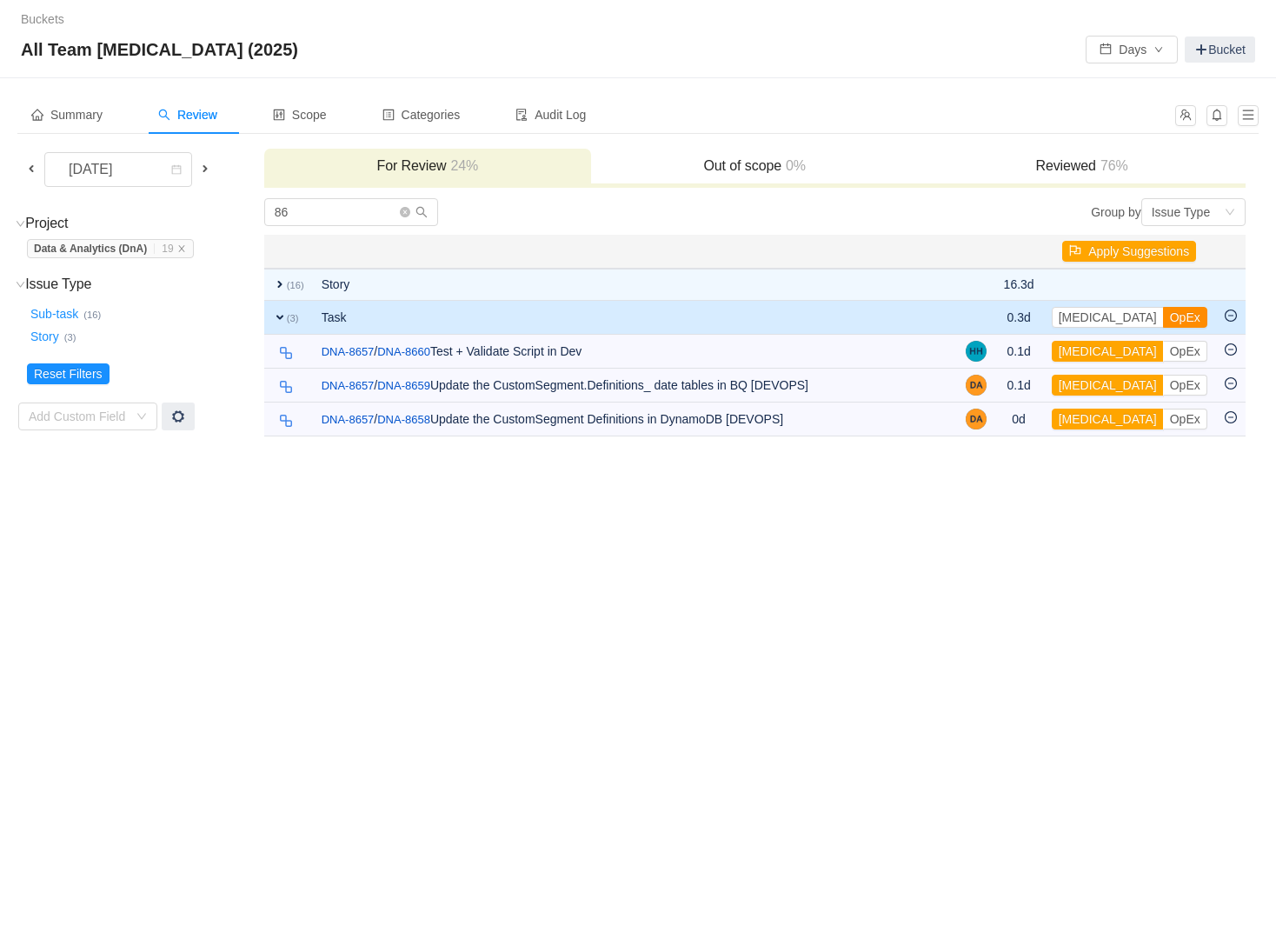
click at [1163, 319] on button "OpEx" at bounding box center [1186, 316] width 45 height 20
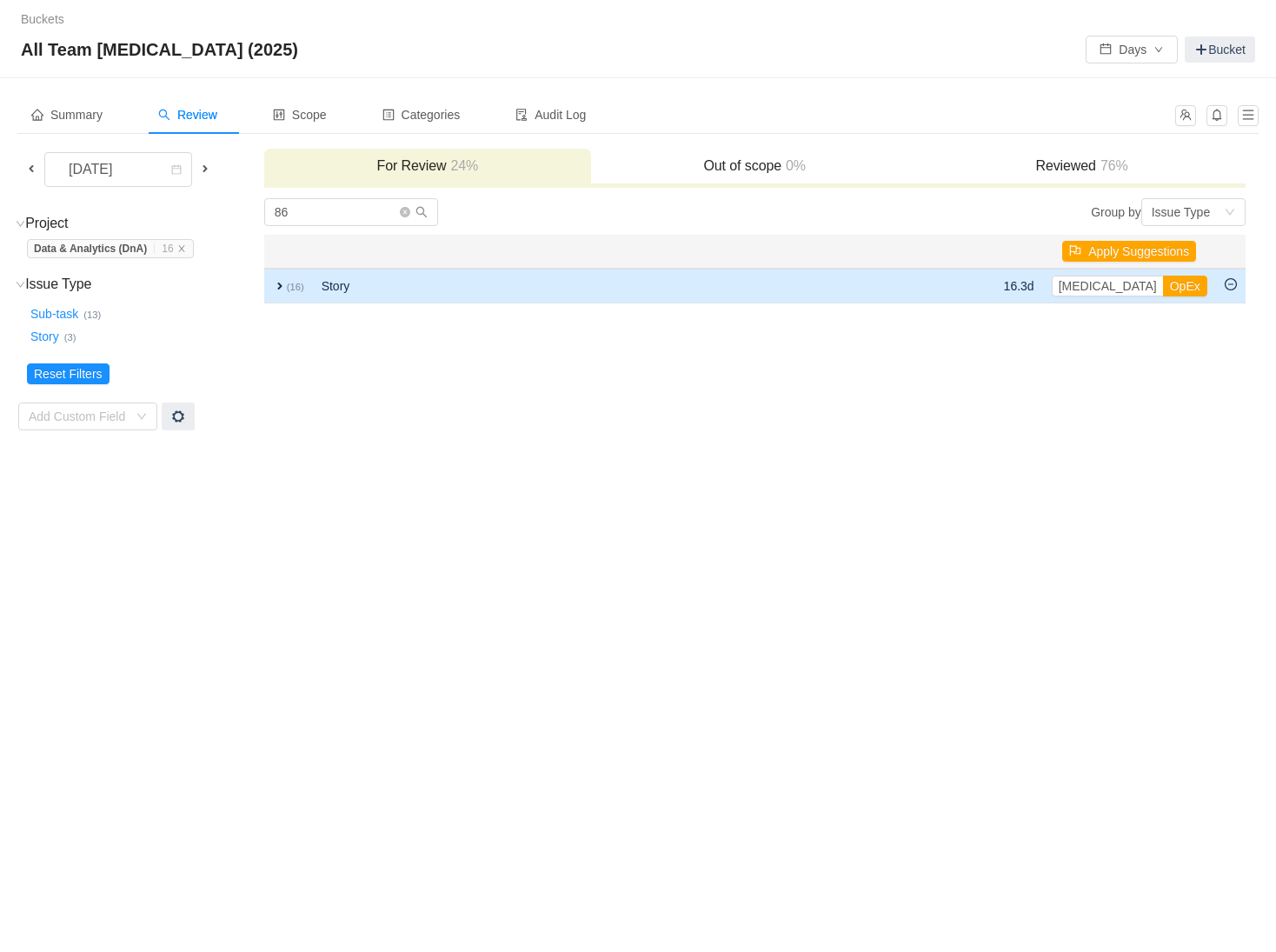
click at [282, 287] on span "expand" at bounding box center [280, 286] width 14 height 14
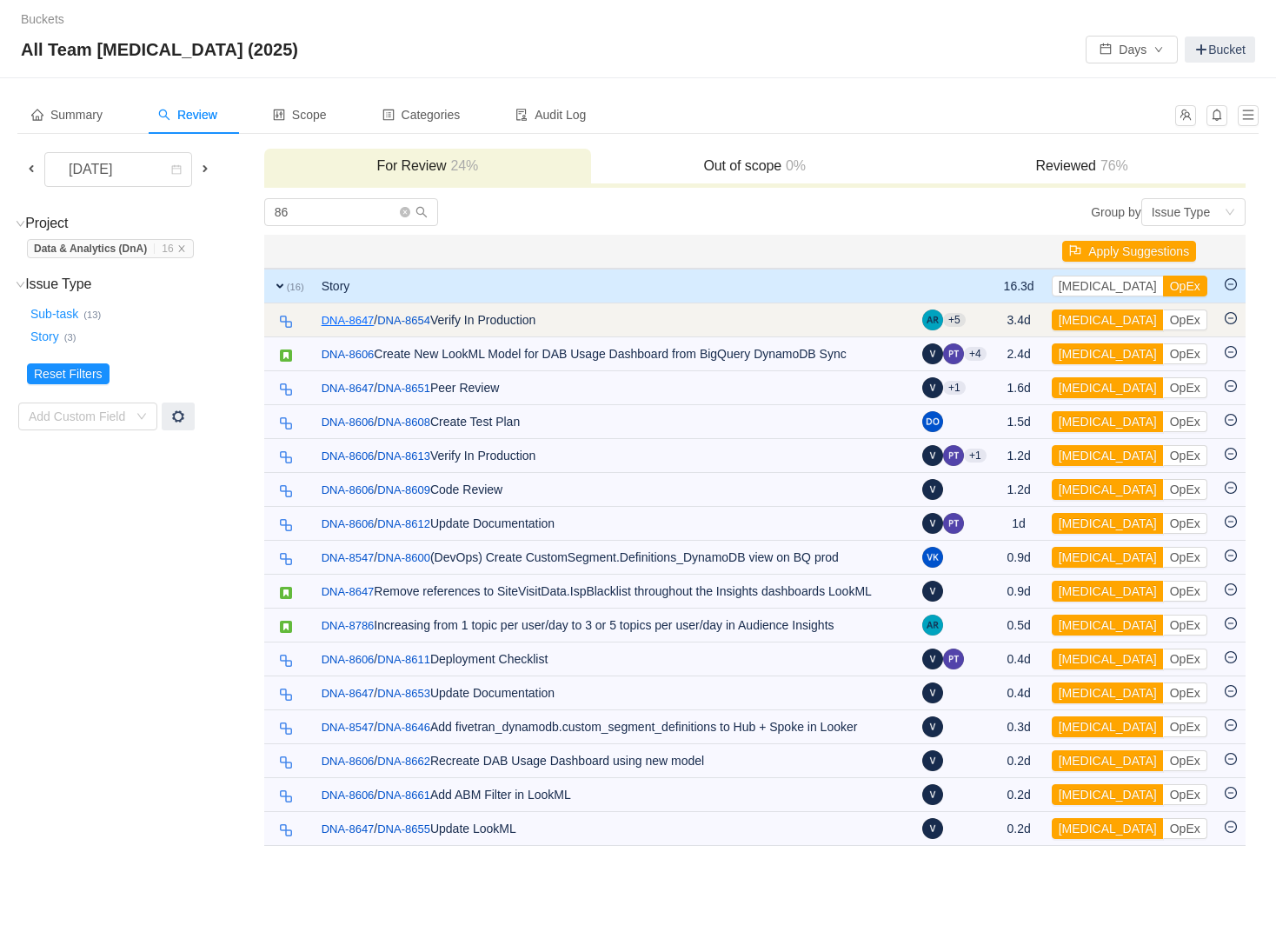
click at [346, 324] on link "DNA-8647" at bounding box center [348, 321] width 53 height 18
click at [1163, 323] on button "OpEx" at bounding box center [1186, 319] width 45 height 20
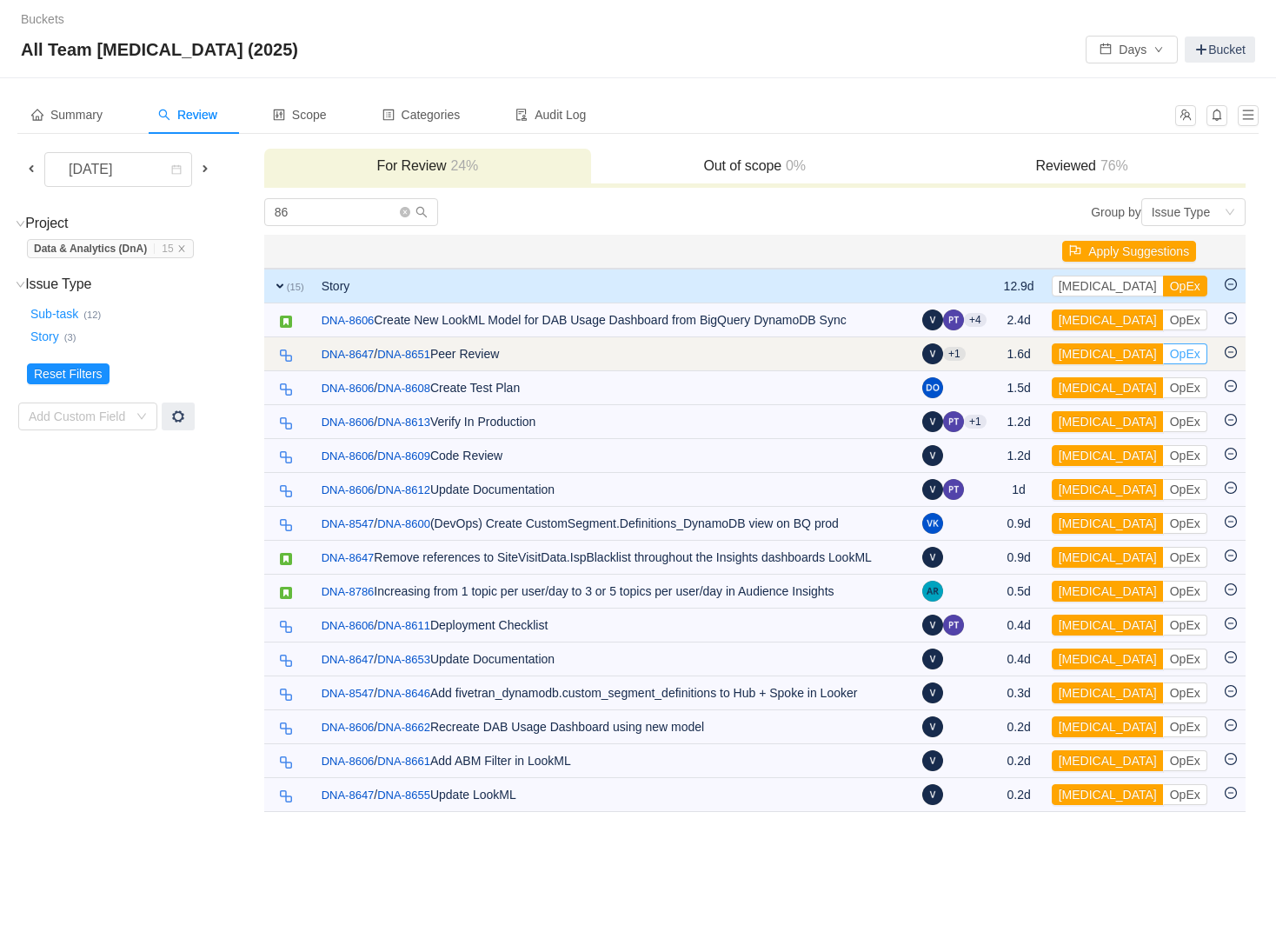
click at [1163, 353] on button "OpEx" at bounding box center [1186, 353] width 45 height 20
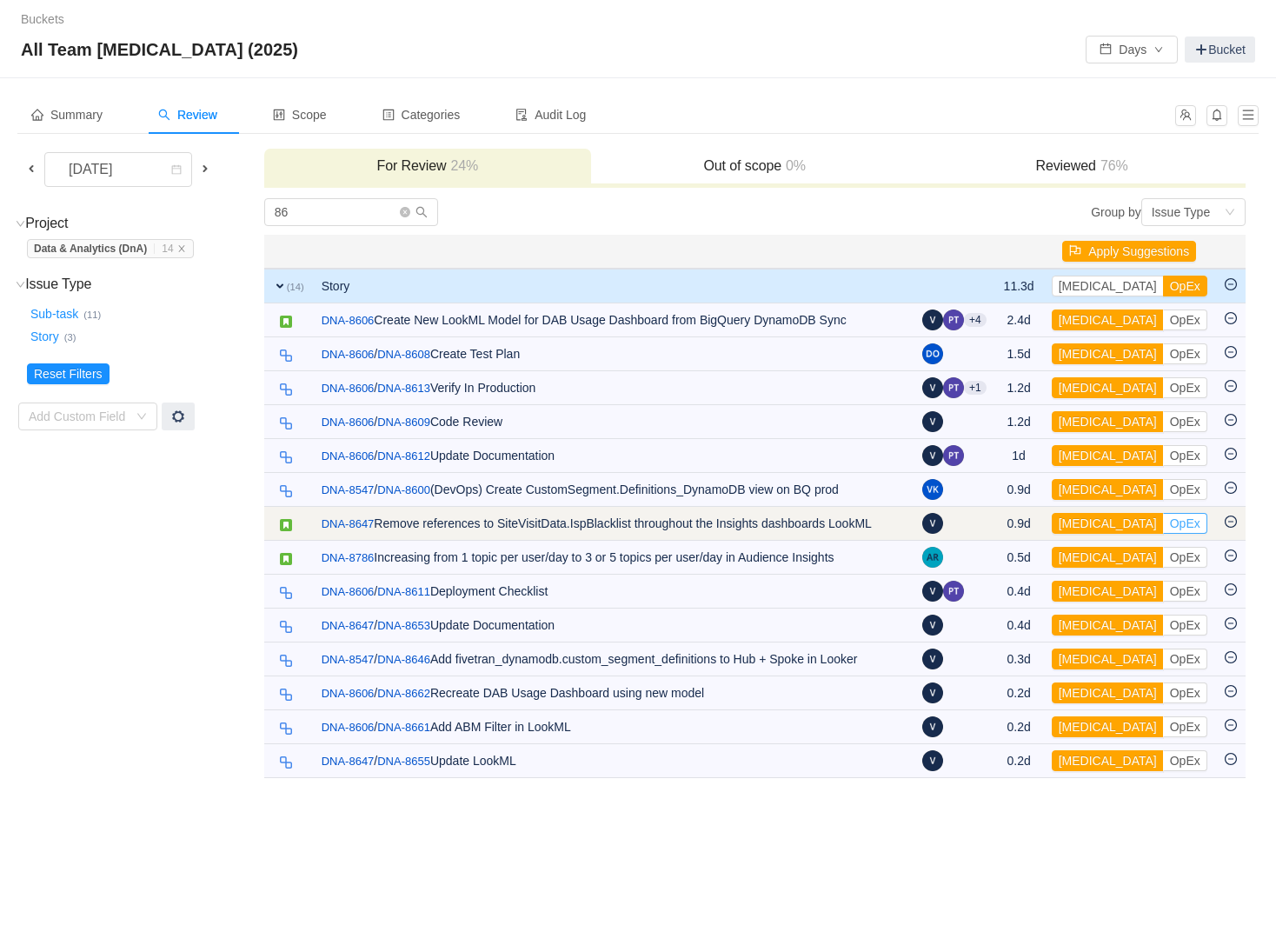
click at [1163, 523] on button "OpEx" at bounding box center [1186, 522] width 45 height 20
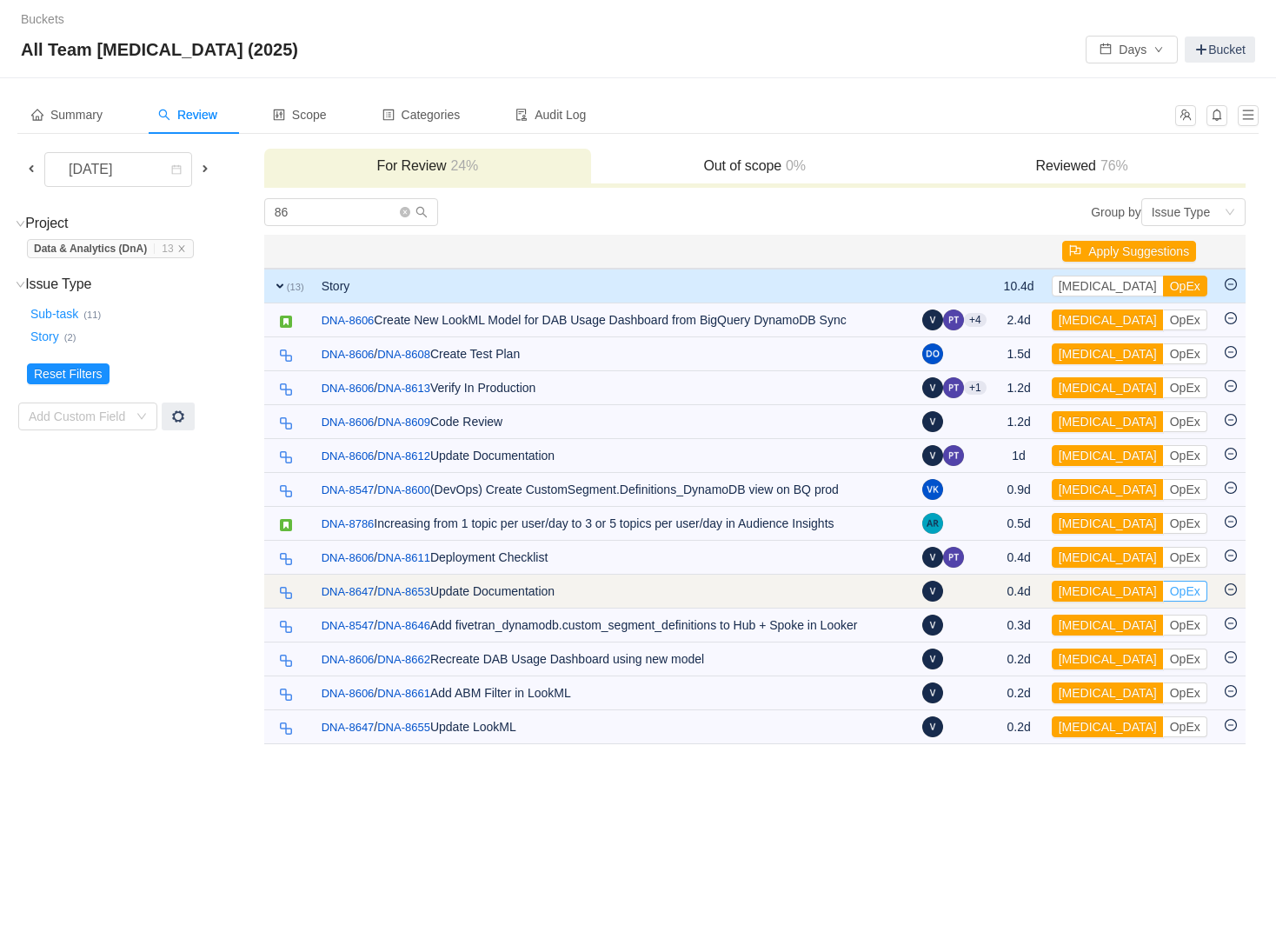
click at [1163, 591] on button "OpEx" at bounding box center [1186, 590] width 45 height 20
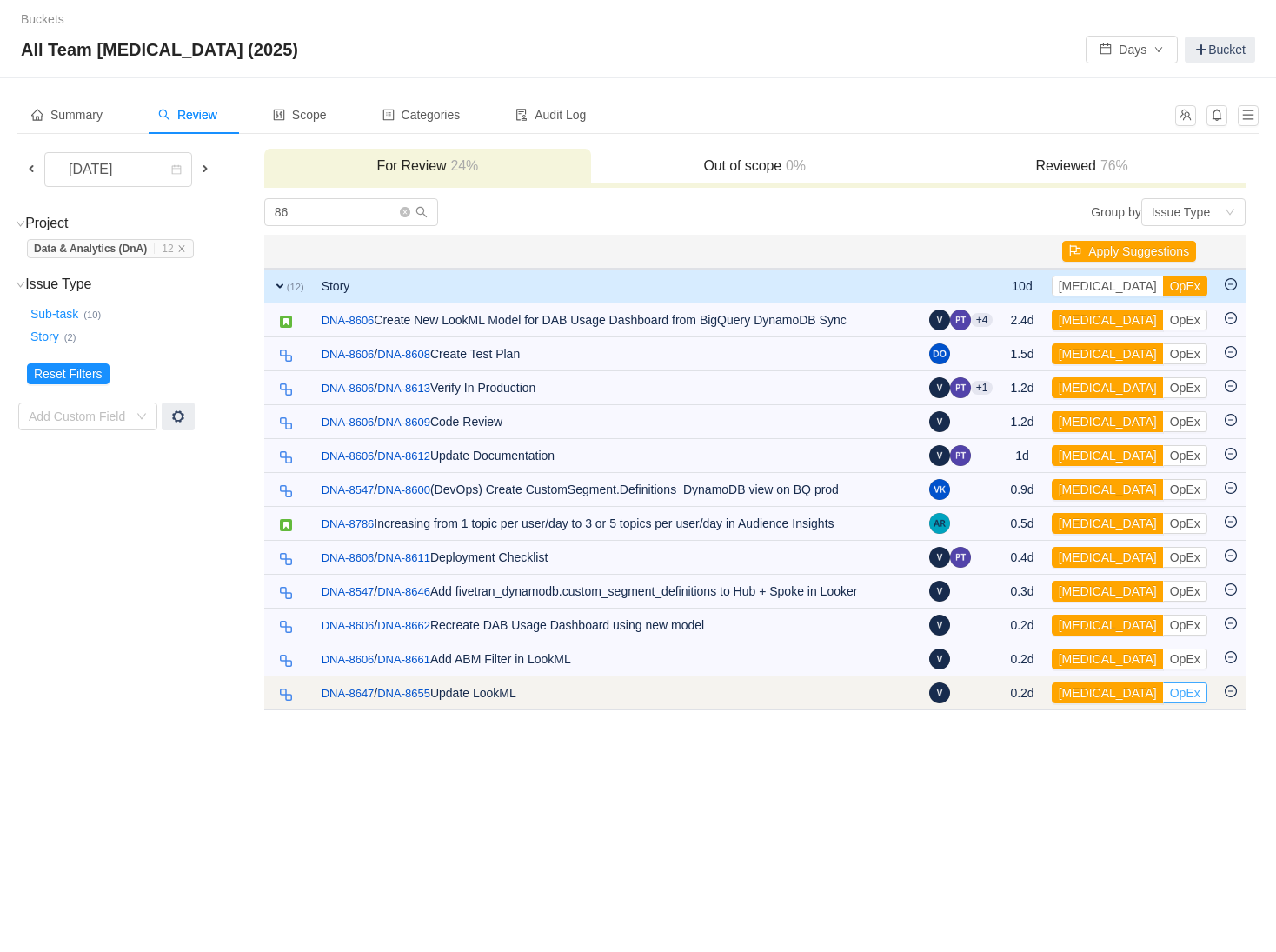
drag, startPoint x: 1149, startPoint y: 694, endPoint x: 1130, endPoint y: 687, distance: 20.2
click at [1163, 694] on button "OpEx" at bounding box center [1186, 692] width 45 height 20
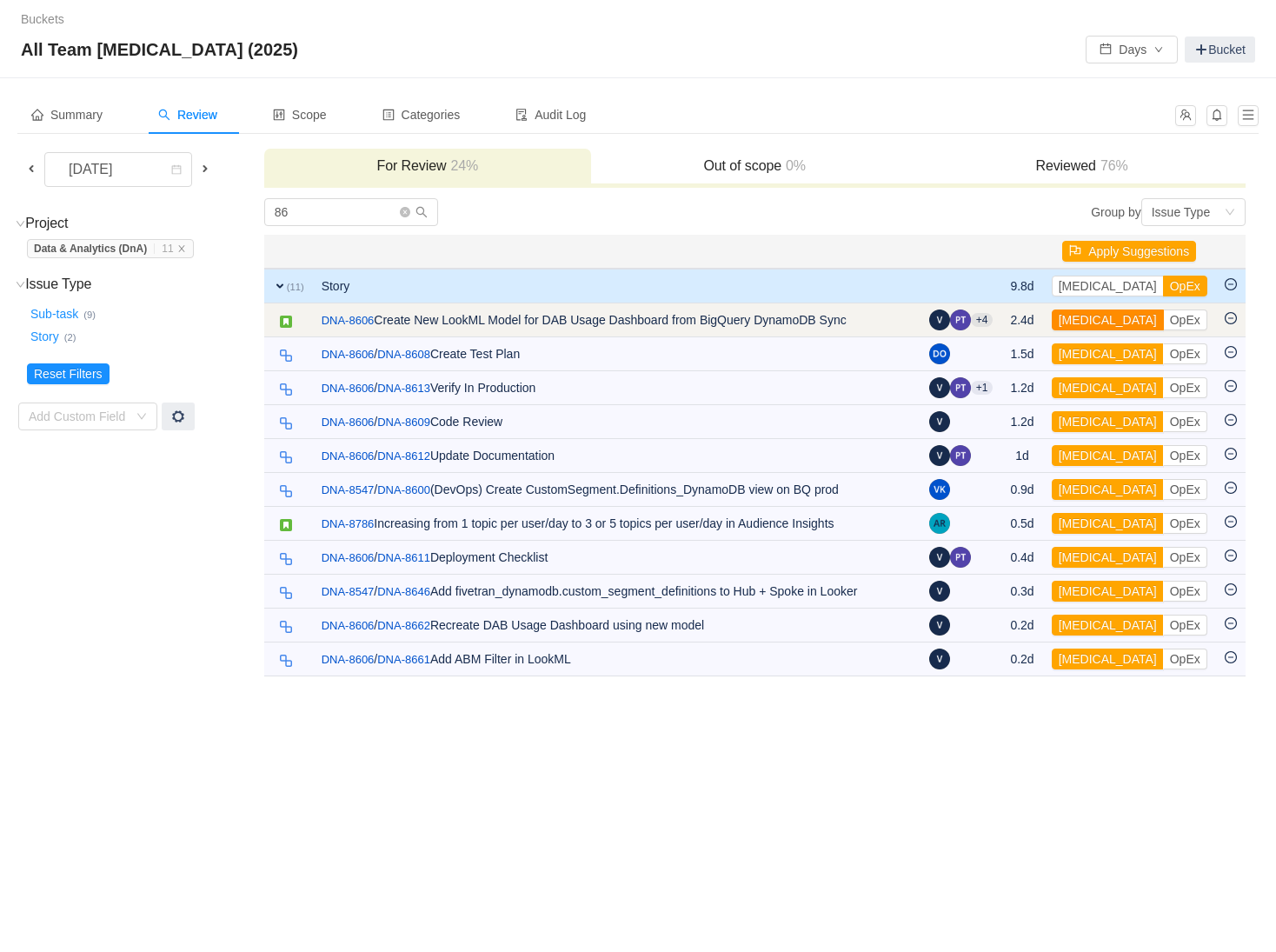
click at [1089, 316] on button "[MEDICAL_DATA]" at bounding box center [1107, 319] width 112 height 20
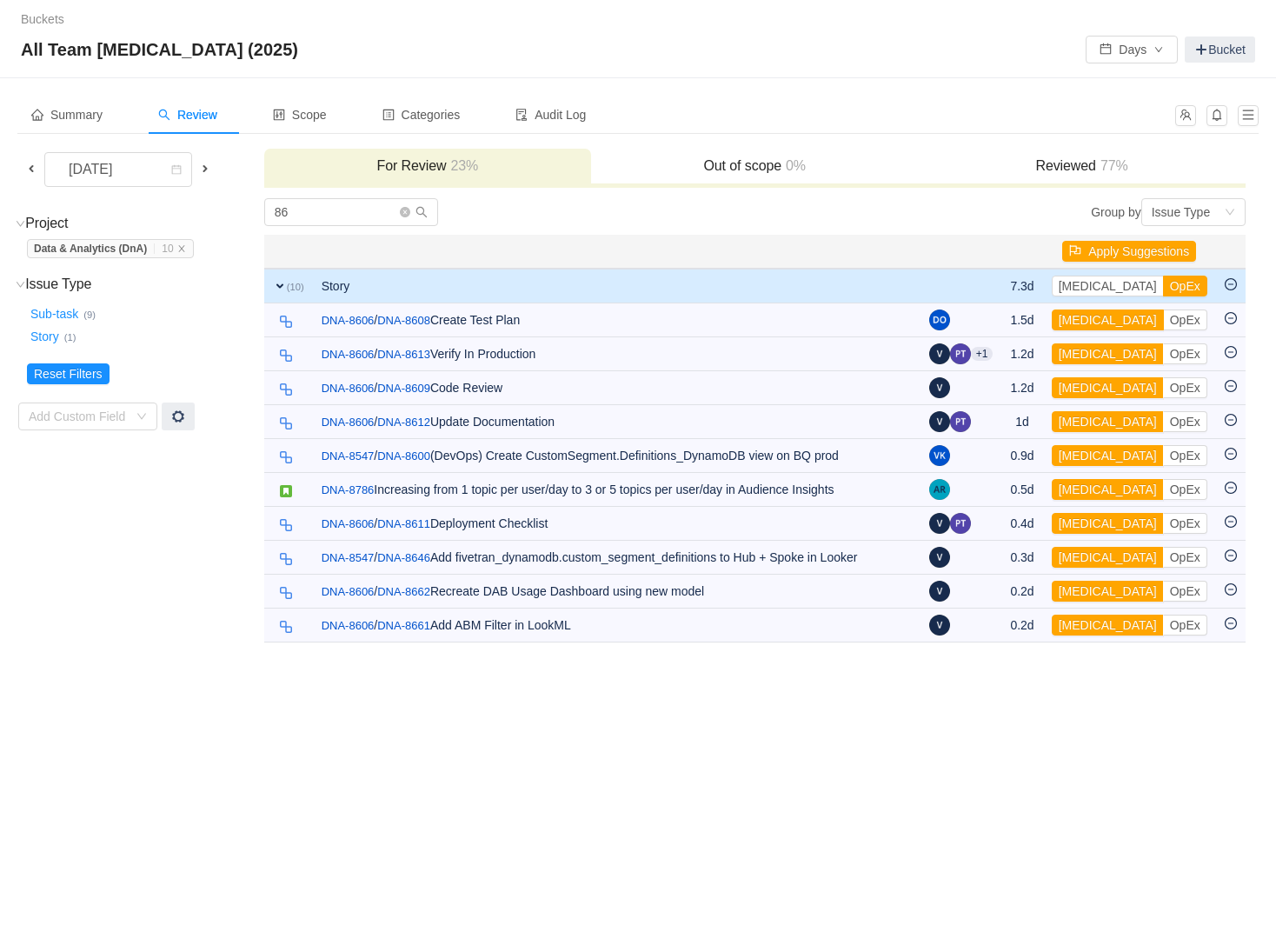
click at [1089, 316] on button "[MEDICAL_DATA]" at bounding box center [1107, 319] width 112 height 20
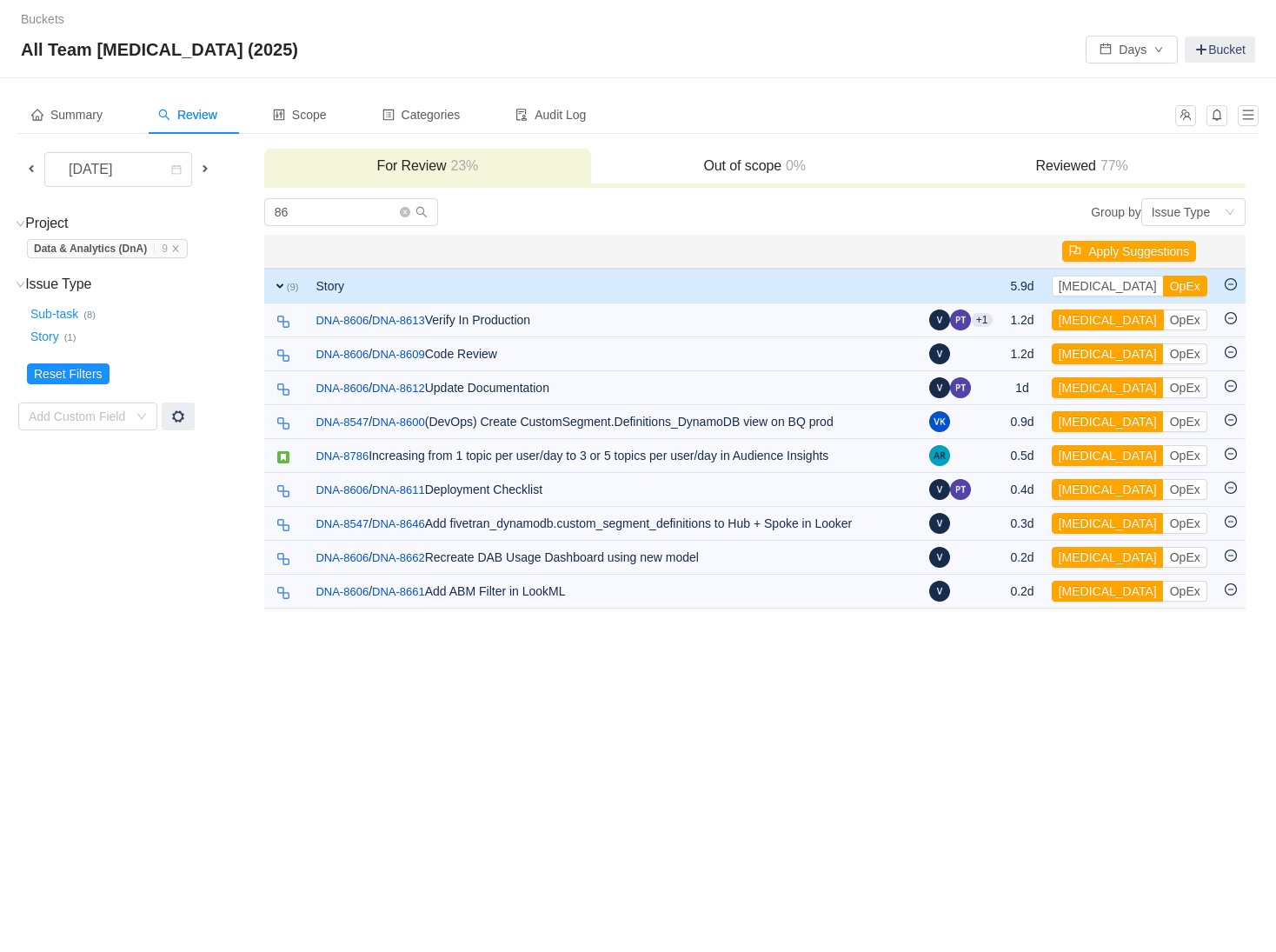
click at [1089, 316] on button "[MEDICAL_DATA]" at bounding box center [1107, 319] width 112 height 20
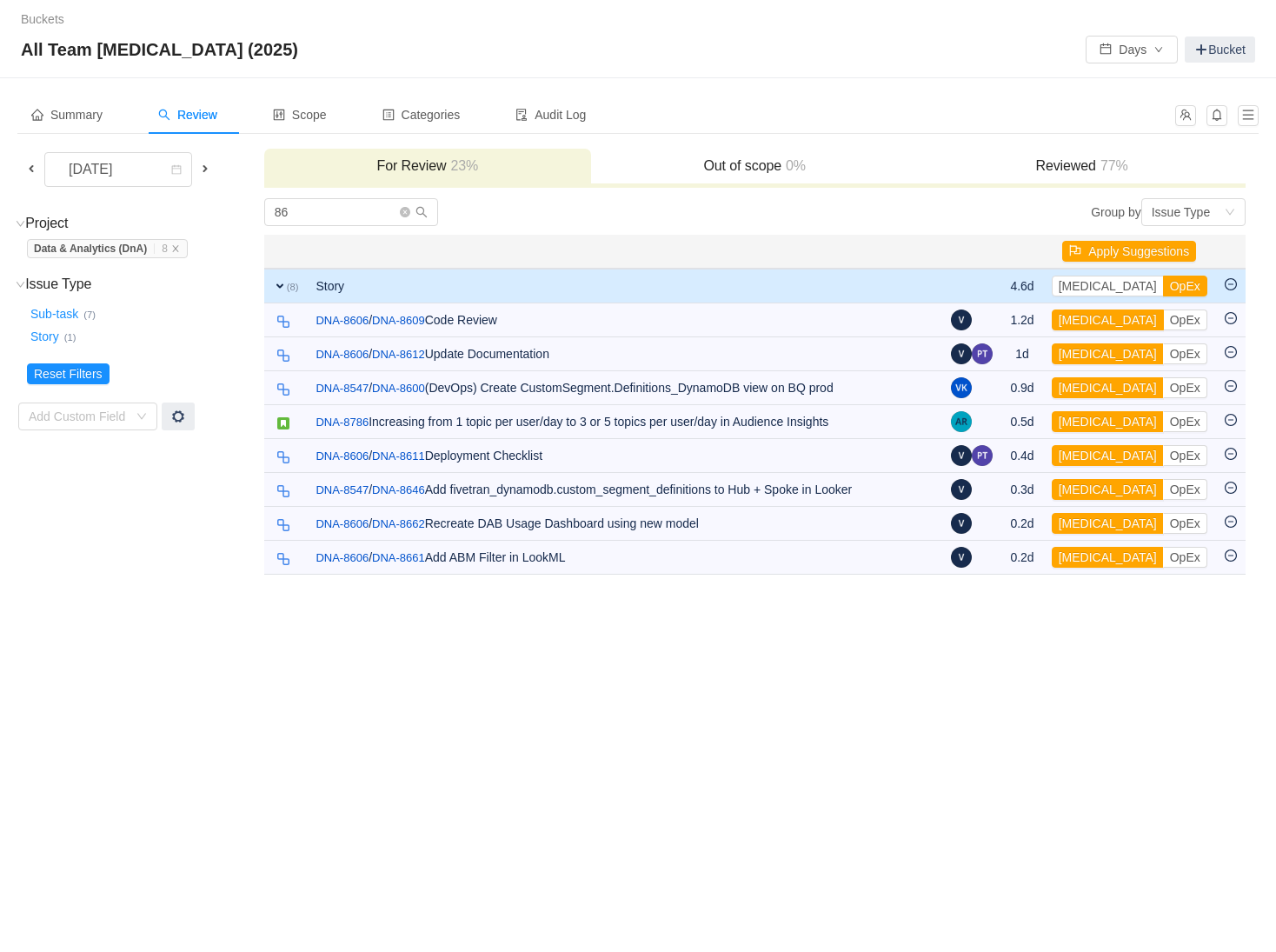
click at [1089, 316] on button "[MEDICAL_DATA]" at bounding box center [1107, 319] width 112 height 20
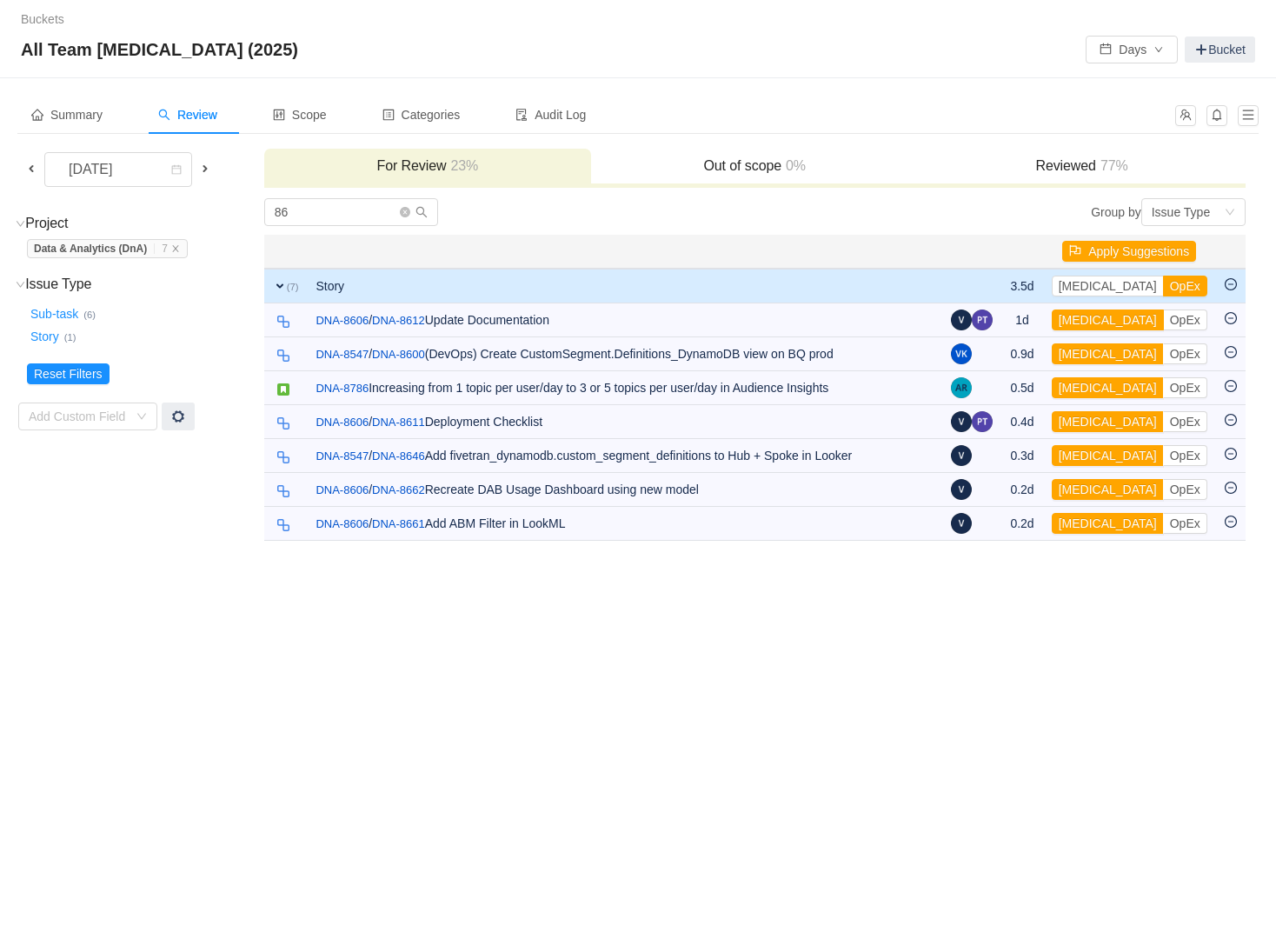
click at [1089, 316] on button "[MEDICAL_DATA]" at bounding box center [1107, 319] width 112 height 20
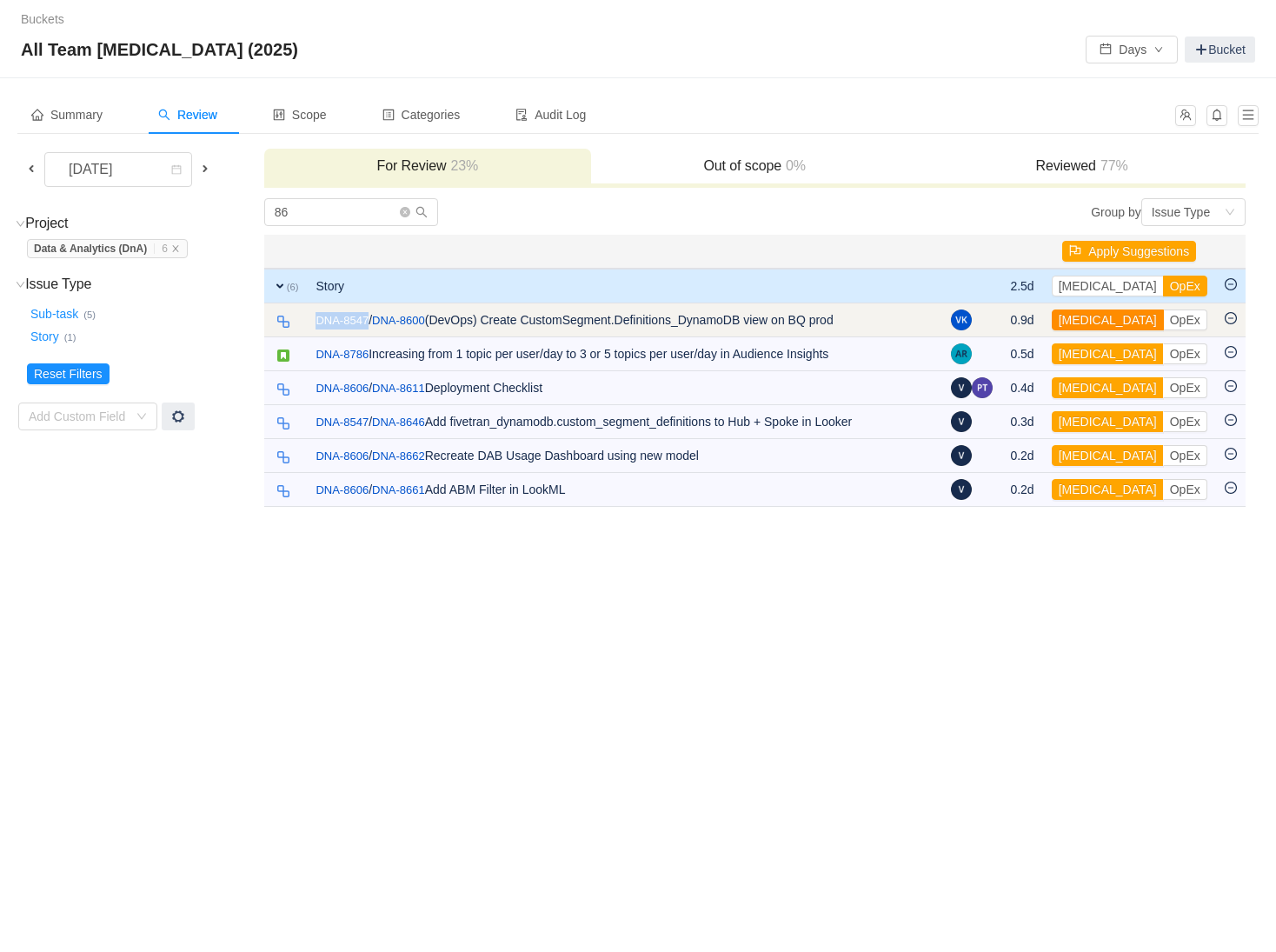
click at [1093, 315] on button "[MEDICAL_DATA]" at bounding box center [1107, 319] width 112 height 20
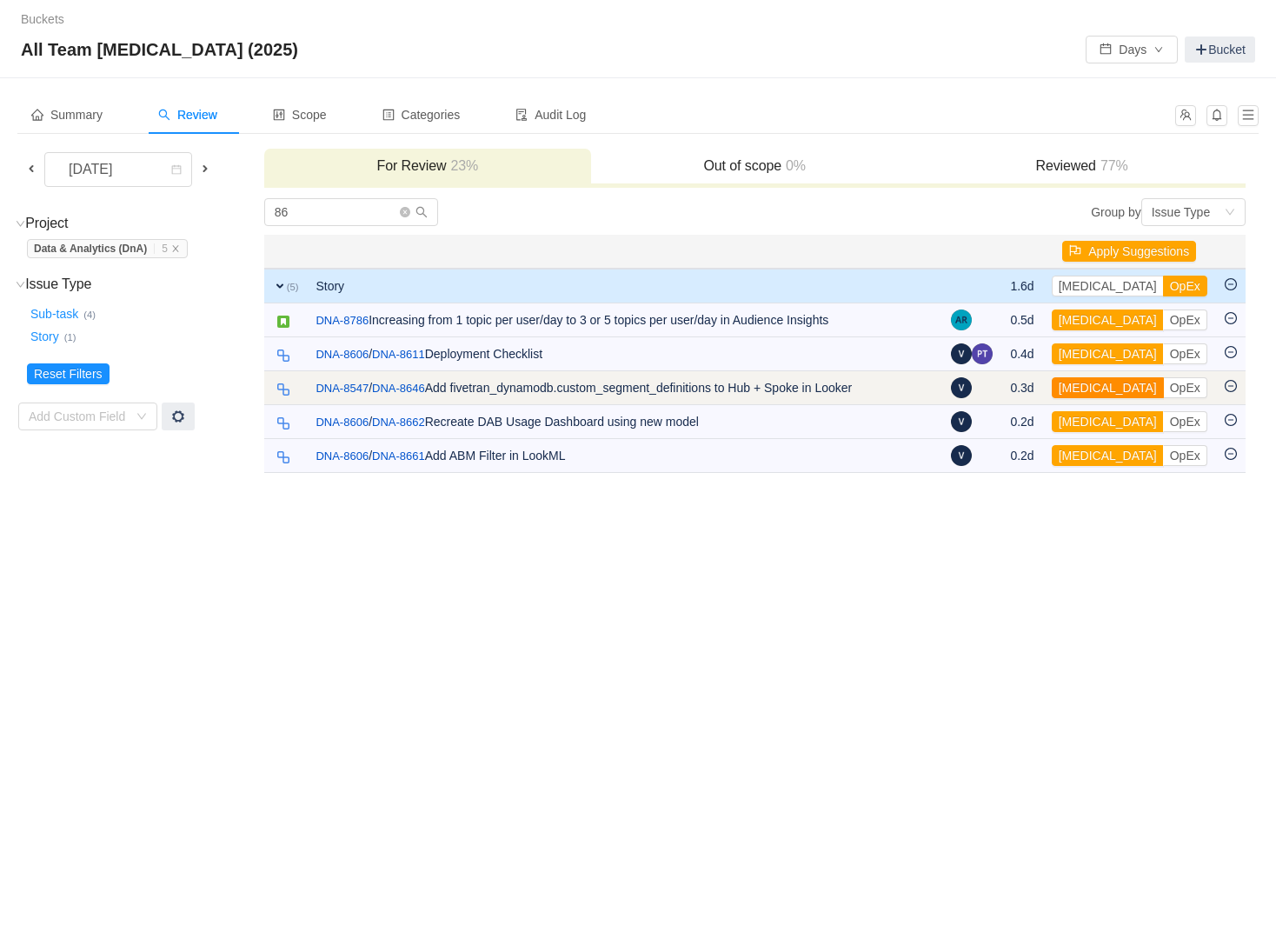
click at [1099, 386] on button "[MEDICAL_DATA]" at bounding box center [1107, 387] width 112 height 20
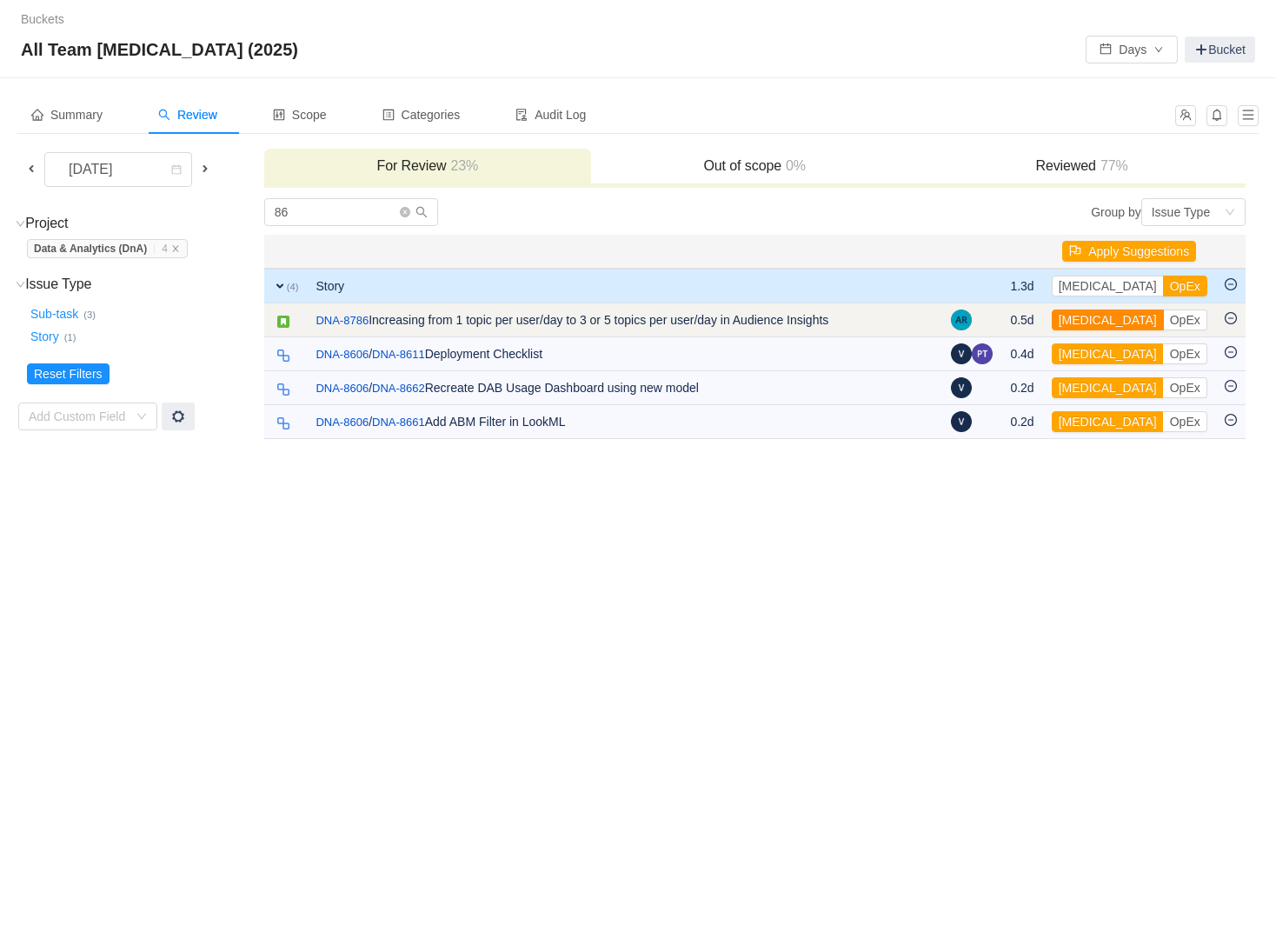
click at [1085, 320] on button "[MEDICAL_DATA]" at bounding box center [1107, 319] width 112 height 20
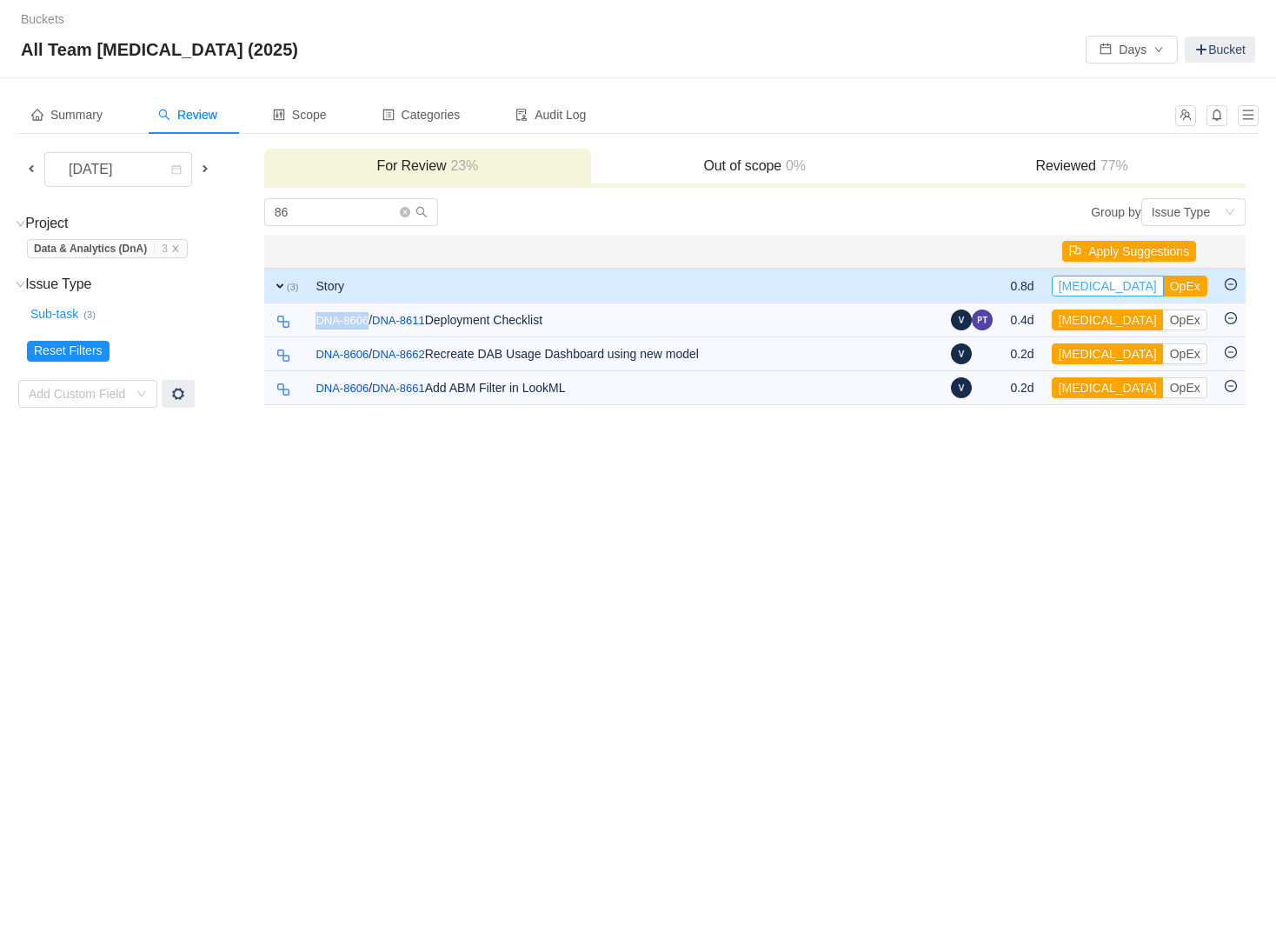
click at [1100, 288] on button "[MEDICAL_DATA]" at bounding box center [1107, 285] width 112 height 20
